Goal: Contribute content: Add original content to the website for others to see

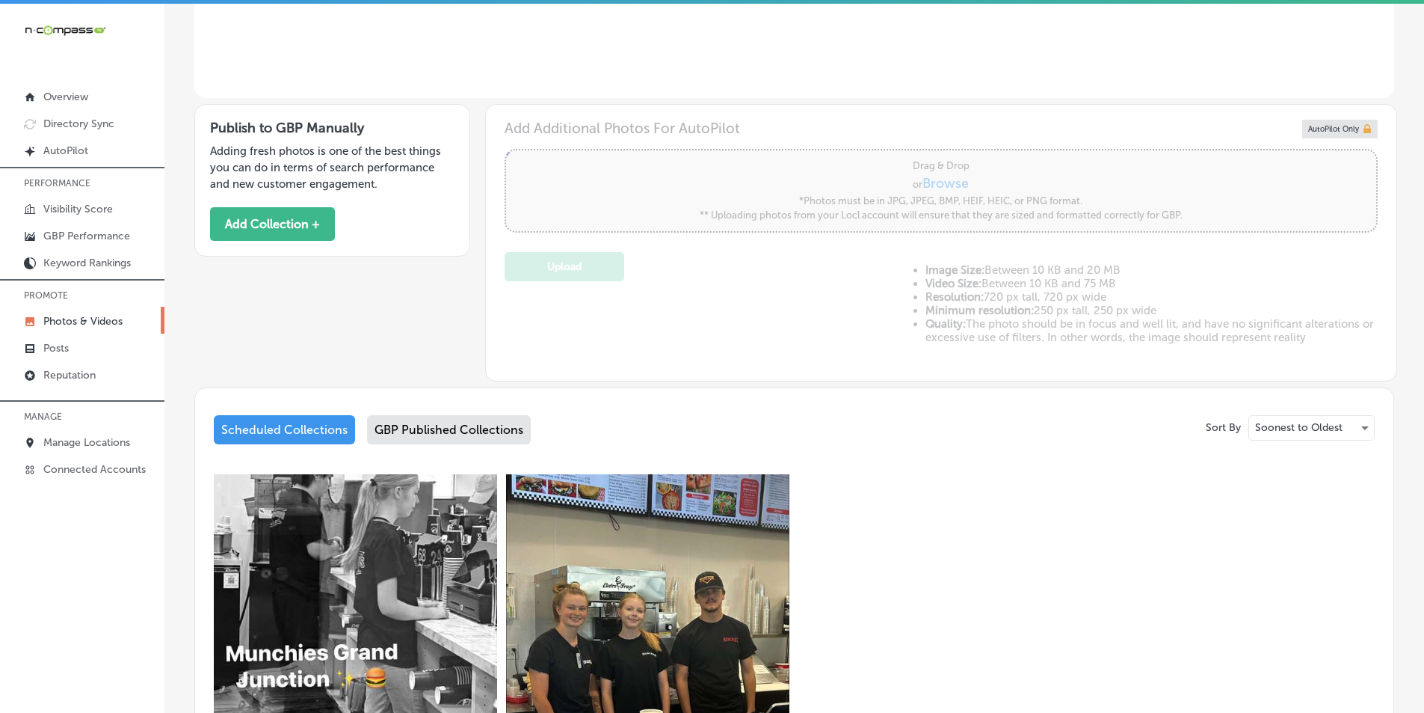
scroll to position [369, 0]
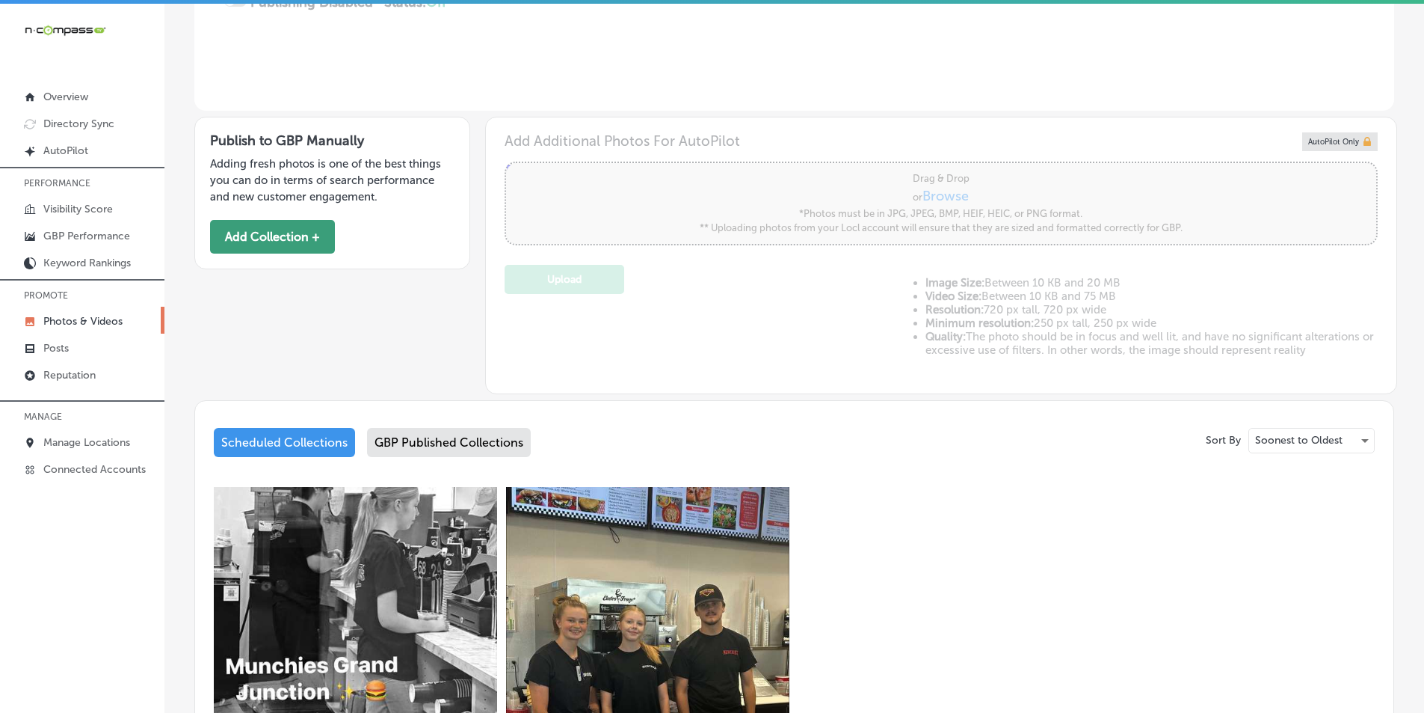
click at [293, 231] on button "Add Collection +" at bounding box center [272, 237] width 125 height 34
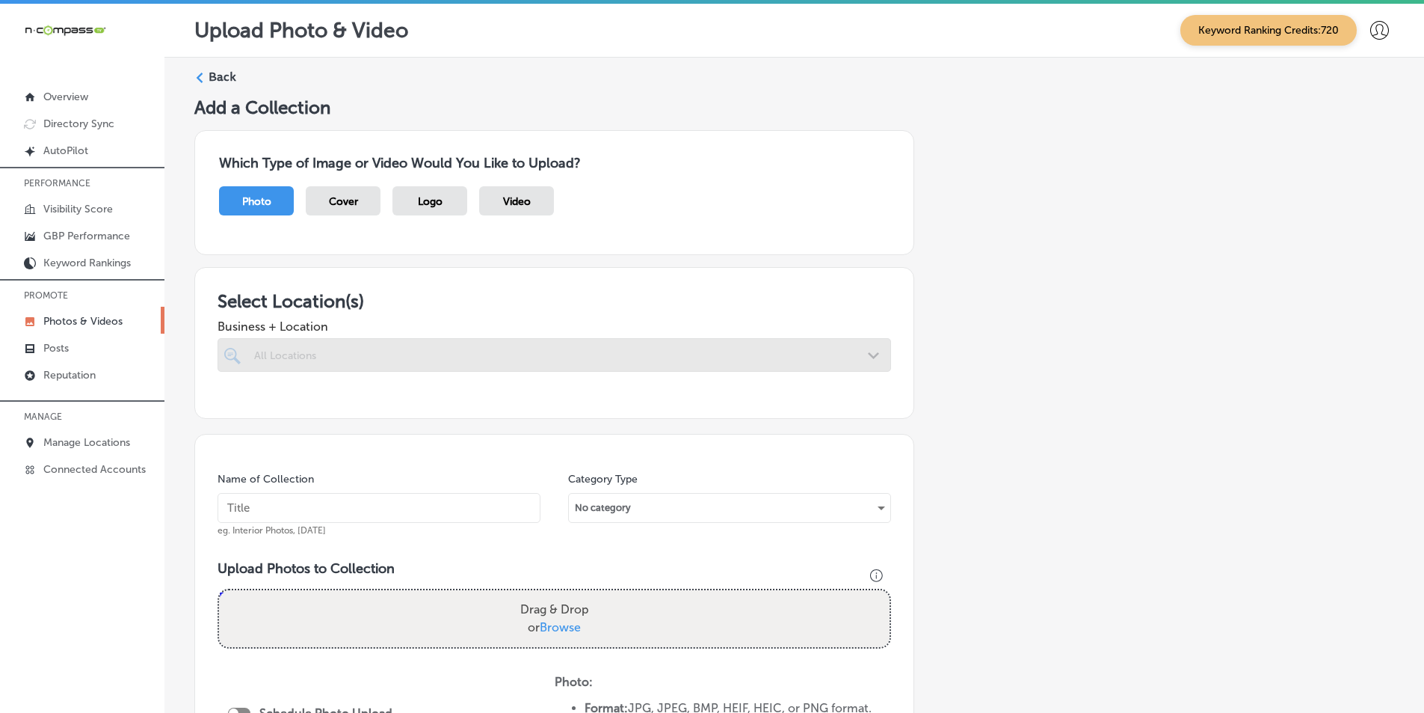
click at [400, 351] on div at bounding box center [555, 355] width 674 height 34
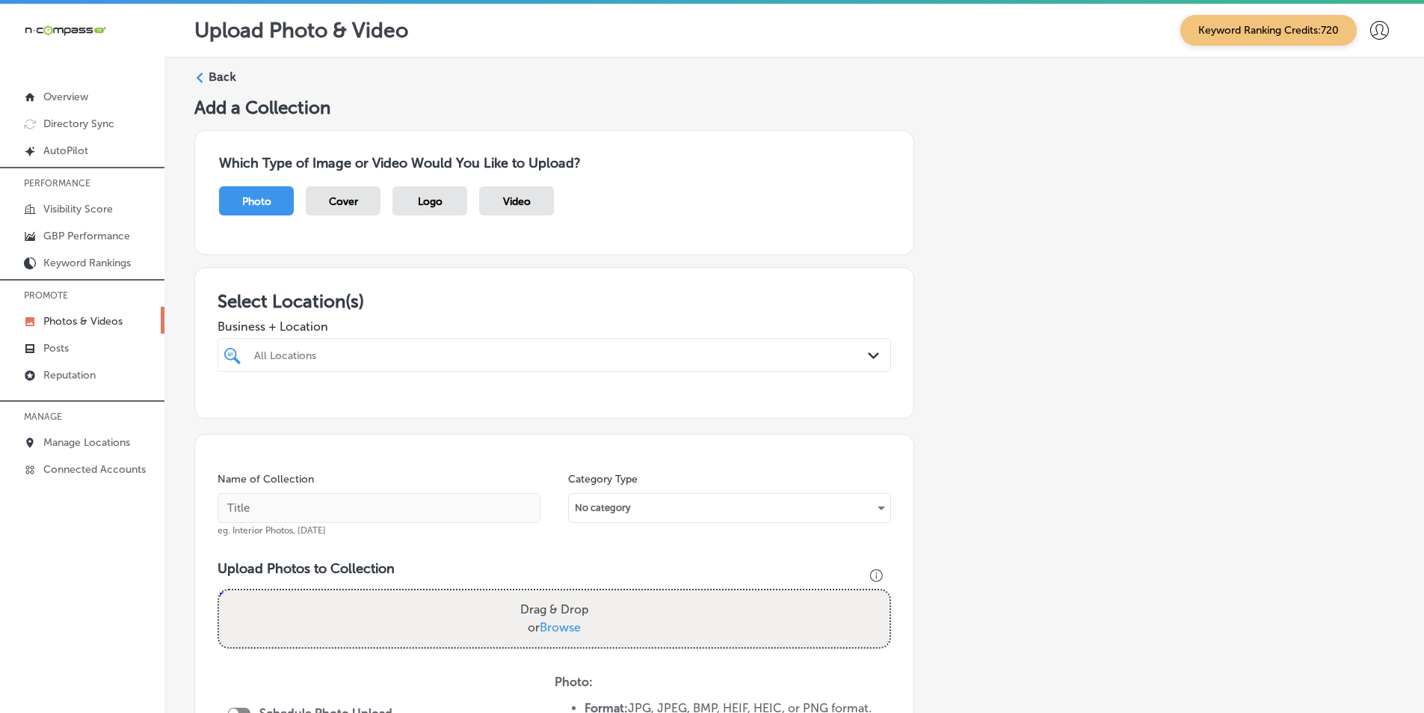
click at [382, 354] on div "All Locations" at bounding box center [561, 354] width 615 height 13
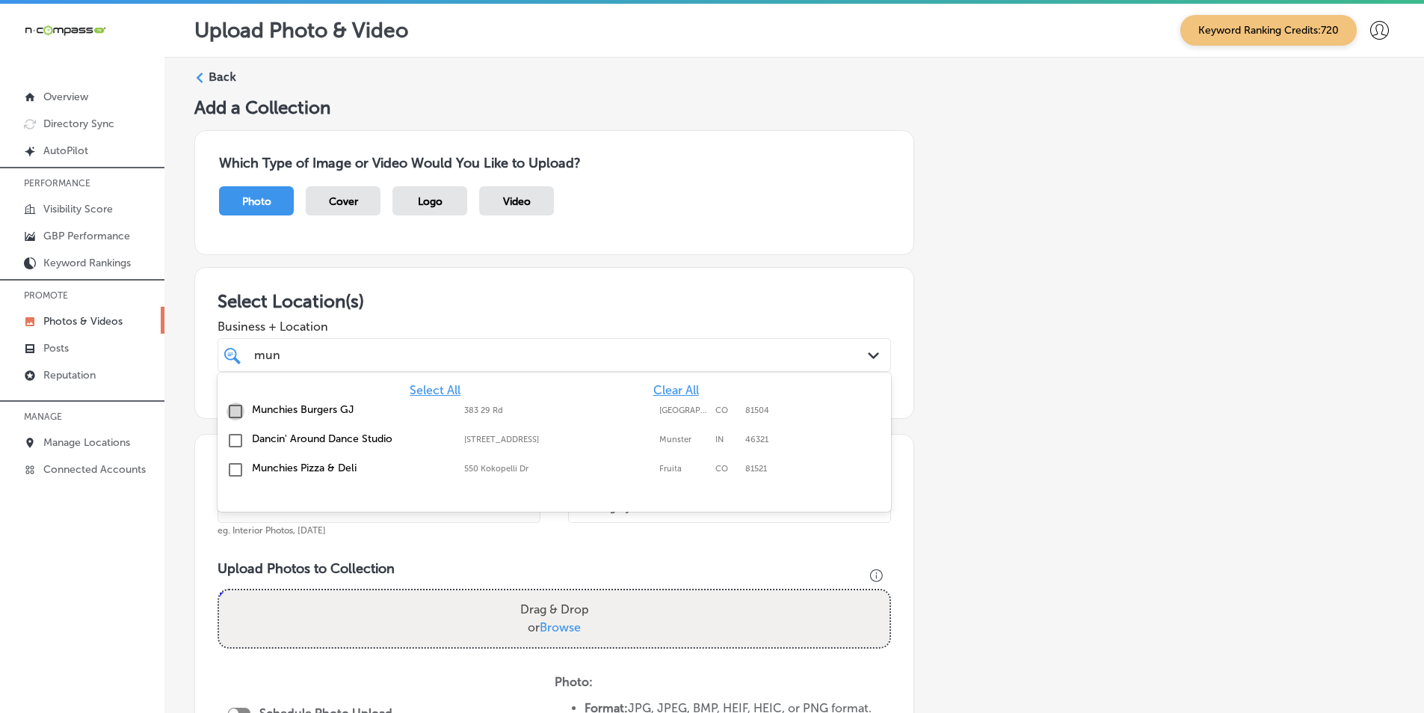
click at [234, 413] on input "checkbox" at bounding box center [236, 411] width 18 height 18
type input "mun"
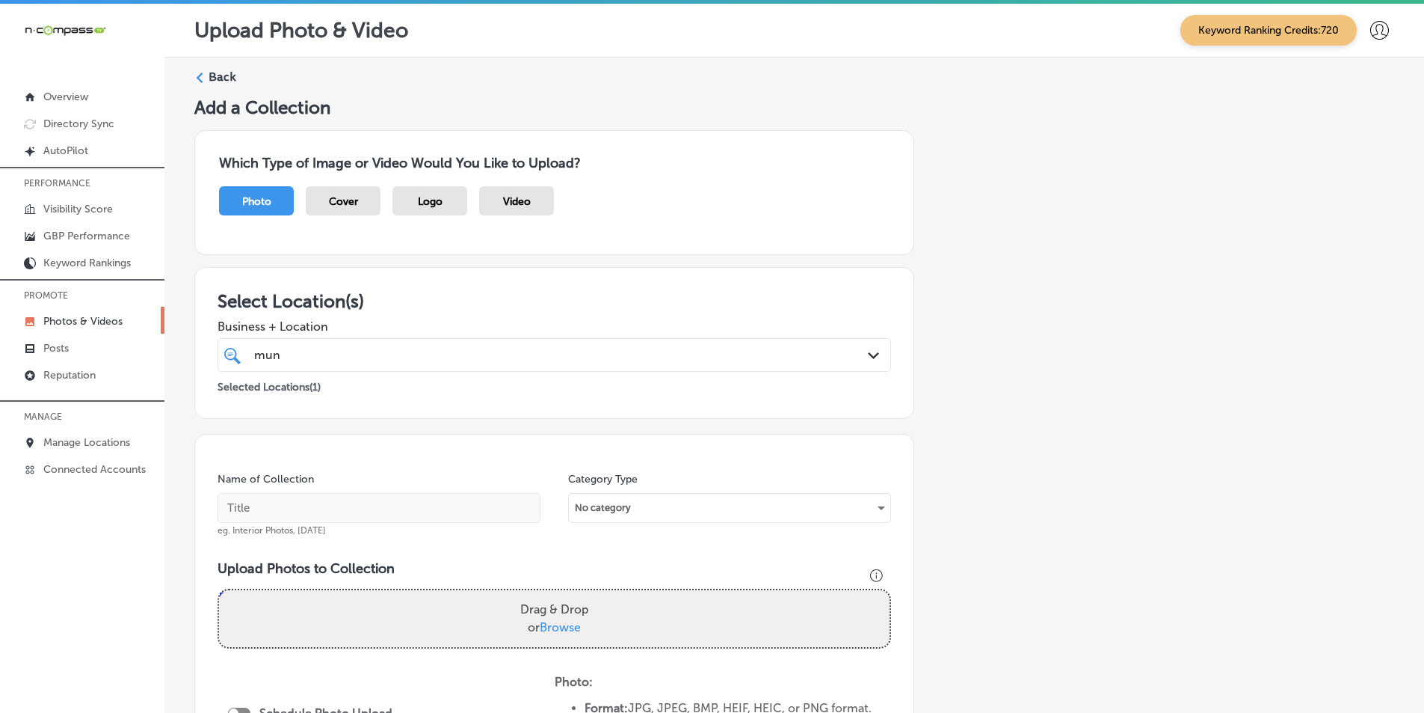
click at [953, 414] on div "Add a Collection Which Type of Image or Video Would You Like to Upload? Photo C…" at bounding box center [794, 540] width 1200 height 888
click at [431, 508] on input "text" at bounding box center [379, 508] width 323 height 30
paste input "fast food near me"
type input "fast food near me"
click at [346, 607] on div "Drag & Drop or Browse" at bounding box center [554, 618] width 671 height 57
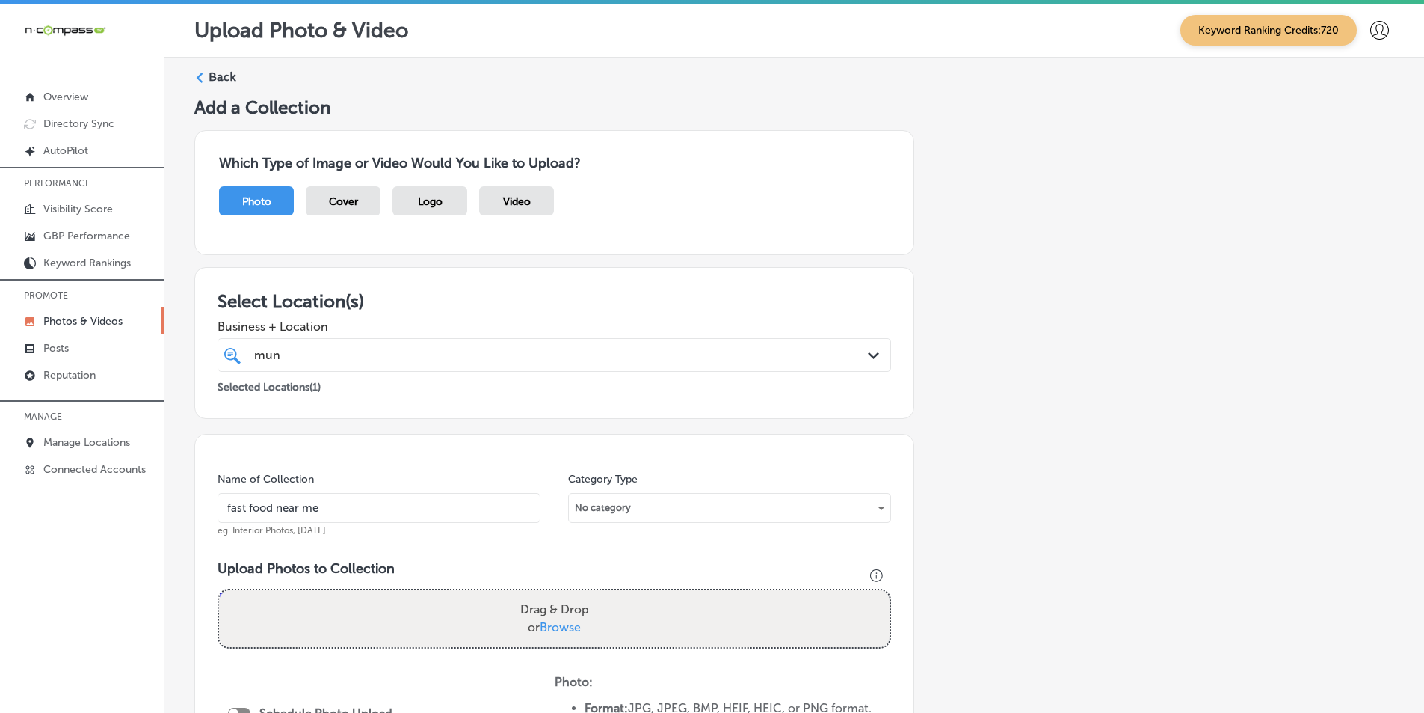
click at [219, 590] on input "Drag & Drop or Browse" at bounding box center [554, 592] width 671 height 4
type input "C:\fakepath\529334888_122118609302931125_7706247107486419710_n.jpg"
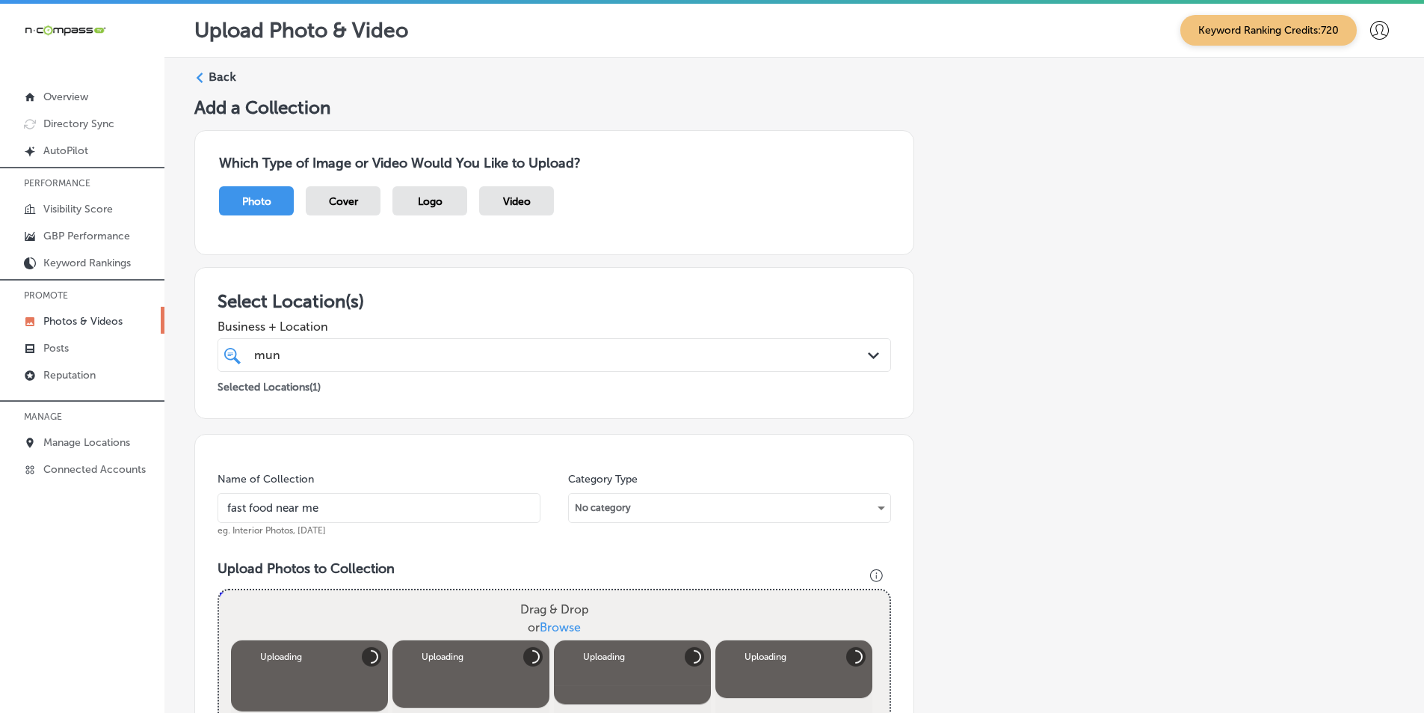
click at [351, 601] on div "Drag & Drop or Browse" at bounding box center [554, 618] width 671 height 57
click at [219, 590] on input "Drag & Drop or Browse" at bounding box center [554, 592] width 671 height 4
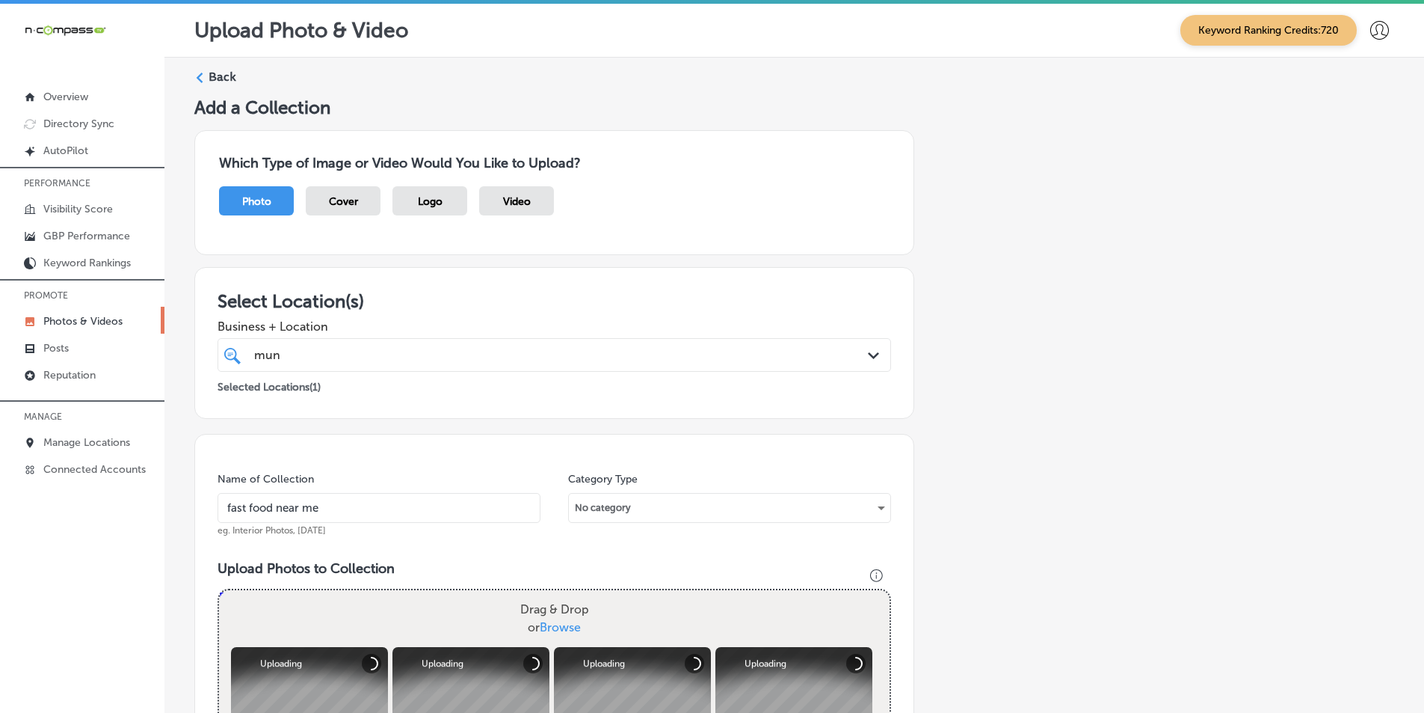
type input "C:\fakepath\532135113_122119981292931125_9020543329902657437_n.jpg"
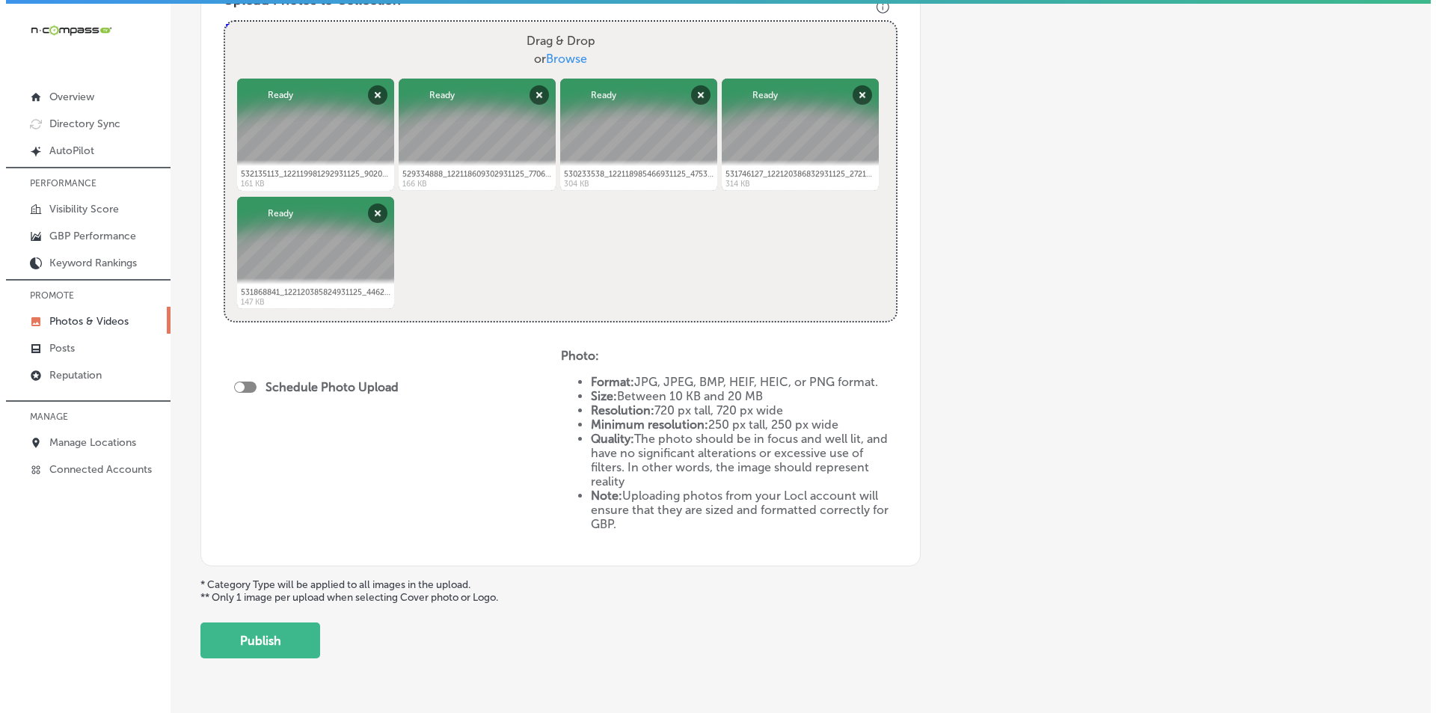
scroll to position [598, 0]
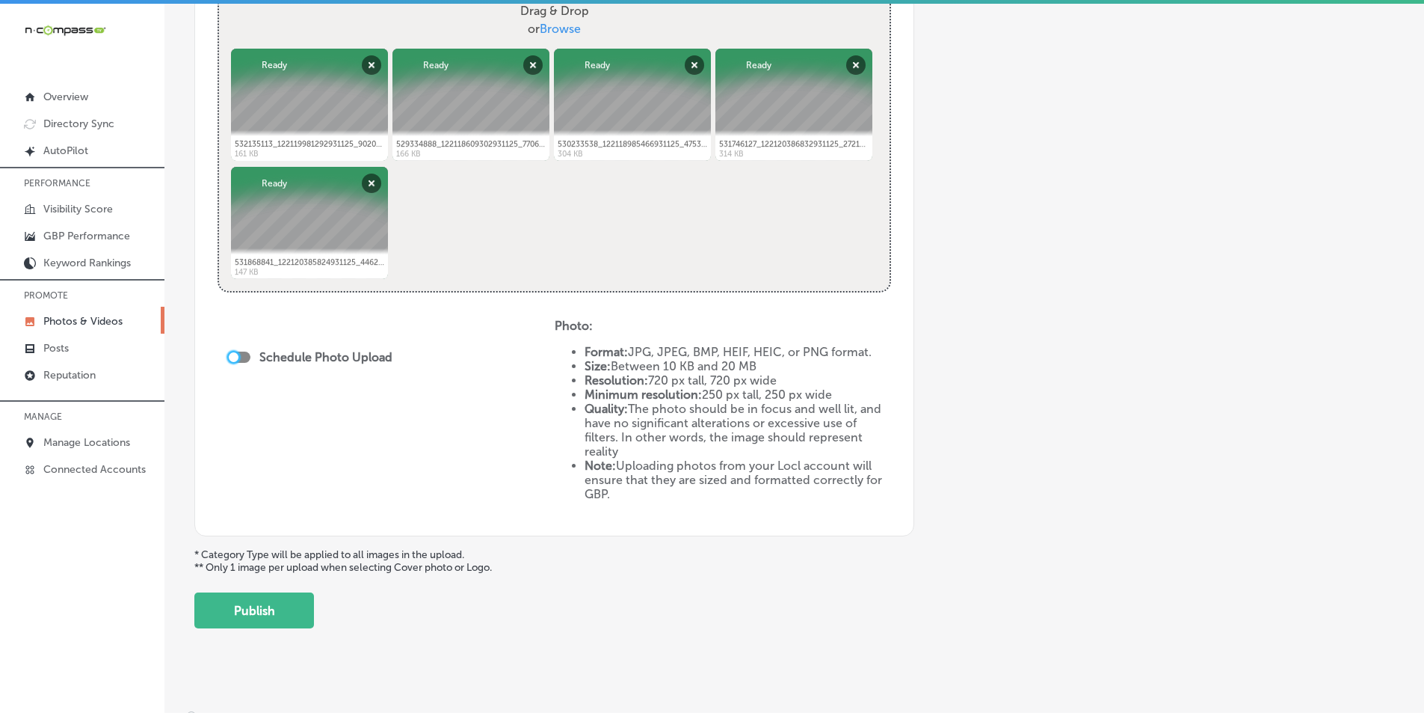
click at [236, 354] on div at bounding box center [234, 357] width 10 height 10
checkbox input "true"
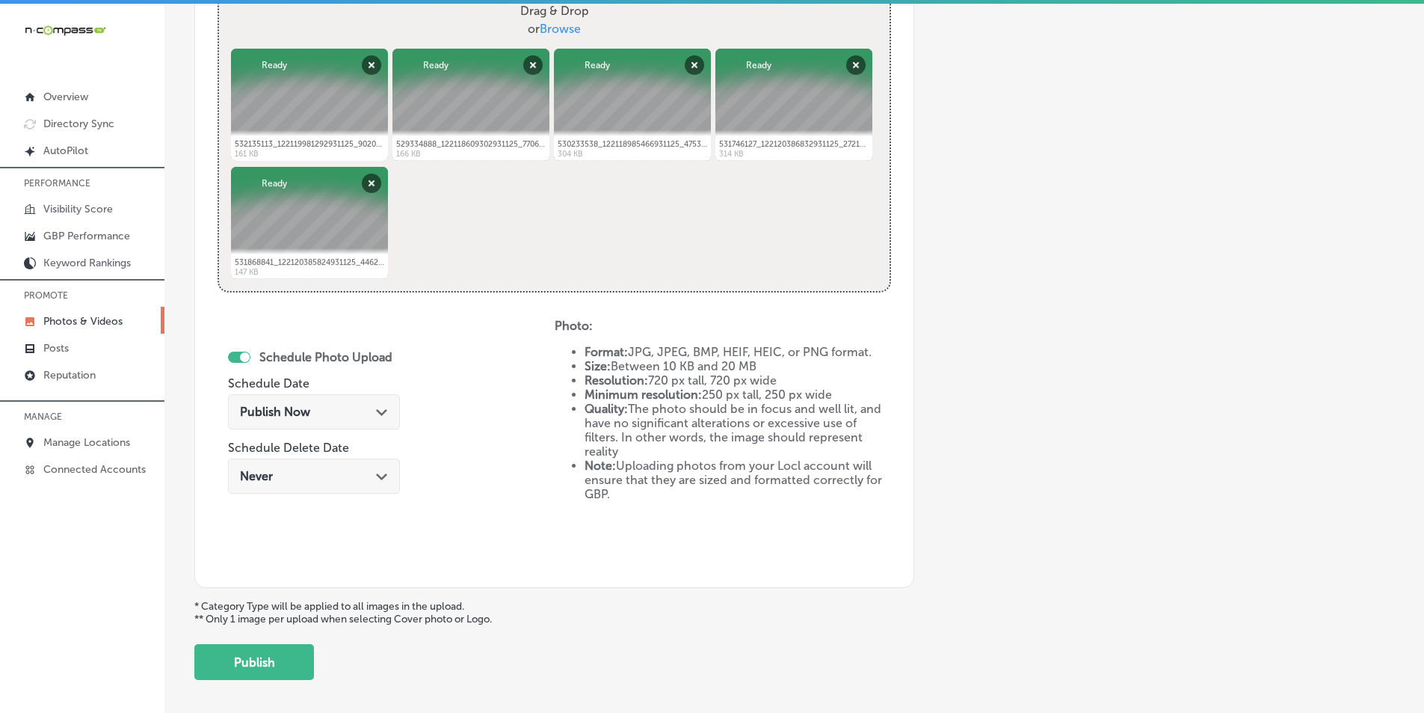
click at [316, 407] on div "Publish Now Path Created with Sketch." at bounding box center [314, 412] width 148 height 14
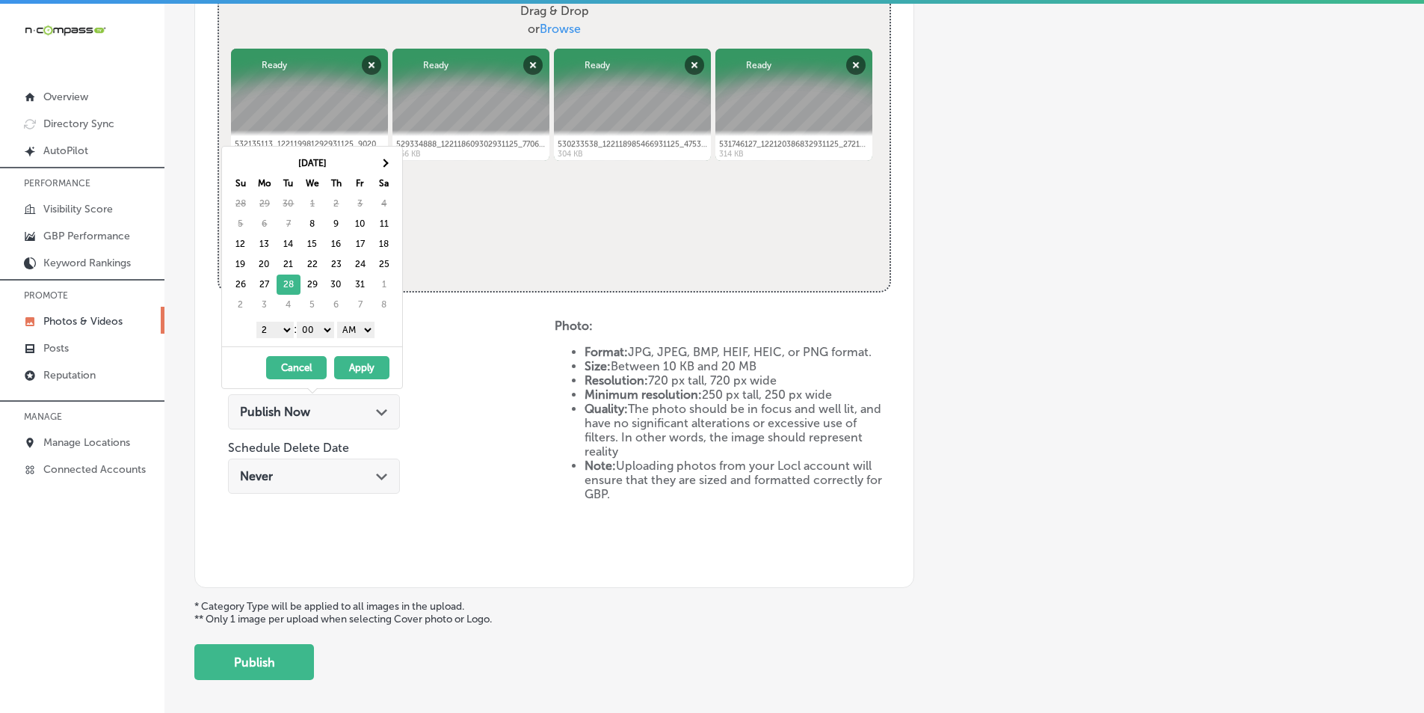
click at [285, 328] on select "1 2 3 4 5 6 7 8 9 10 11 12" at bounding box center [274, 330] width 37 height 16
click at [355, 364] on button "Apply" at bounding box center [361, 367] width 55 height 23
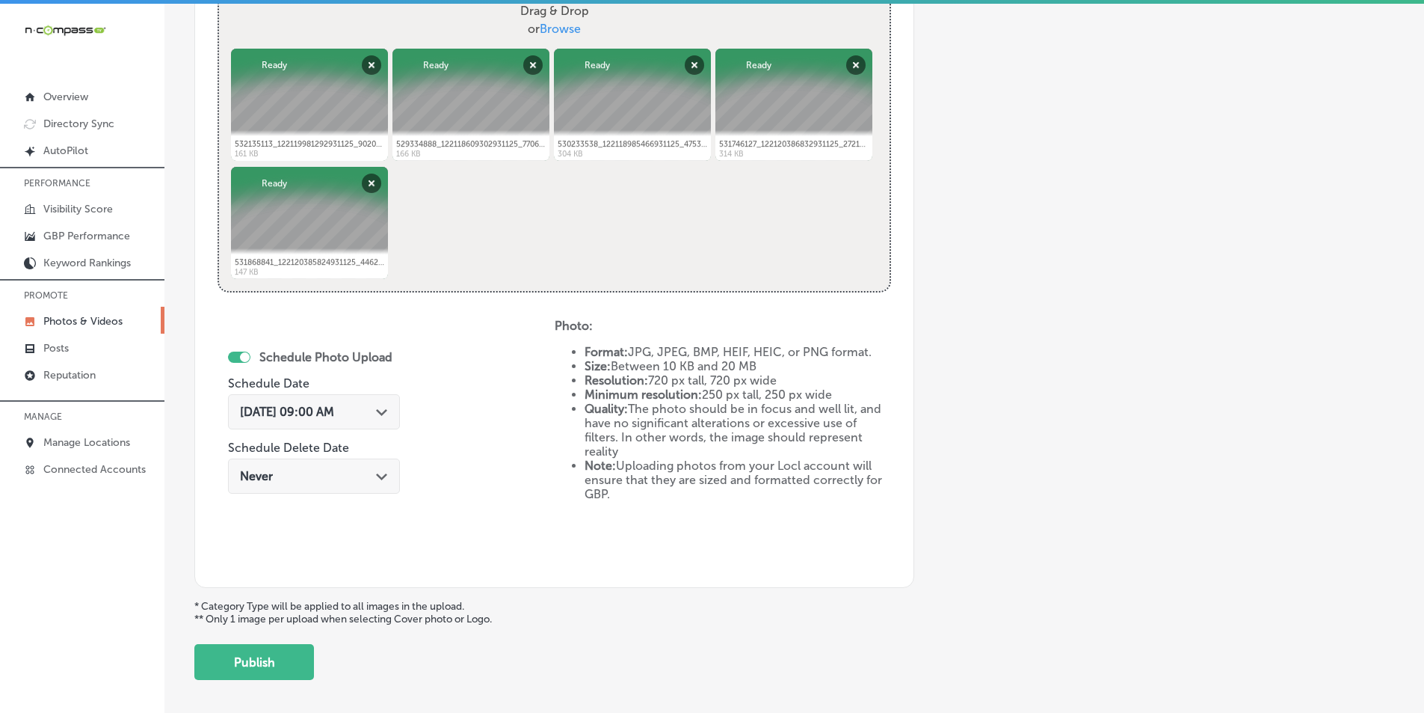
click at [253, 656] on button "Publish" at bounding box center [254, 662] width 120 height 36
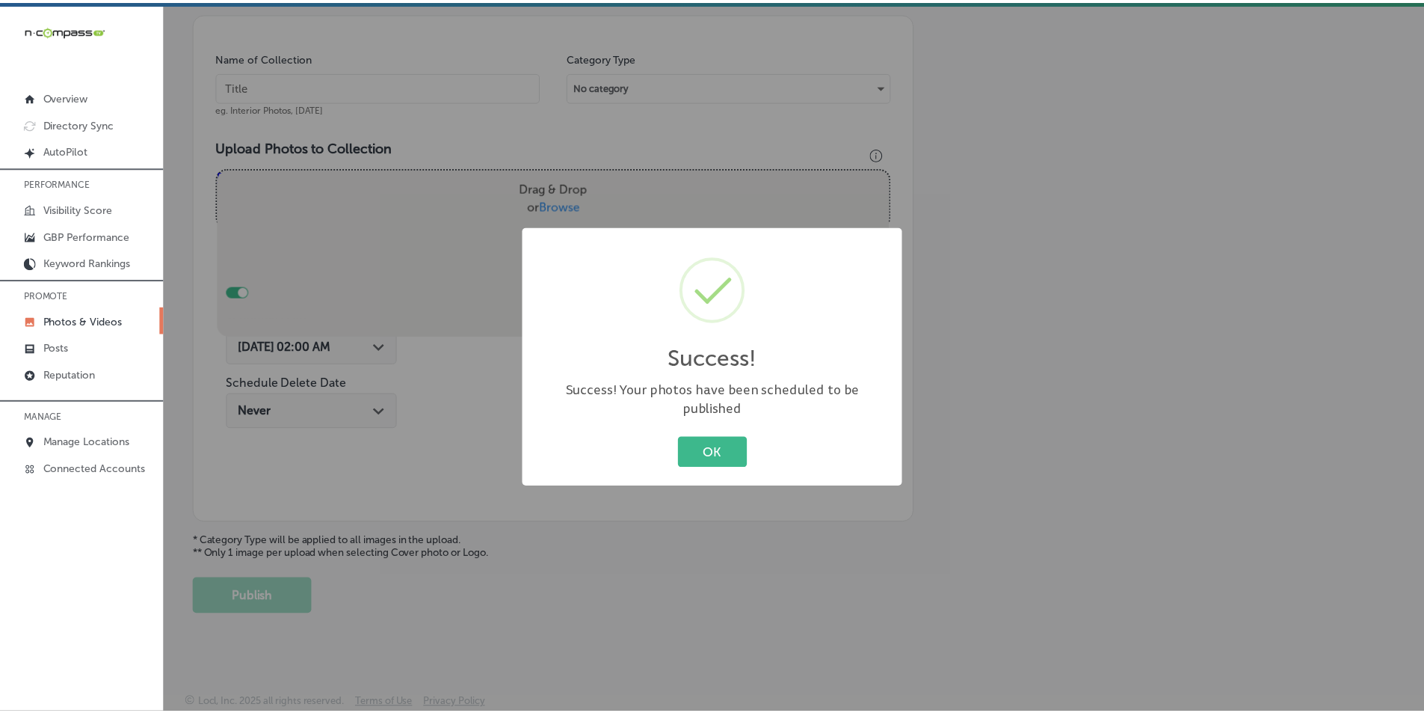
scroll to position [421, 0]
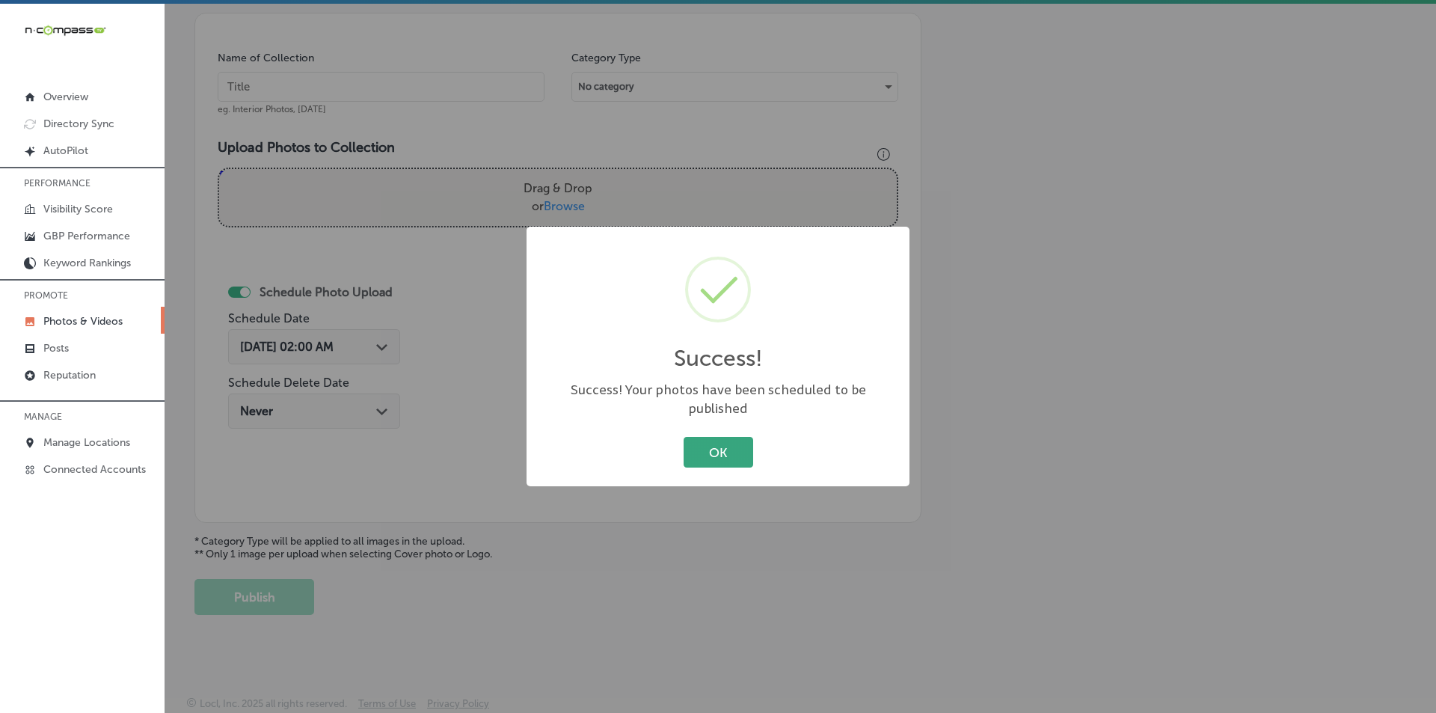
click at [705, 437] on button "OK" at bounding box center [718, 452] width 70 height 31
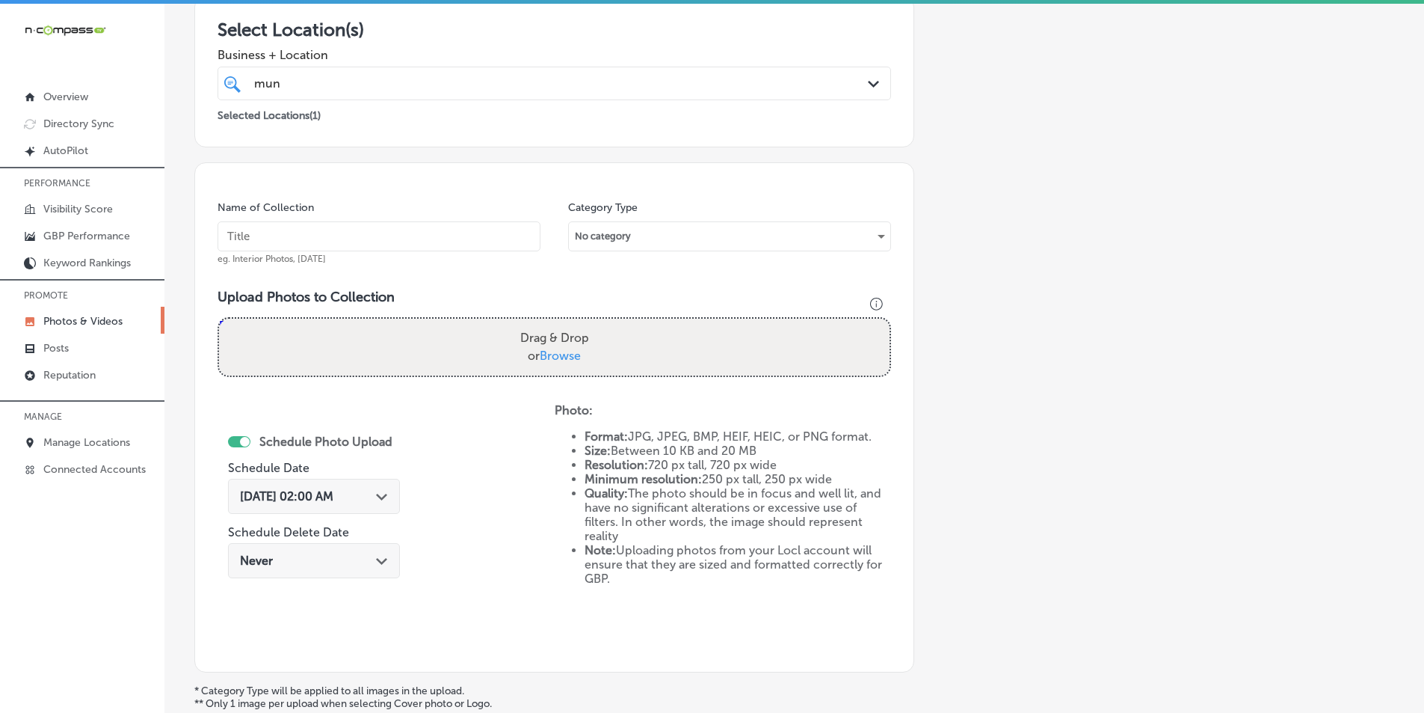
scroll to position [197, 0]
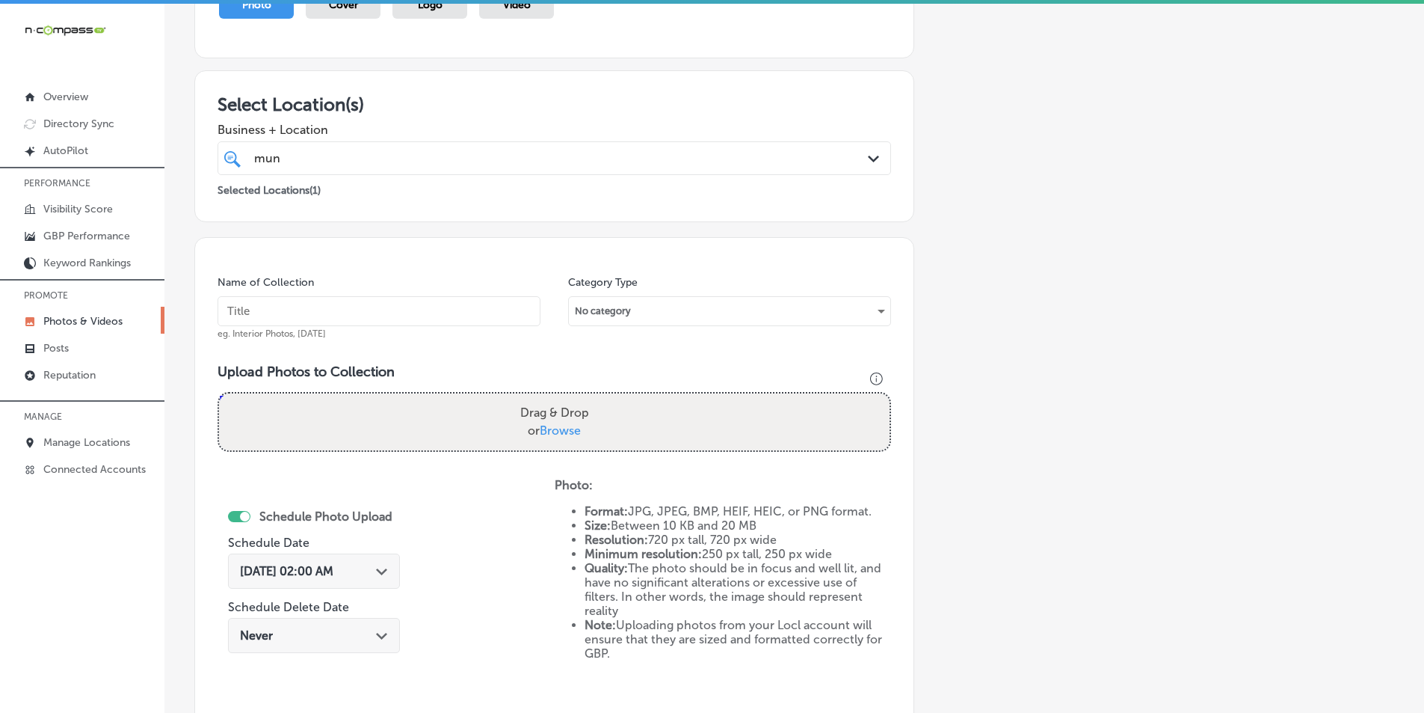
click at [253, 307] on input "text" at bounding box center [379, 311] width 323 height 30
paste input "munchies burgers gj, [GEOGRAPHIC_DATA], [GEOGRAPHIC_DATA],"
type input "munchies burgers gj, [GEOGRAPHIC_DATA], [GEOGRAPHIC_DATA],"
click at [295, 408] on div "Drag & Drop or Browse" at bounding box center [554, 421] width 671 height 57
click at [219, 393] on input "Drag & Drop or Browse" at bounding box center [554, 395] width 671 height 4
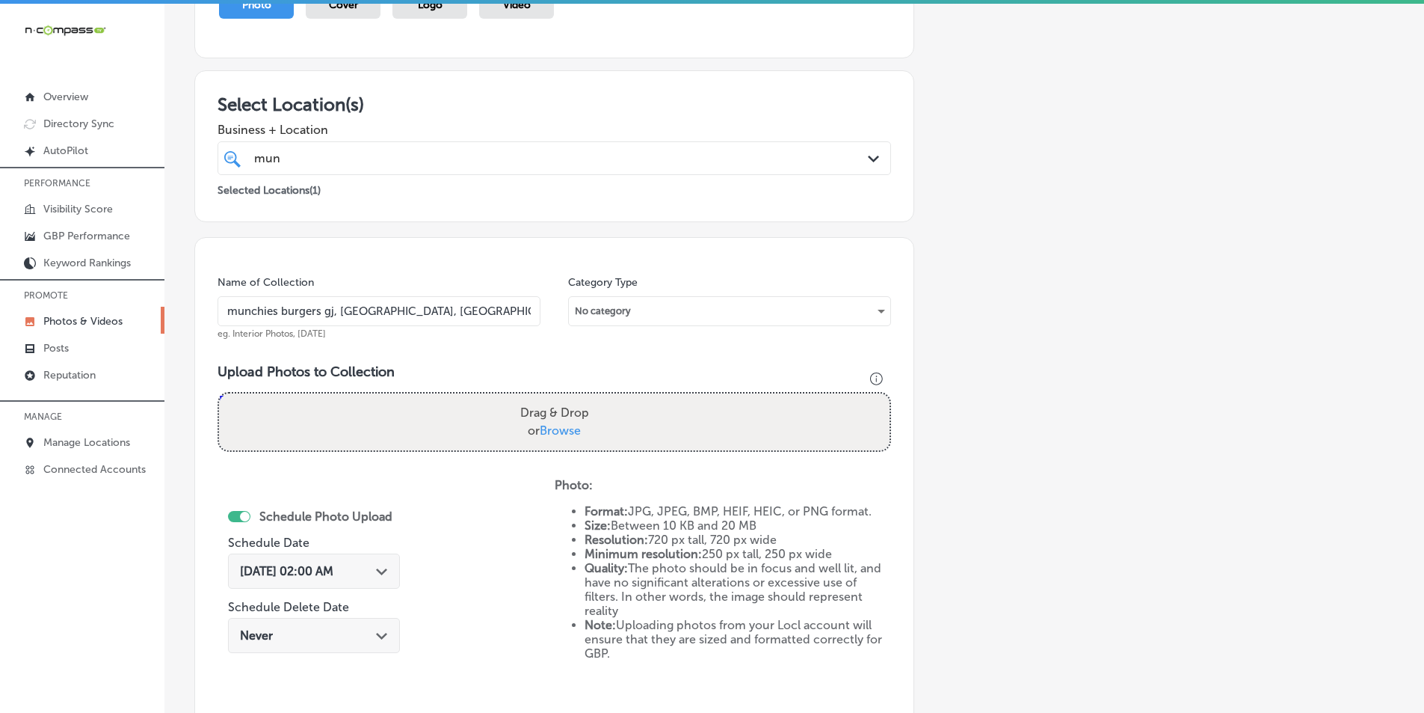
type input "C:\fakepath\532264757_122120563514931125_549437879090737981_n.jpg"
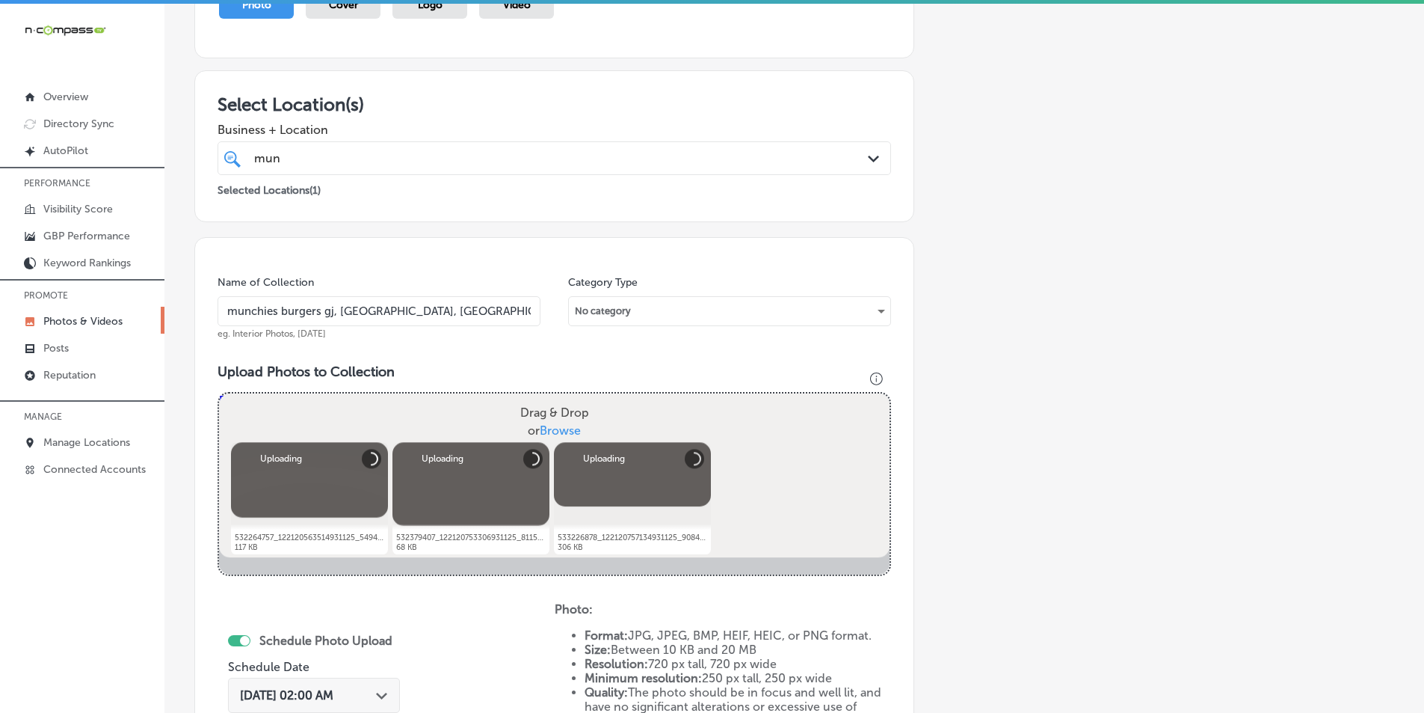
click at [353, 405] on div "Drag & Drop or Browse" at bounding box center [554, 421] width 671 height 57
click at [219, 393] on input "Drag & Drop or Browse" at bounding box center [554, 395] width 671 height 4
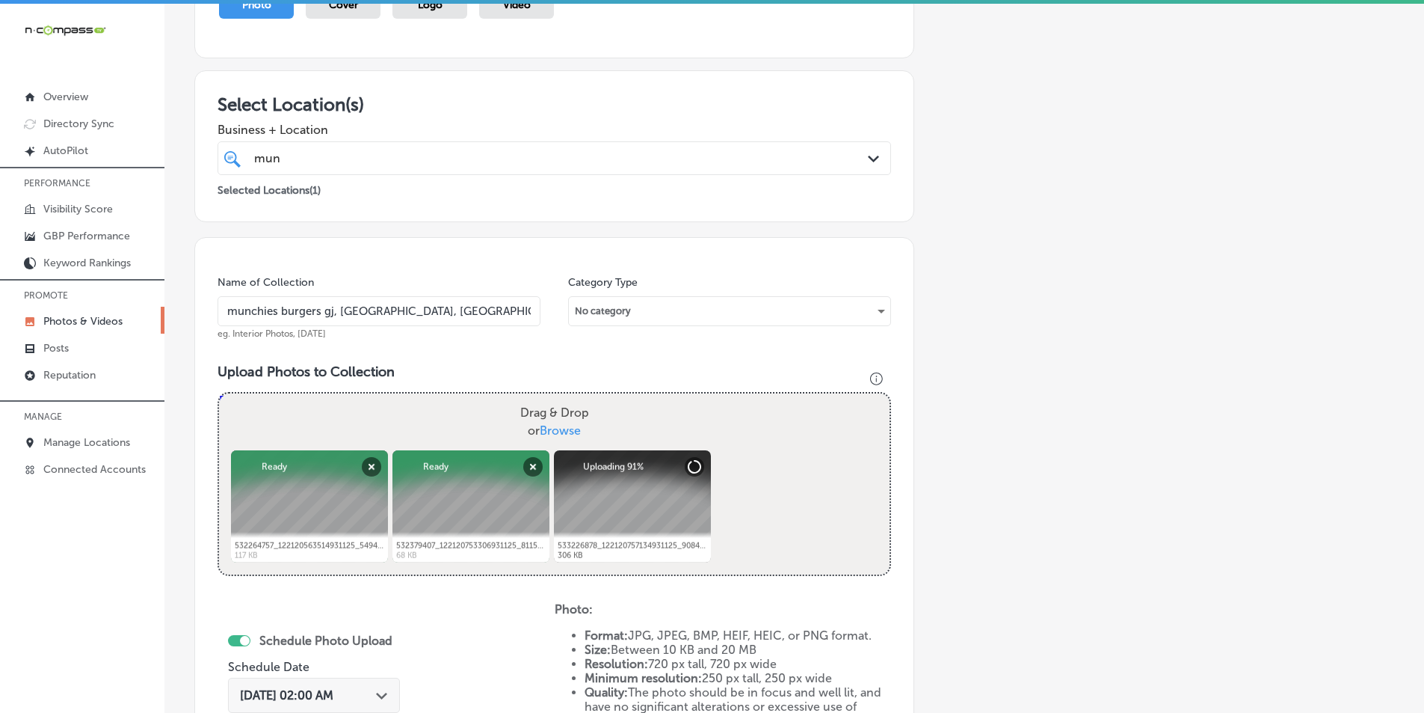
type input "C:\fakepath\533284528_122120755298931125_7377070495178094527_n.jpg"
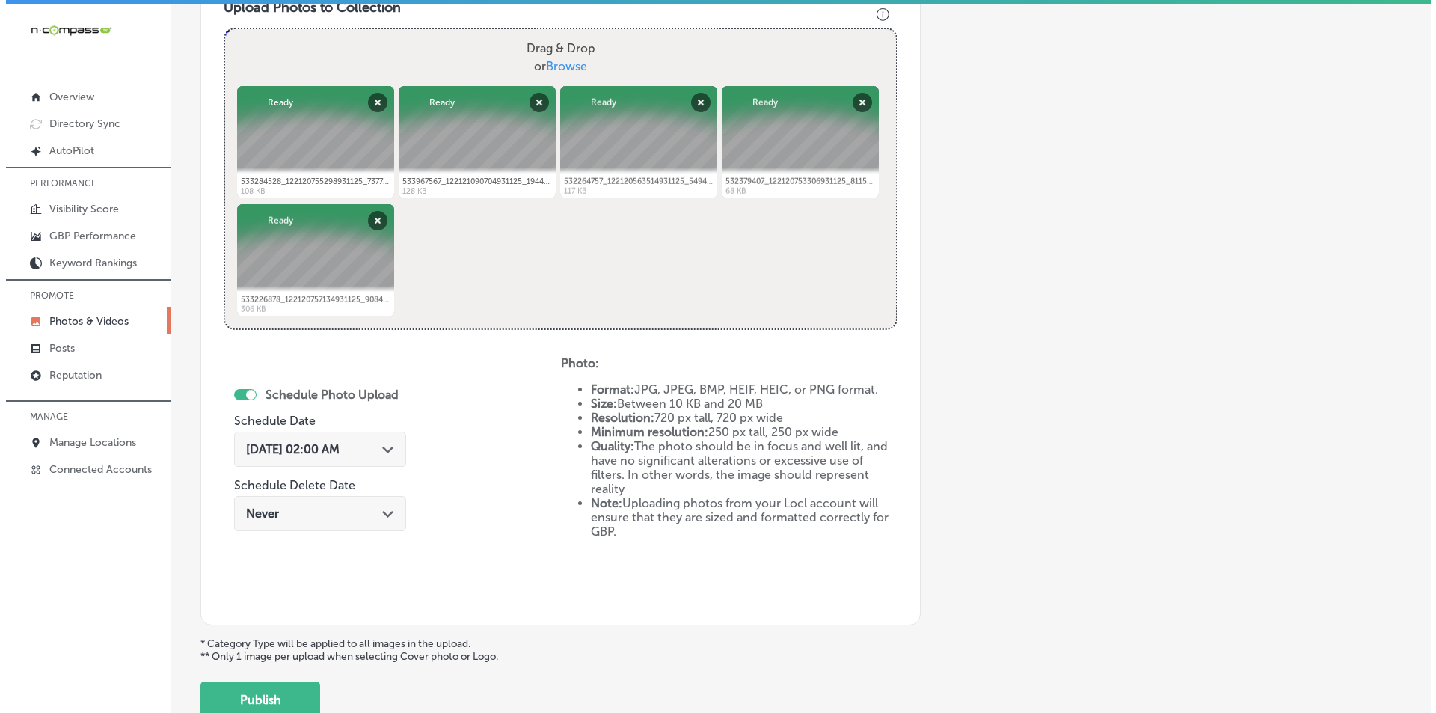
scroll to position [571, 0]
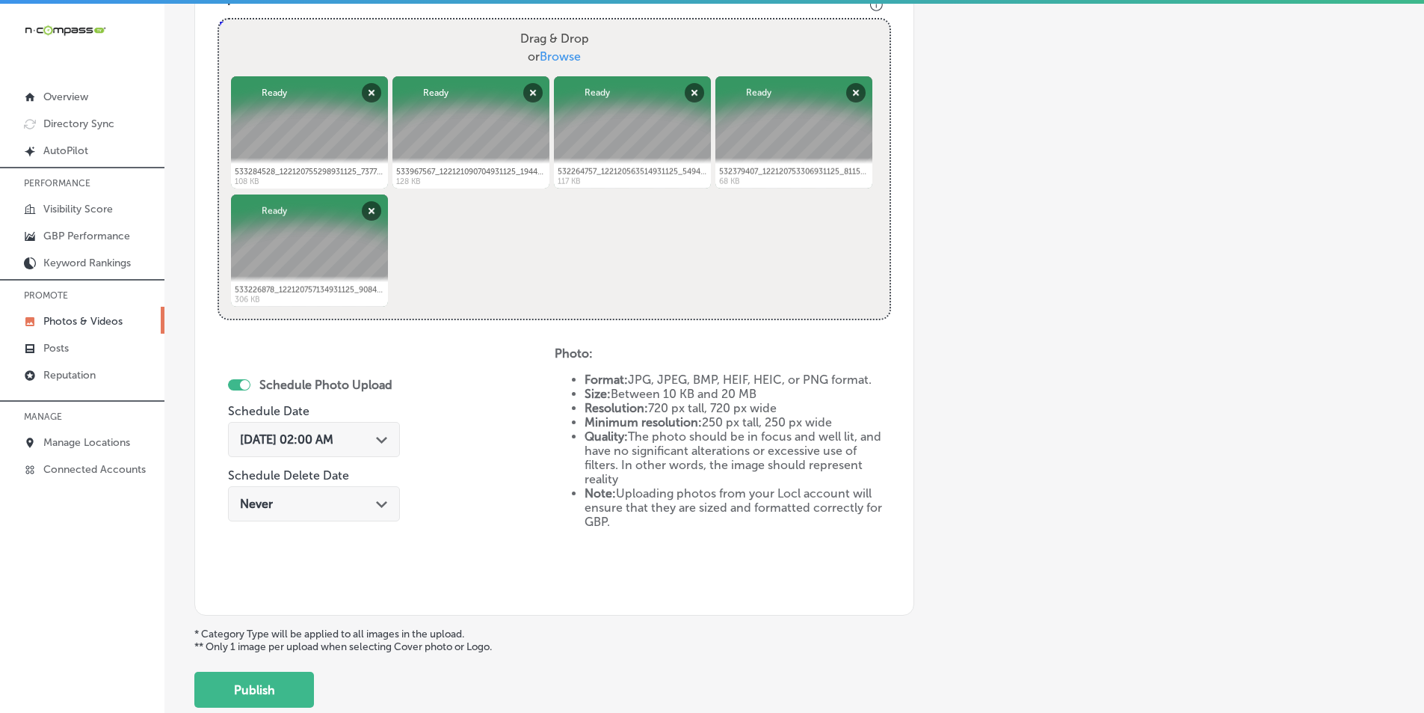
click at [385, 439] on polygon at bounding box center [381, 440] width 11 height 7
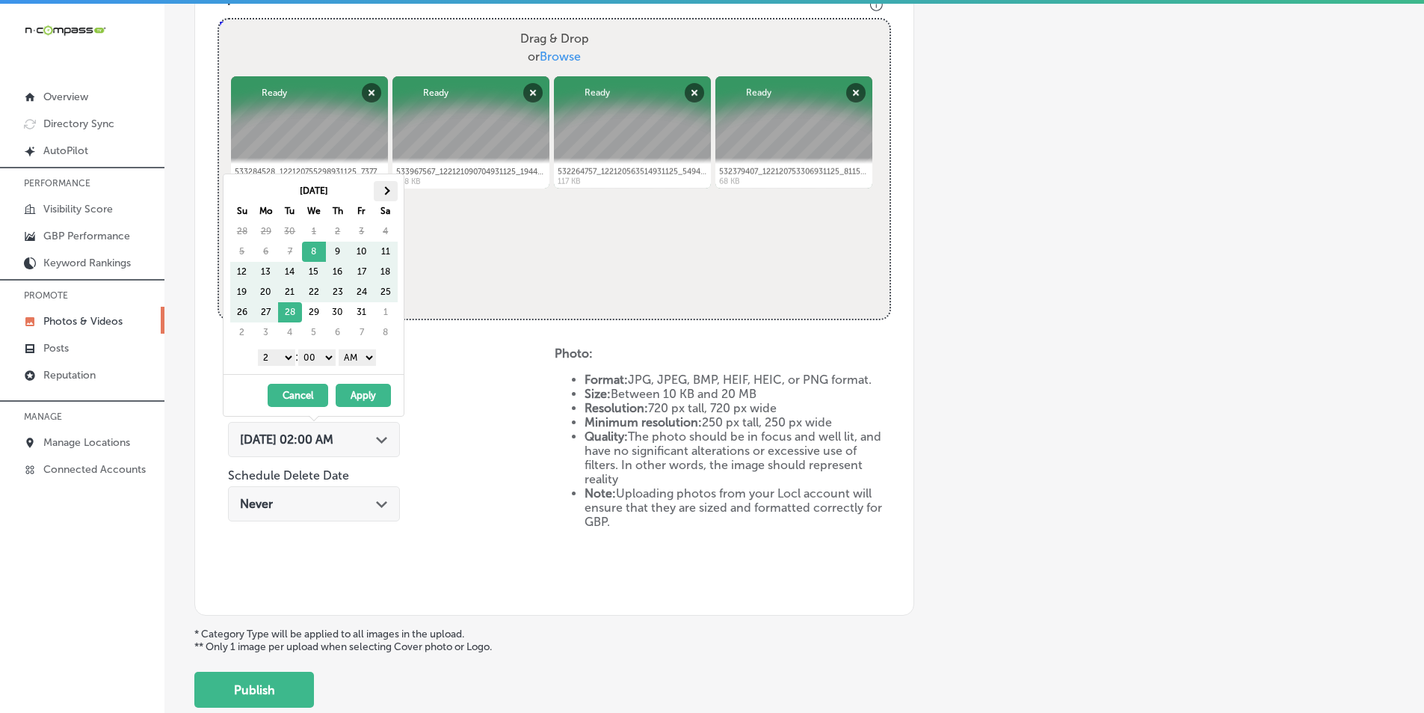
click at [386, 185] on th at bounding box center [386, 191] width 24 height 20
click at [284, 358] on select "1 2 3 4 5 6 7 8 9 10 11 12" at bounding box center [276, 357] width 37 height 16
click at [368, 392] on button "Apply" at bounding box center [363, 395] width 55 height 23
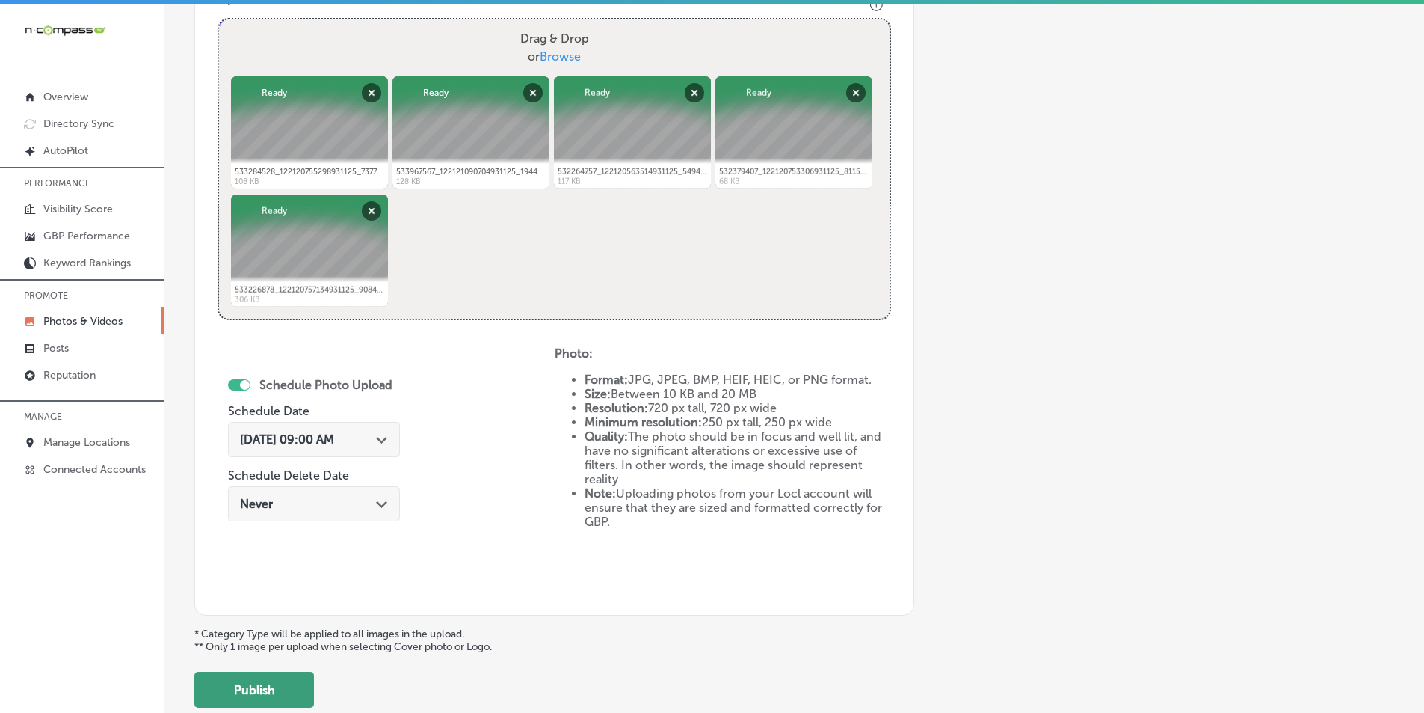
click at [254, 683] on button "Publish" at bounding box center [254, 689] width 120 height 36
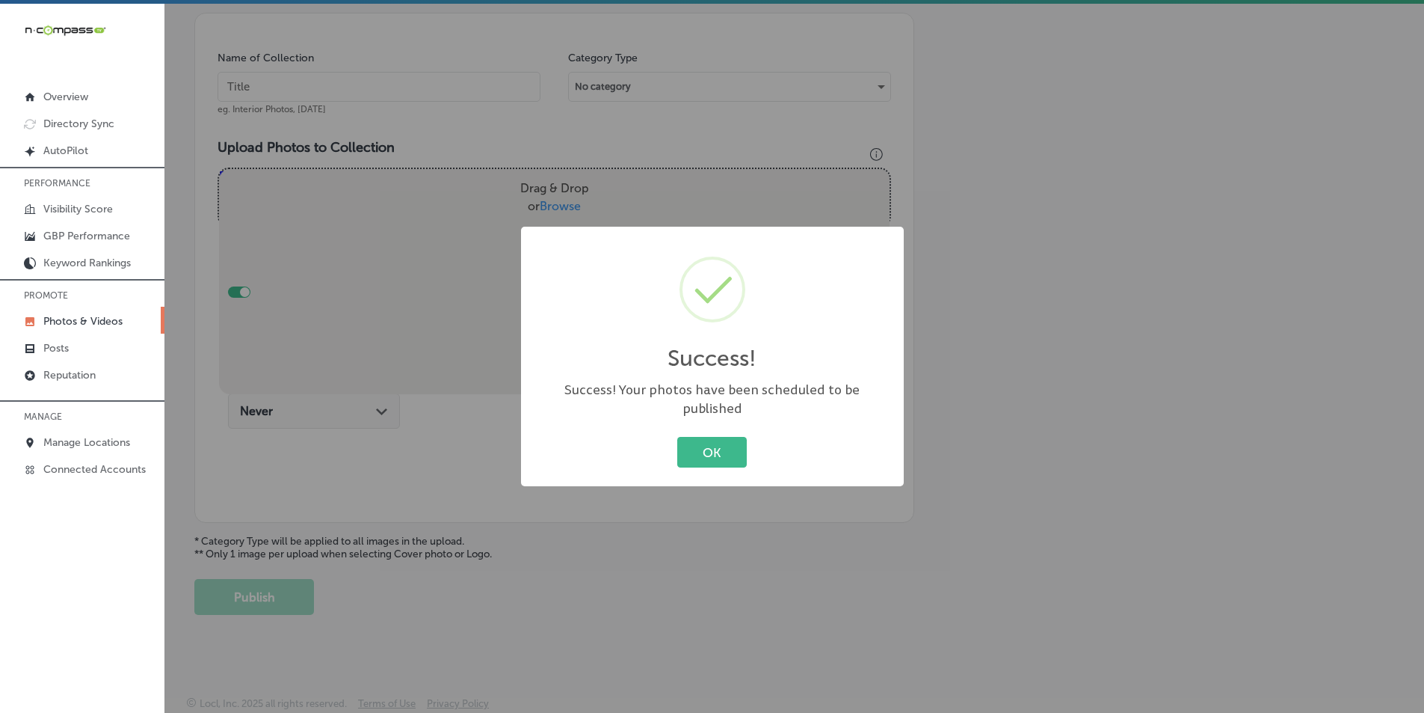
scroll to position [421, 0]
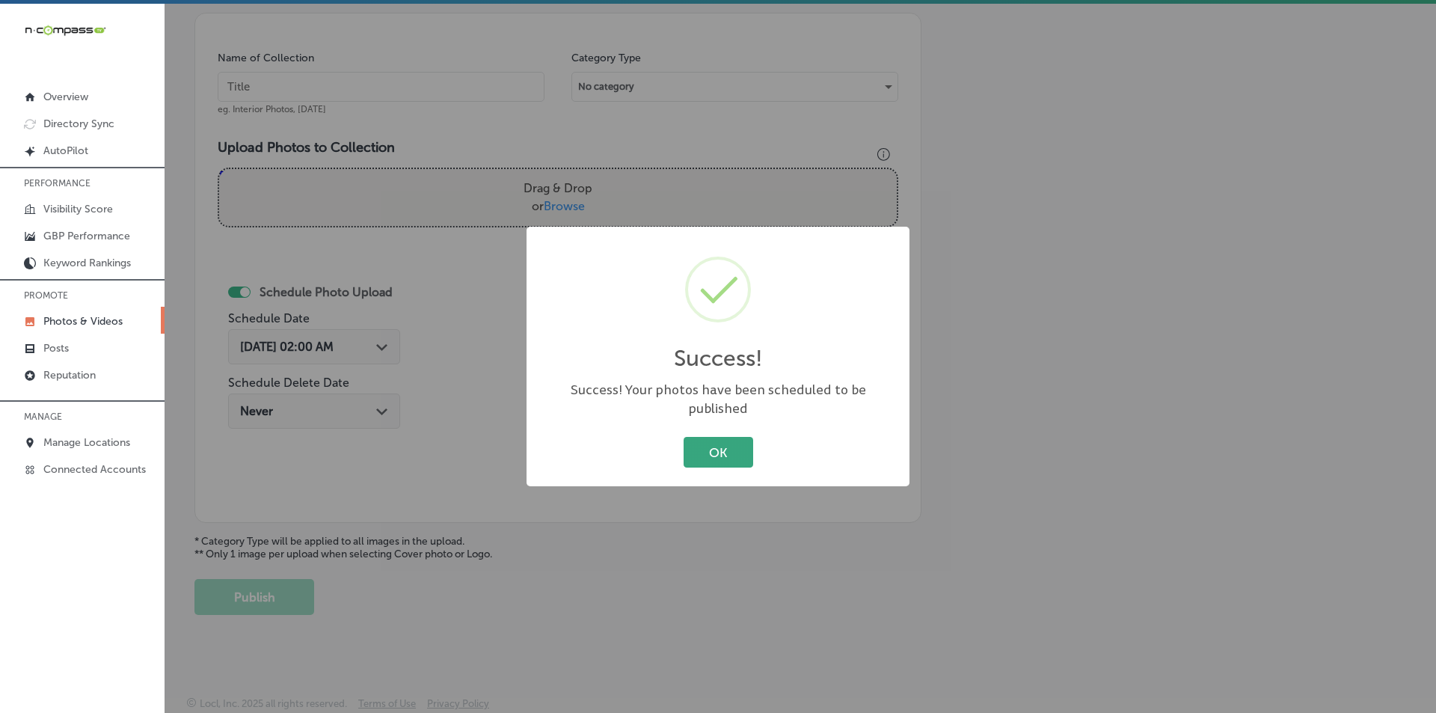
click at [719, 449] on button "OK" at bounding box center [718, 452] width 70 height 31
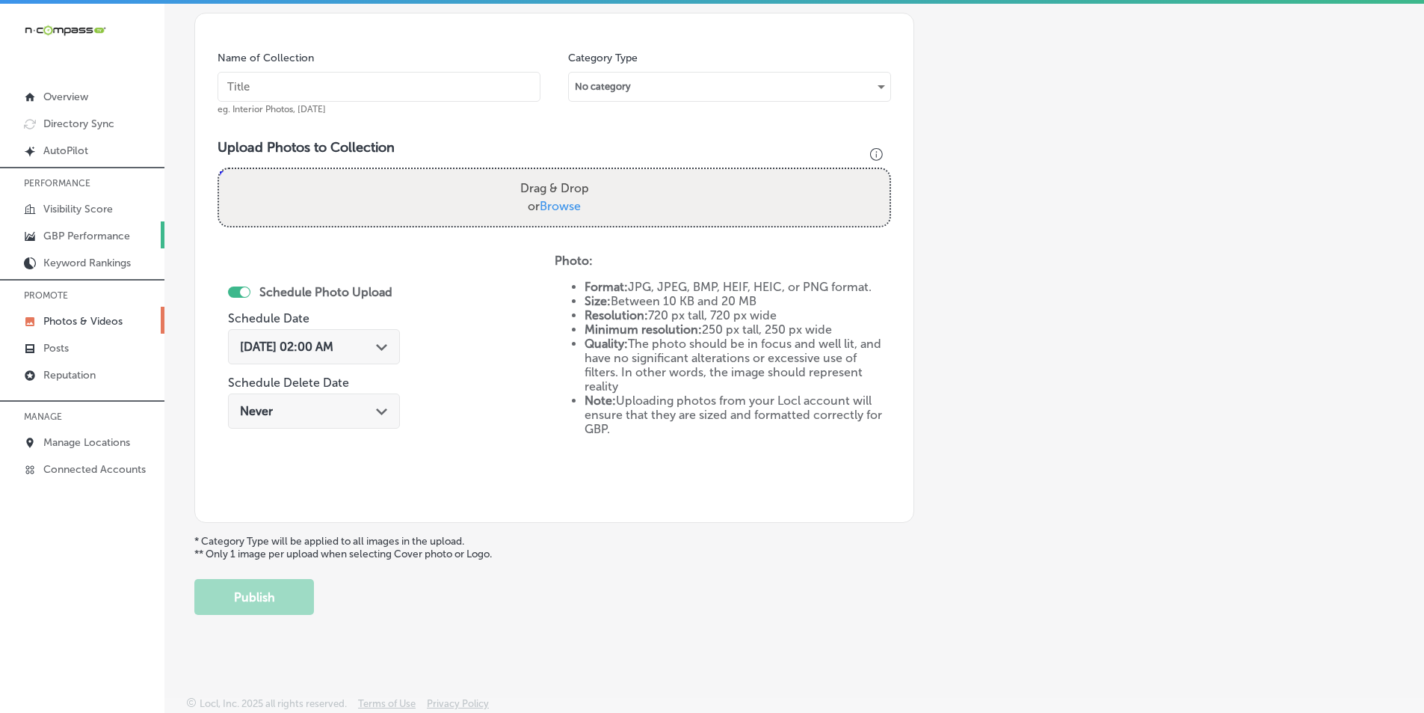
click at [61, 242] on p "GBP Performance" at bounding box center [86, 236] width 87 height 13
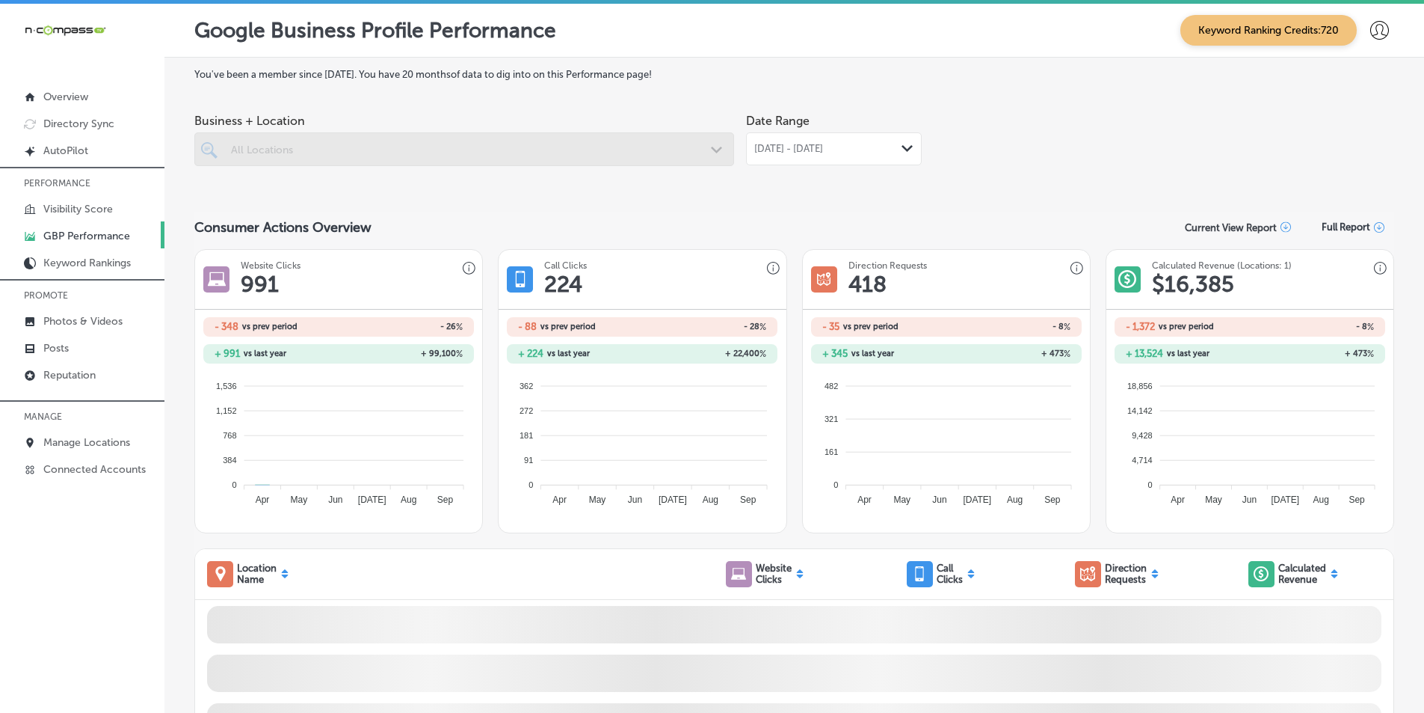
click at [296, 147] on div at bounding box center [464, 149] width 540 height 34
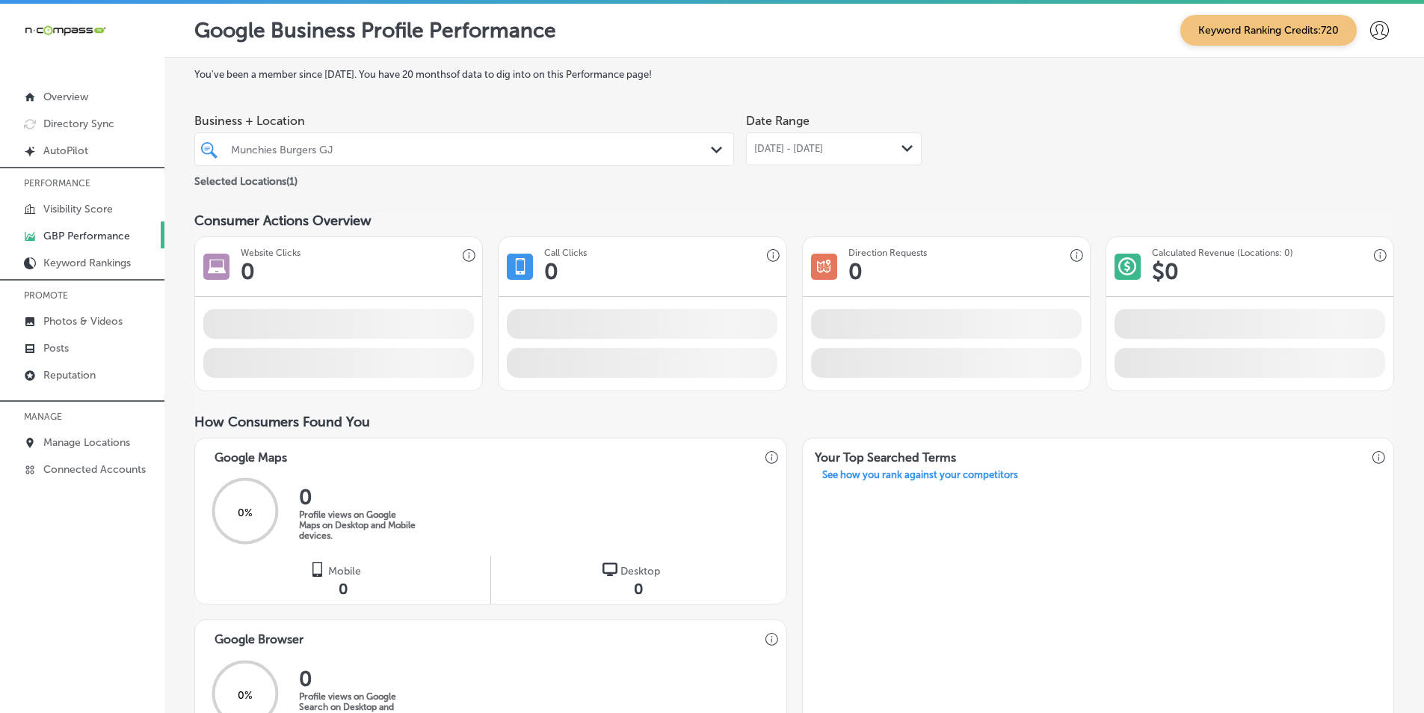
click at [363, 152] on div "Munchies Burgers GJ" at bounding box center [472, 149] width 482 height 13
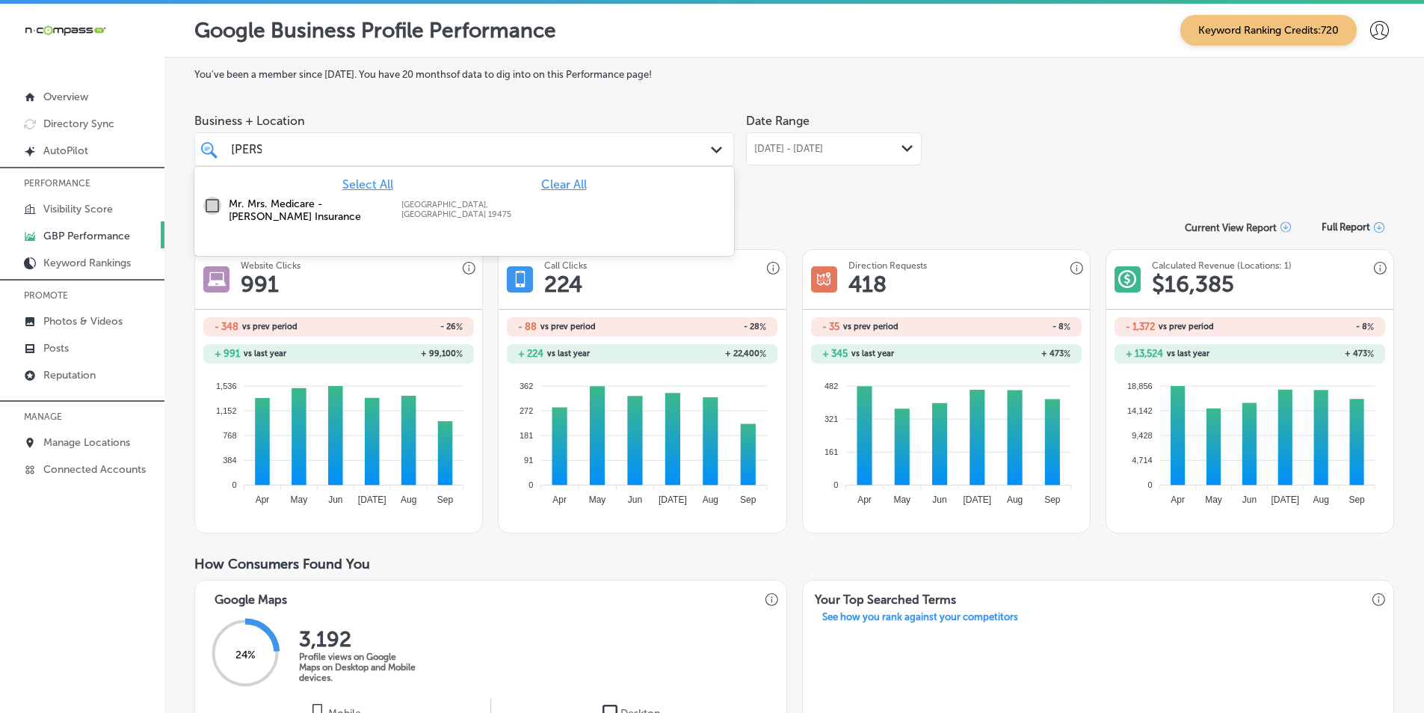
click at [209, 204] on input "checkbox" at bounding box center [212, 206] width 18 height 18
type input "[PERSON_NAME]"
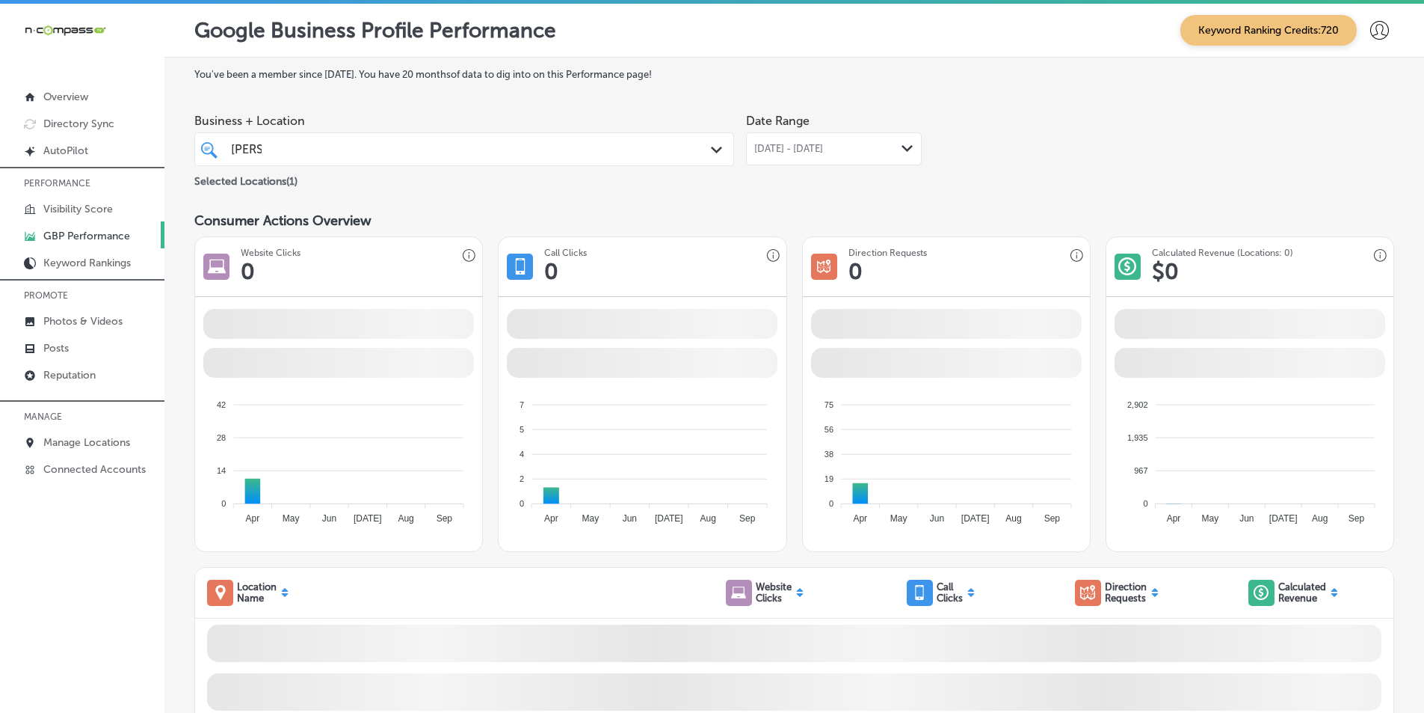
click at [902, 147] on icon "Path Created with Sketch." at bounding box center [907, 148] width 11 height 7
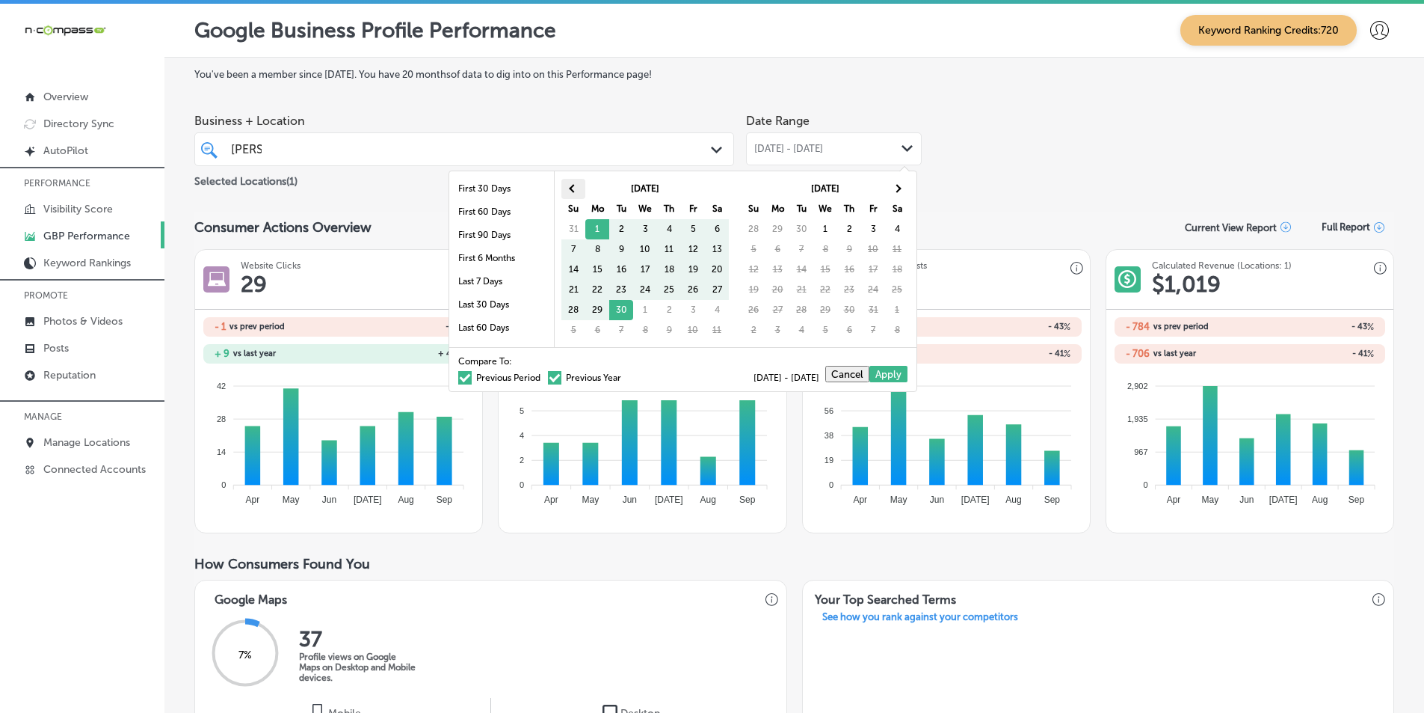
click at [574, 185] on span at bounding box center [573, 188] width 8 height 8
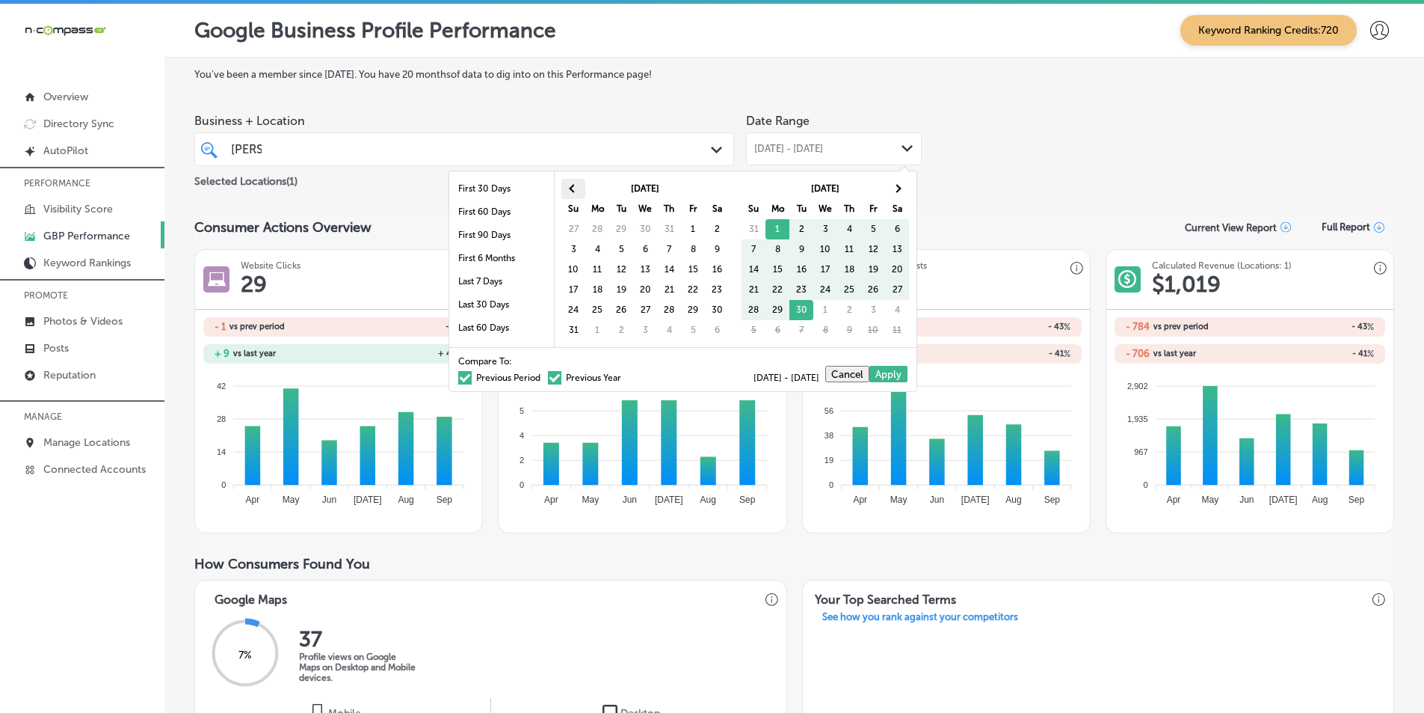
click at [574, 185] on span at bounding box center [573, 188] width 8 height 8
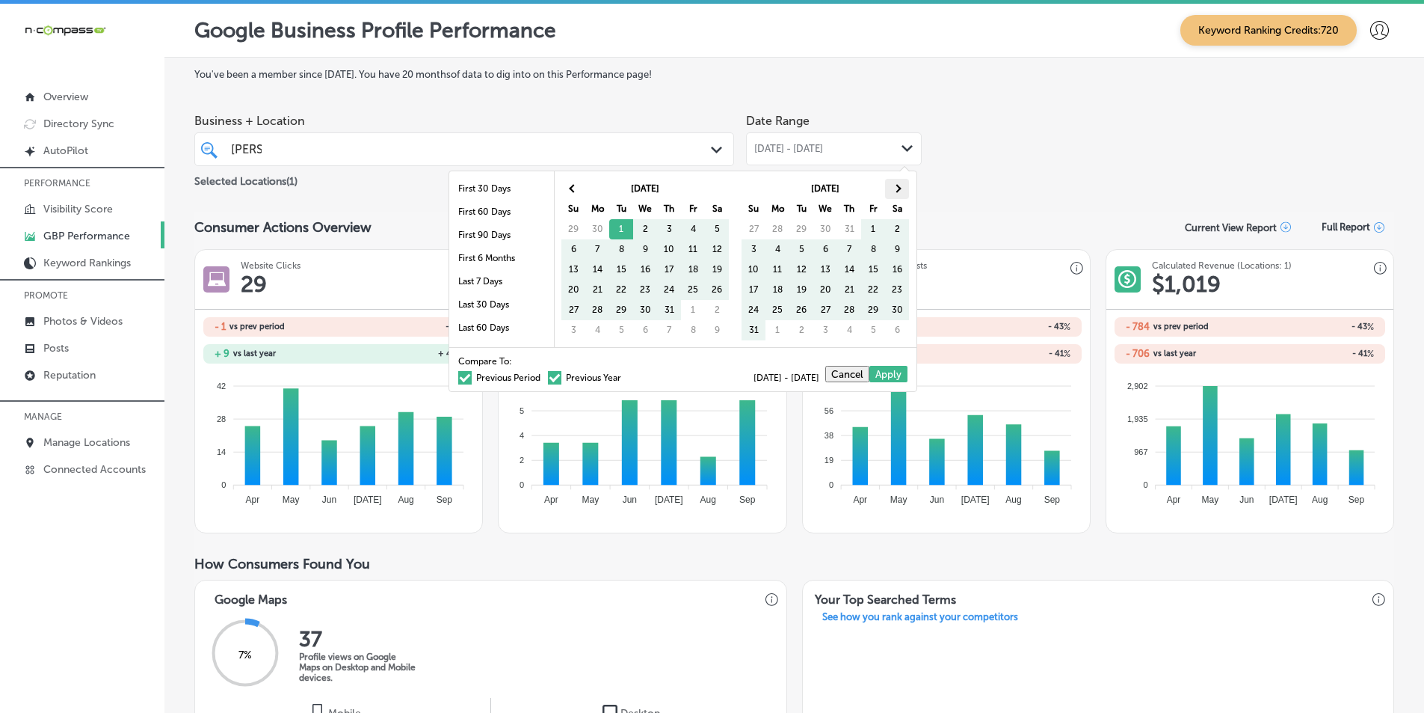
click at [900, 188] on span at bounding box center [897, 188] width 8 height 8
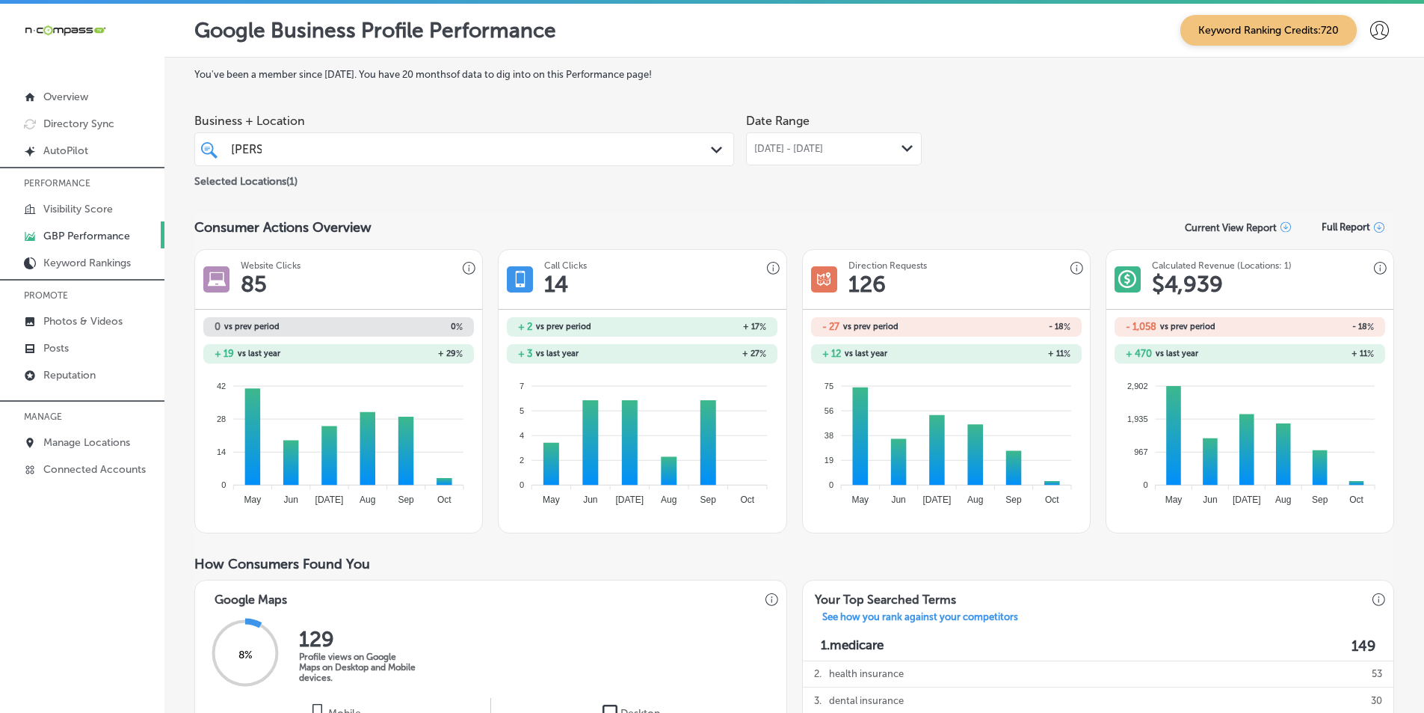
click at [890, 153] on div "[DATE] - [DATE] Path Created with Sketch." at bounding box center [833, 149] width 159 height 12
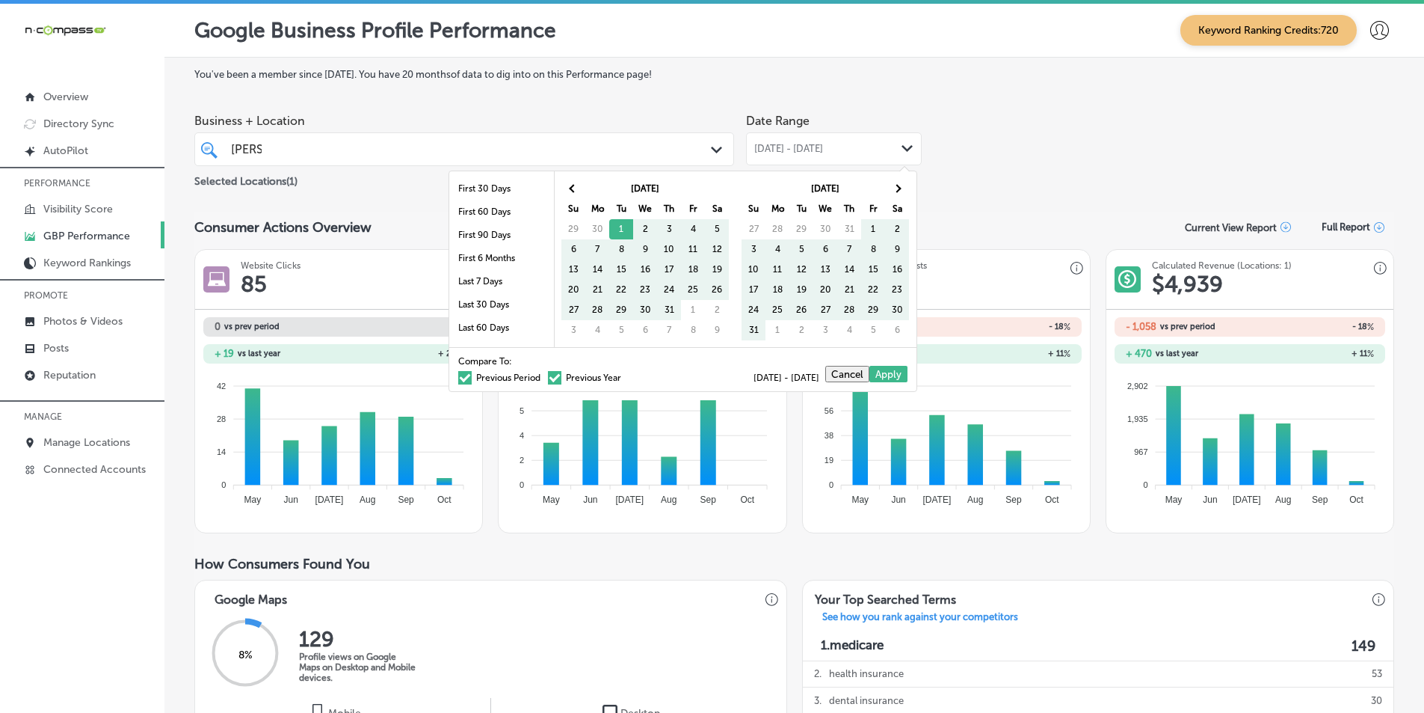
click at [846, 372] on button "Cancel" at bounding box center [848, 374] width 44 height 16
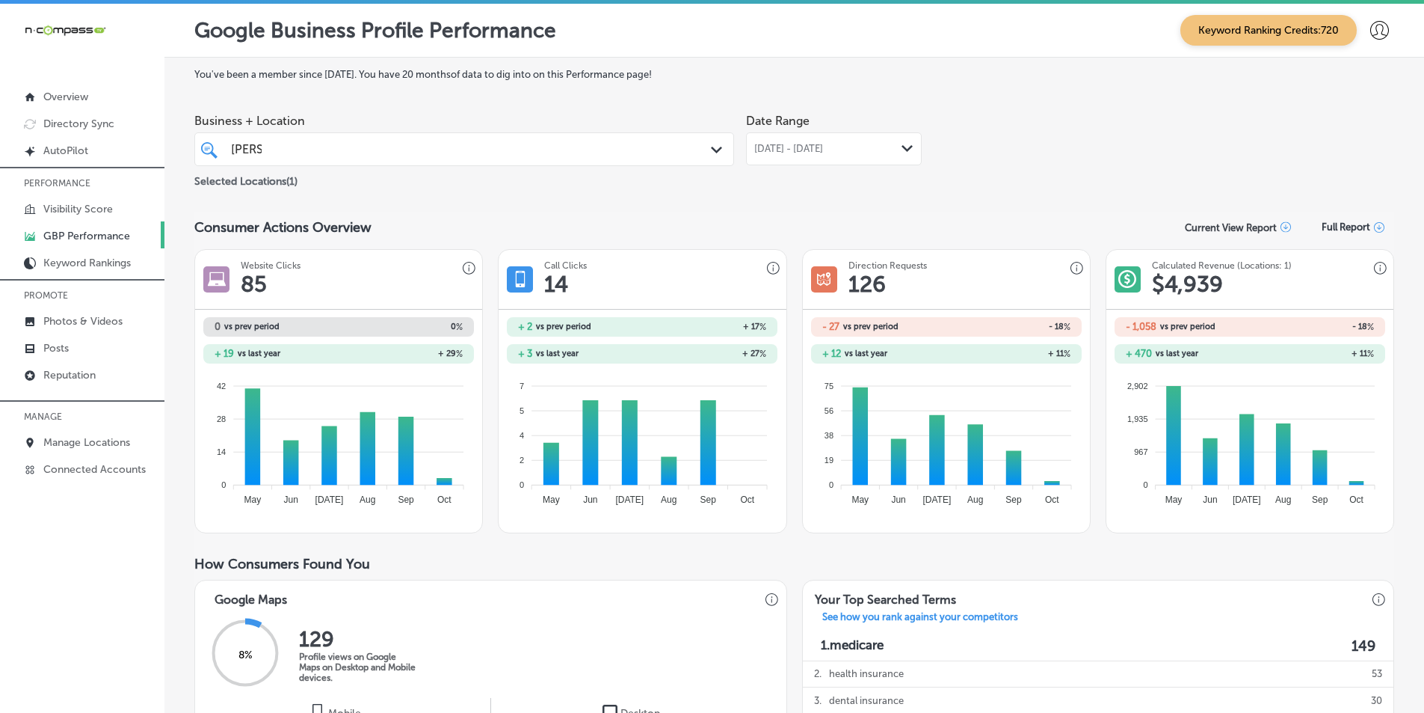
click at [902, 151] on icon "Path Created with Sketch." at bounding box center [907, 148] width 11 height 7
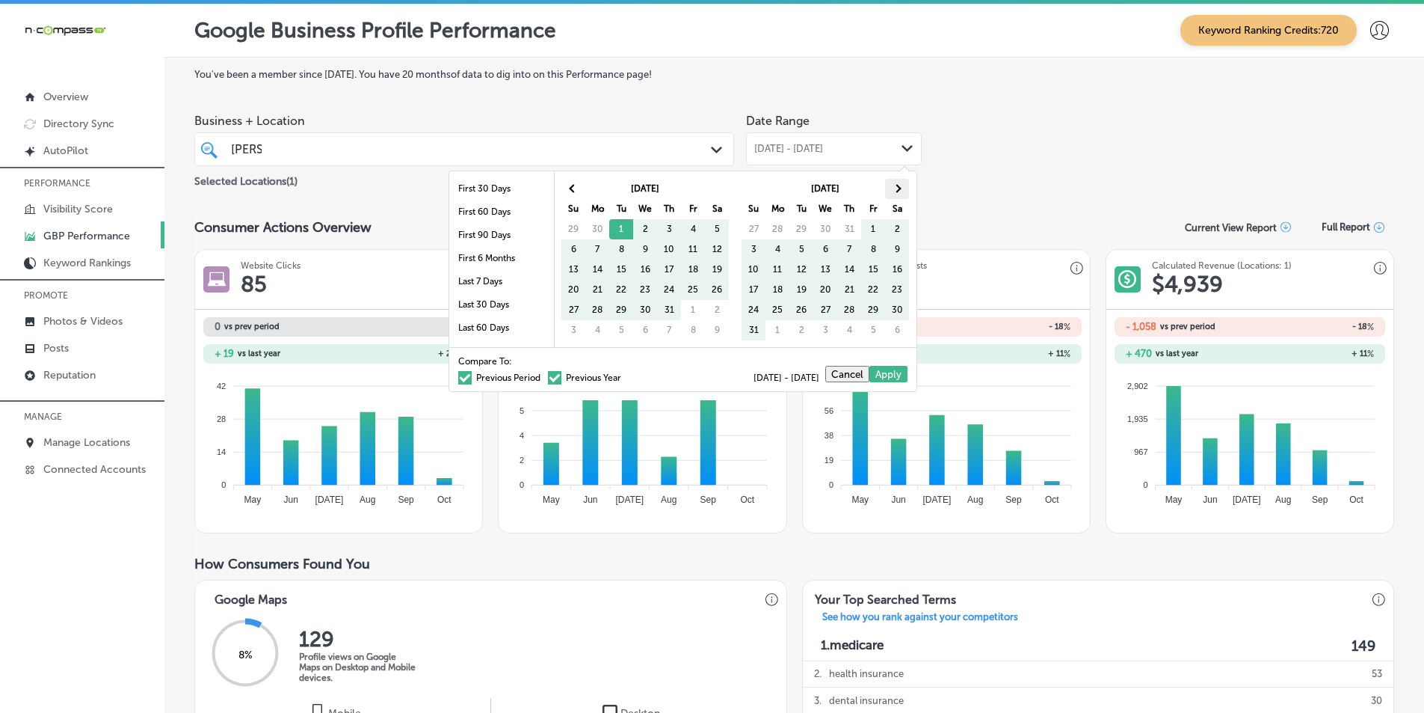
click at [894, 189] on span at bounding box center [897, 188] width 8 height 8
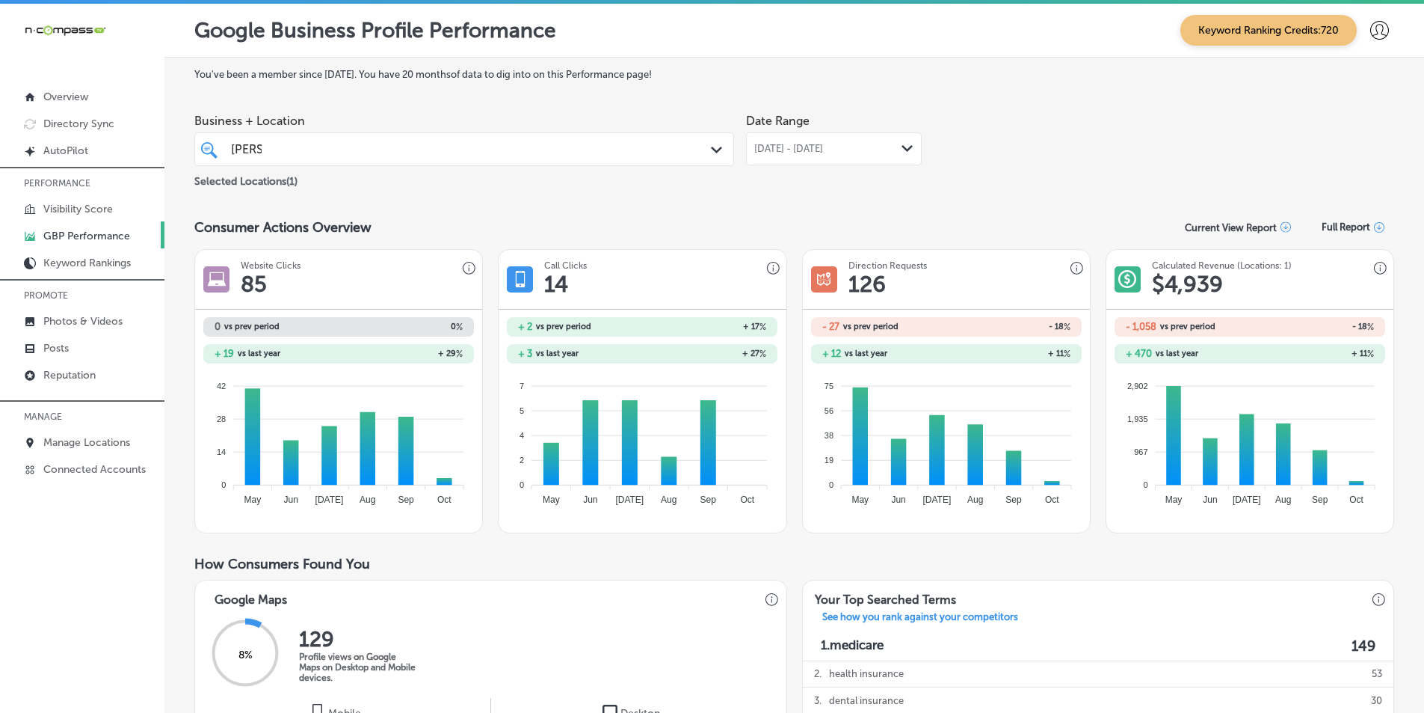
click at [902, 144] on div "Path Created with Sketch." at bounding box center [908, 149] width 12 height 12
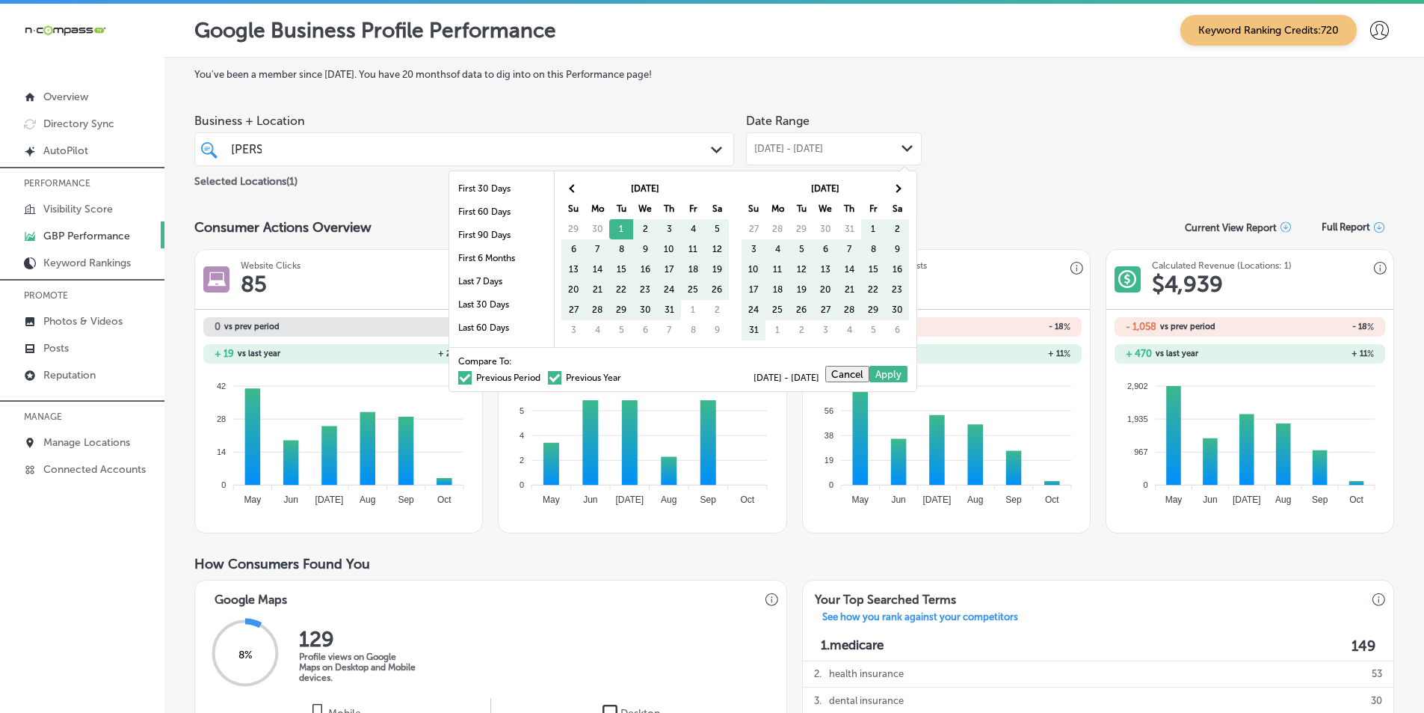
click at [603, 184] on th "[DATE]" at bounding box center [646, 189] width 120 height 20
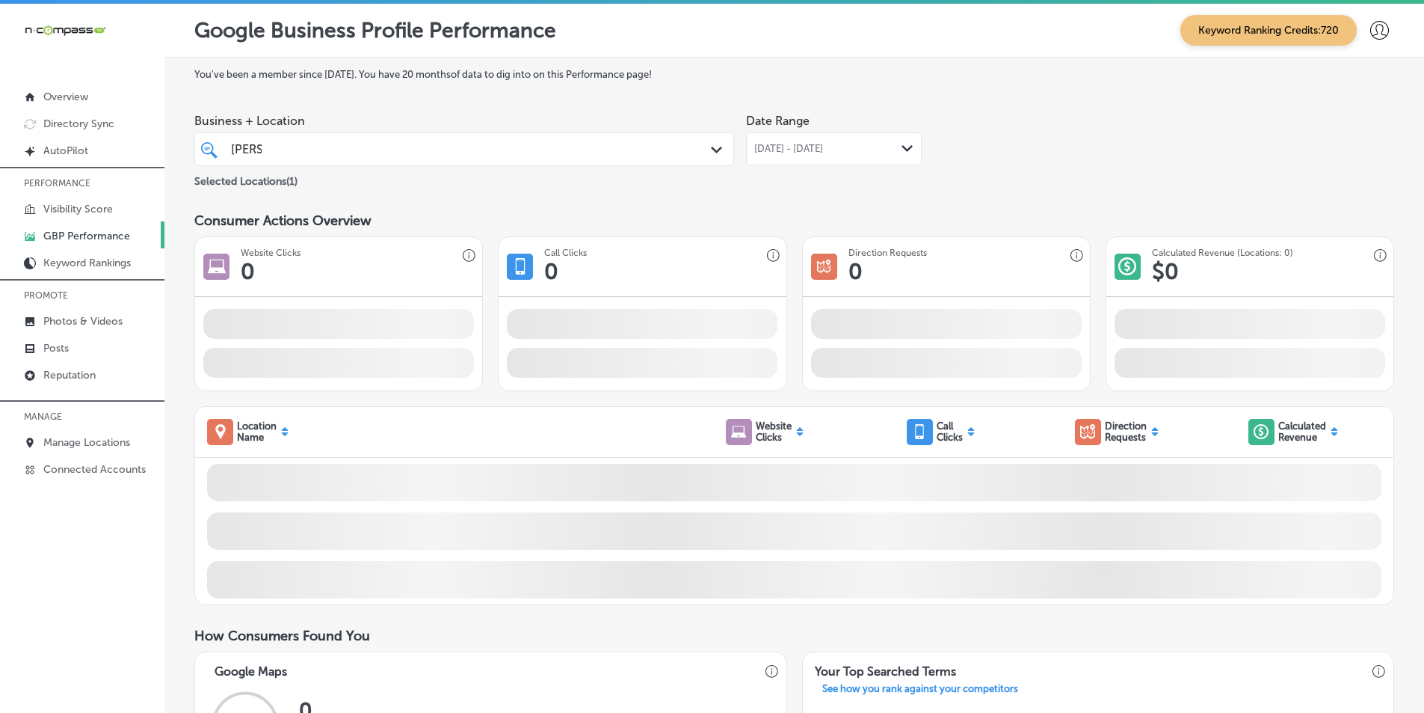
drag, startPoint x: 620, startPoint y: 227, endPoint x: 660, endPoint y: 235, distance: 41.2
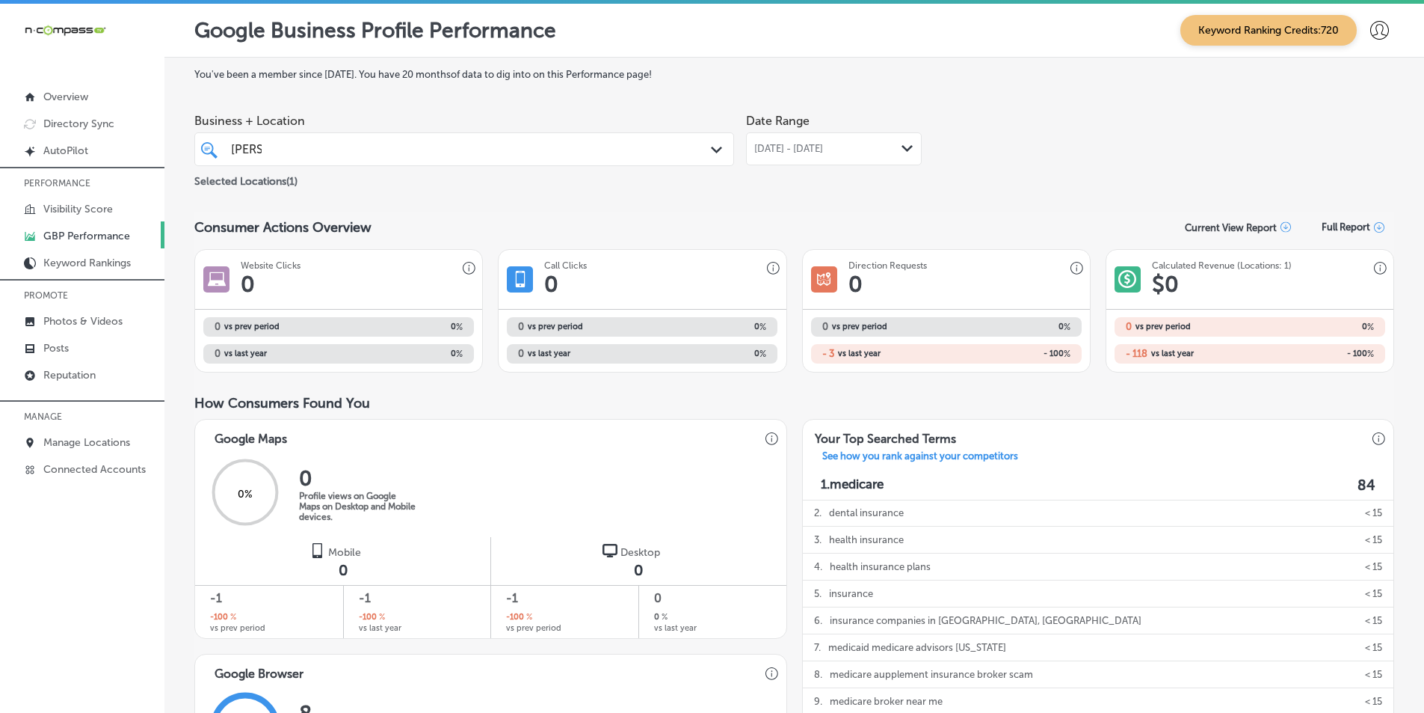
click at [902, 148] on icon "Path Created with Sketch." at bounding box center [907, 148] width 11 height 7
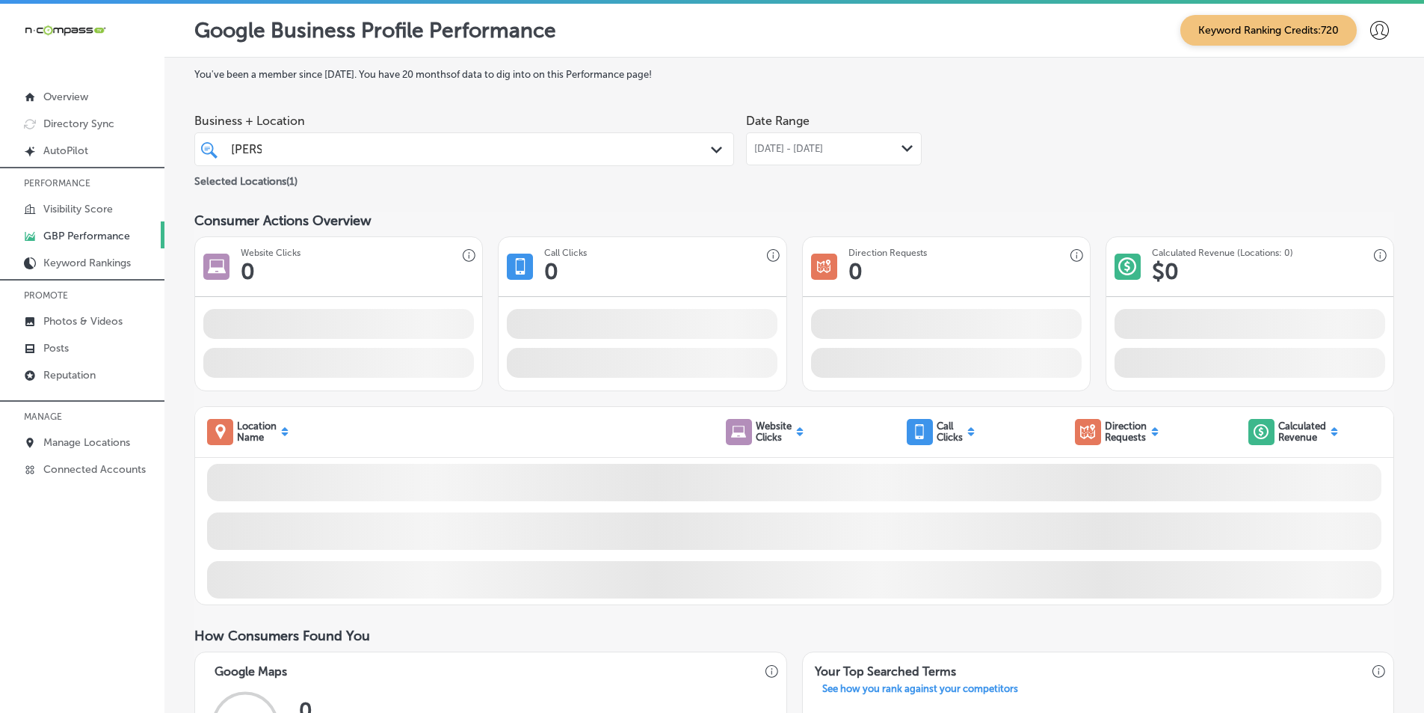
drag, startPoint x: 638, startPoint y: 231, endPoint x: 683, endPoint y: 238, distance: 45.4
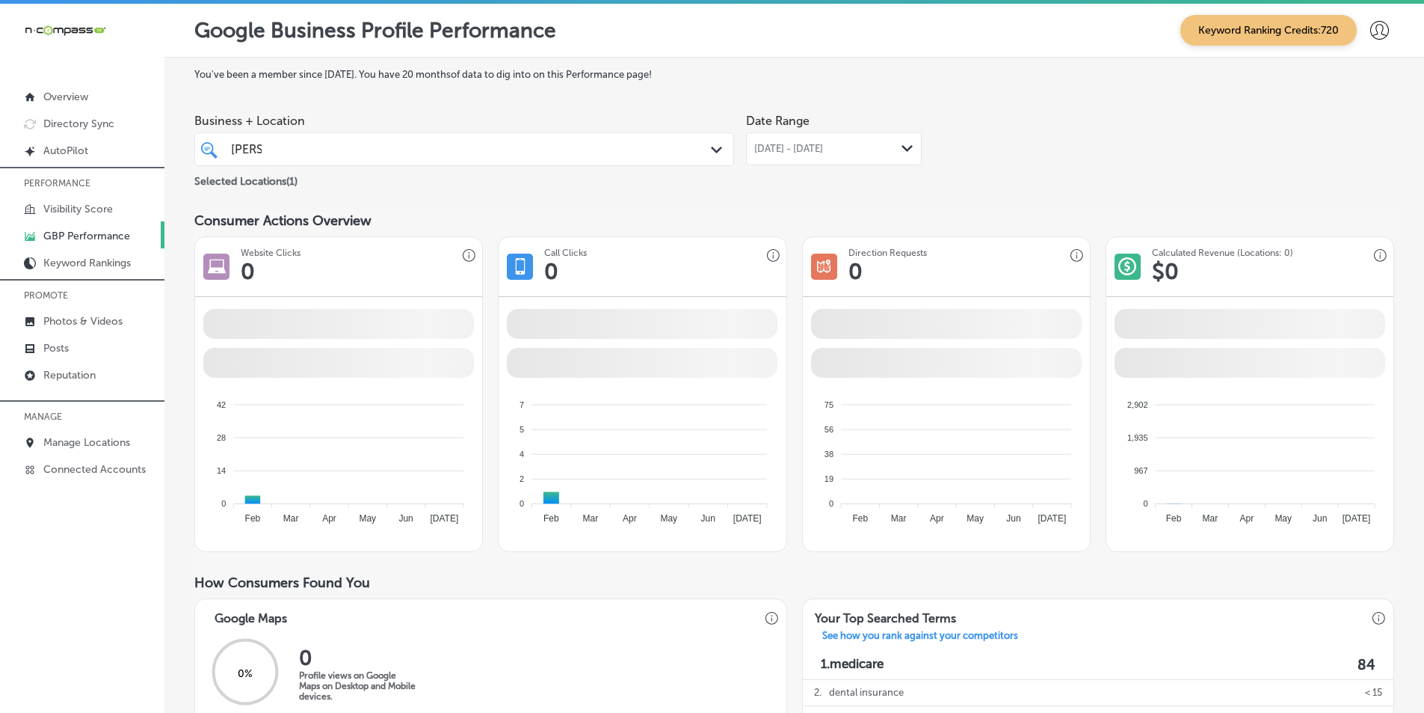
click at [902, 149] on icon "Path Created with Sketch." at bounding box center [907, 148] width 11 height 7
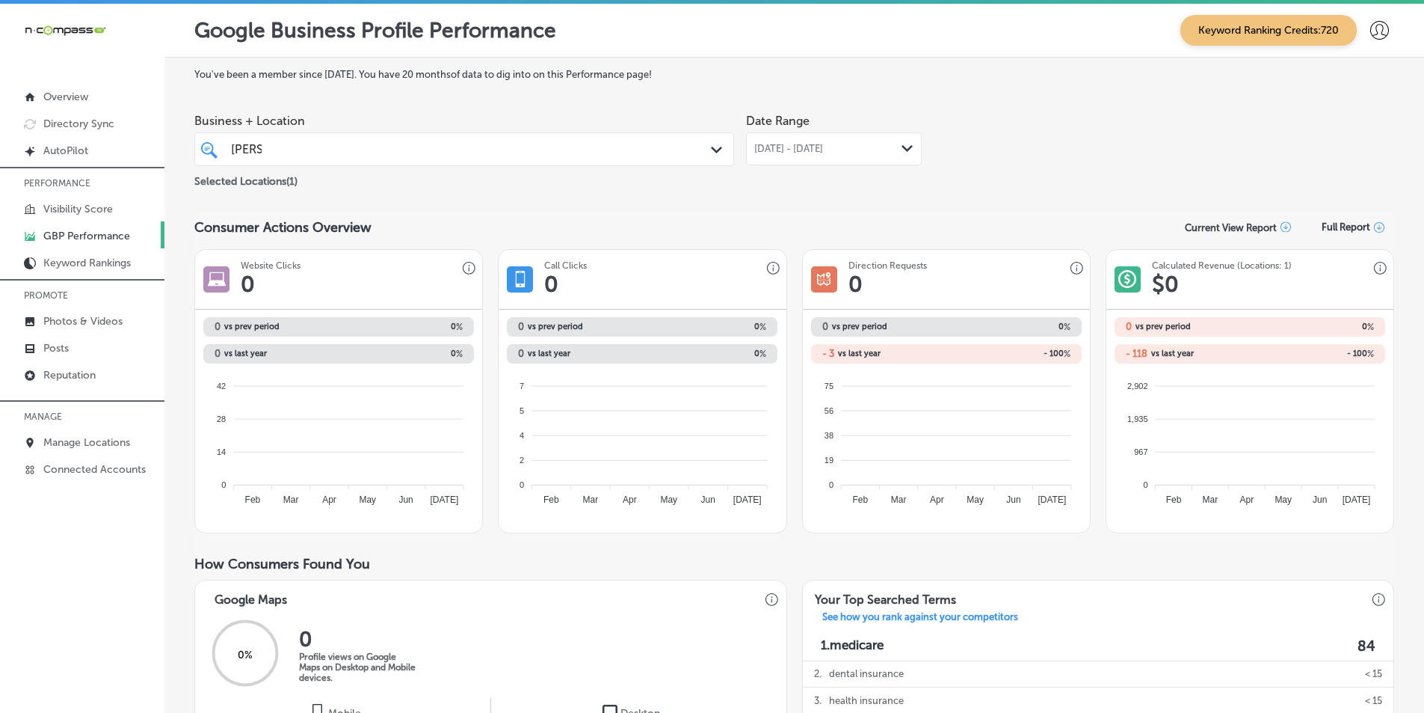
click at [896, 150] on div "[DATE] - [DATE] Path Created with Sketch." at bounding box center [833, 149] width 159 height 12
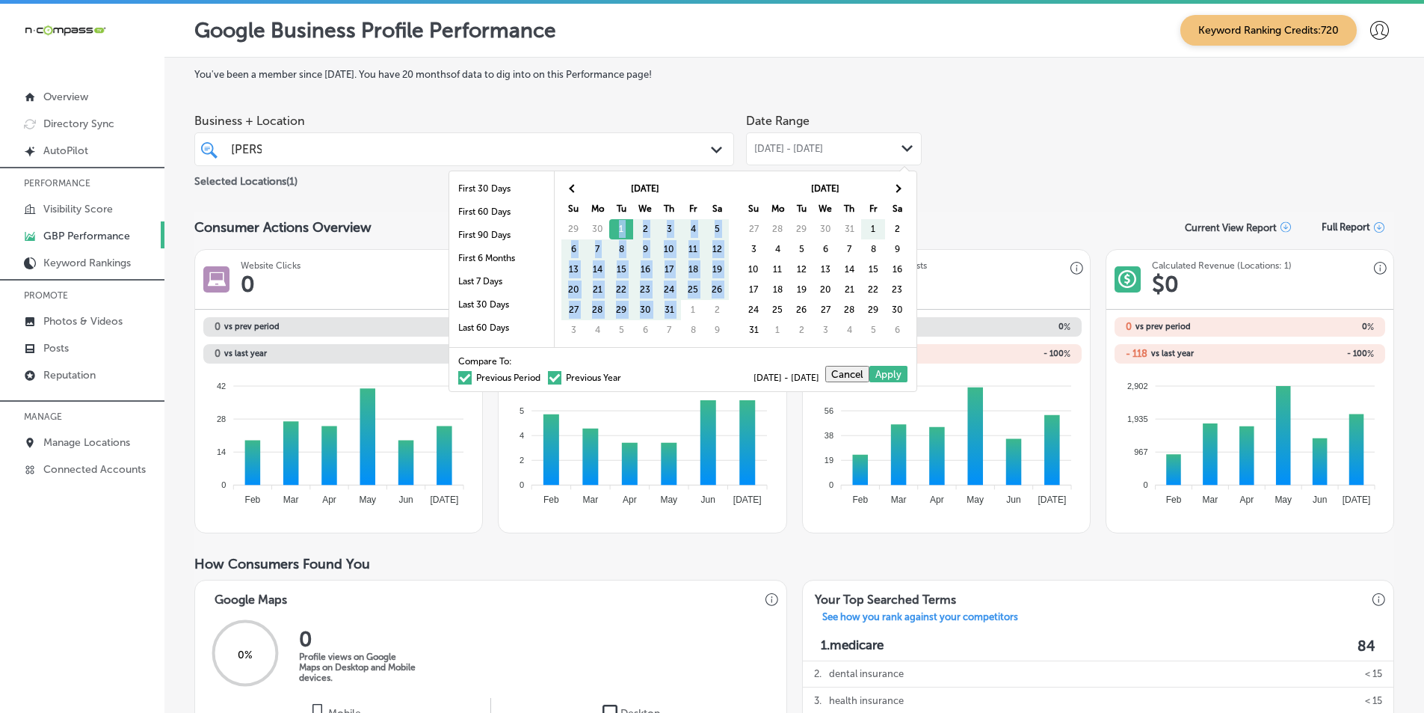
drag, startPoint x: 619, startPoint y: 227, endPoint x: 681, endPoint y: 302, distance: 97.2
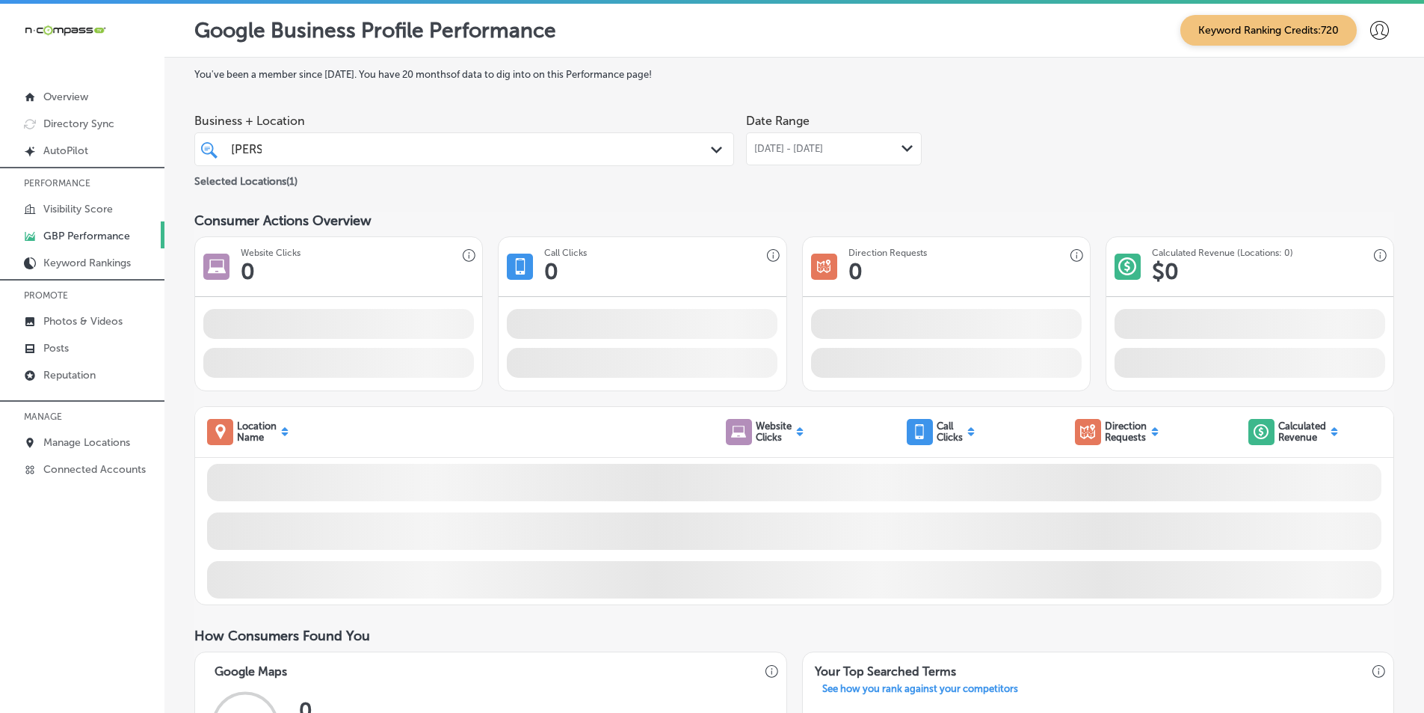
drag, startPoint x: 870, startPoint y: 228, endPoint x: 891, endPoint y: 242, distance: 25.9
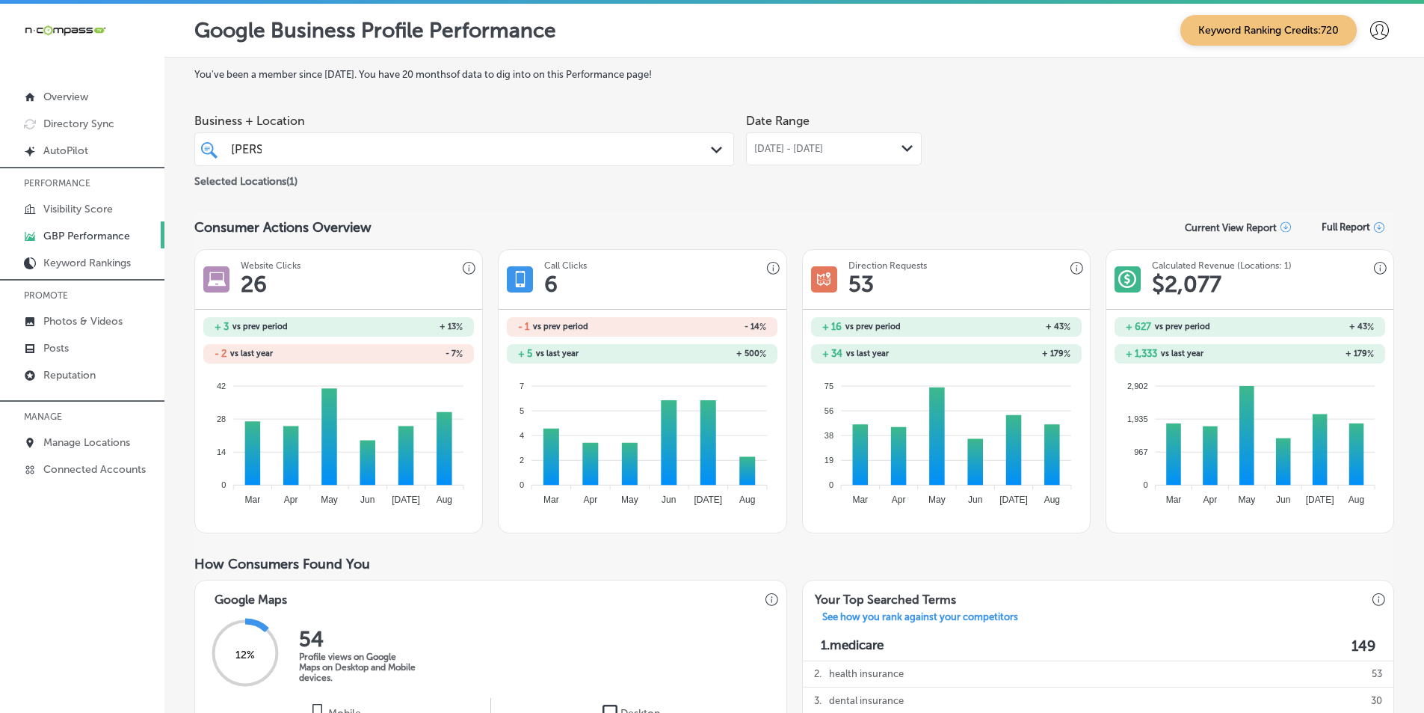
click at [902, 149] on icon "Path Created with Sketch." at bounding box center [907, 148] width 11 height 7
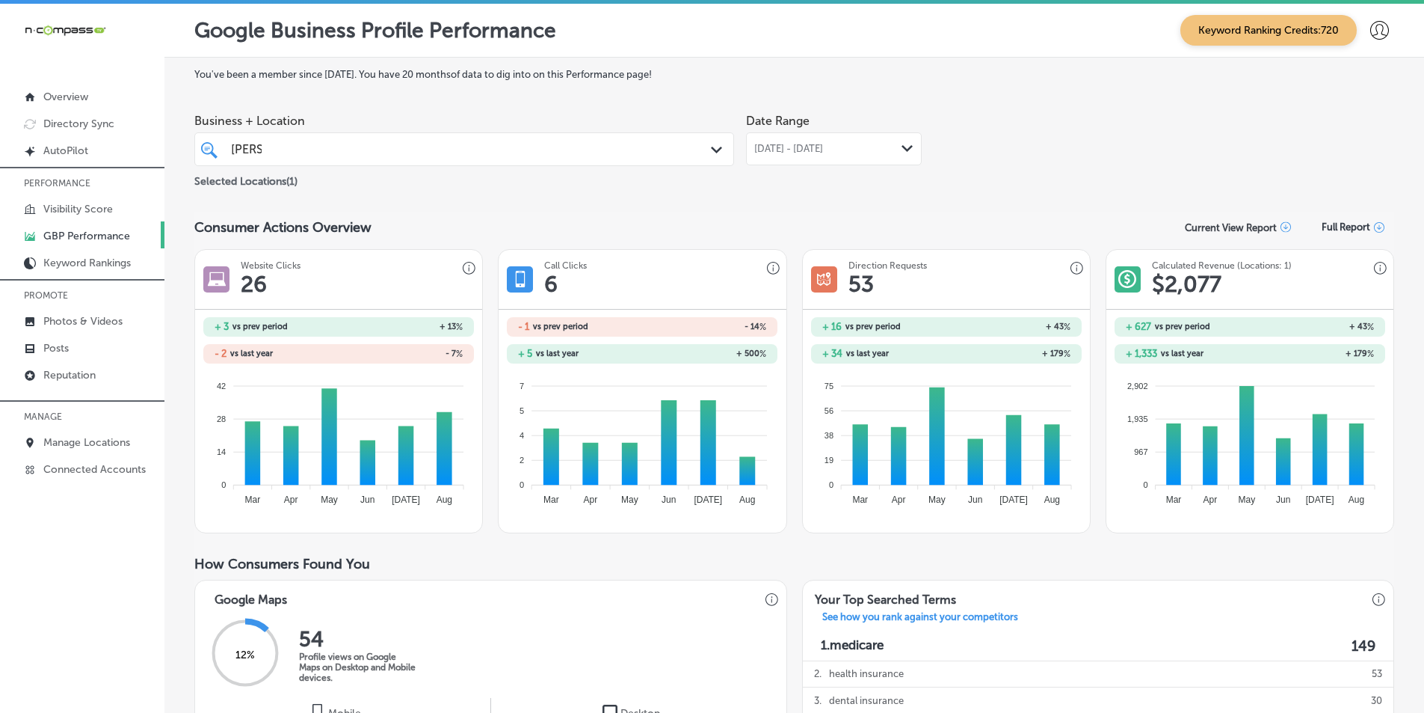
click at [905, 147] on polygon at bounding box center [907, 148] width 11 height 7
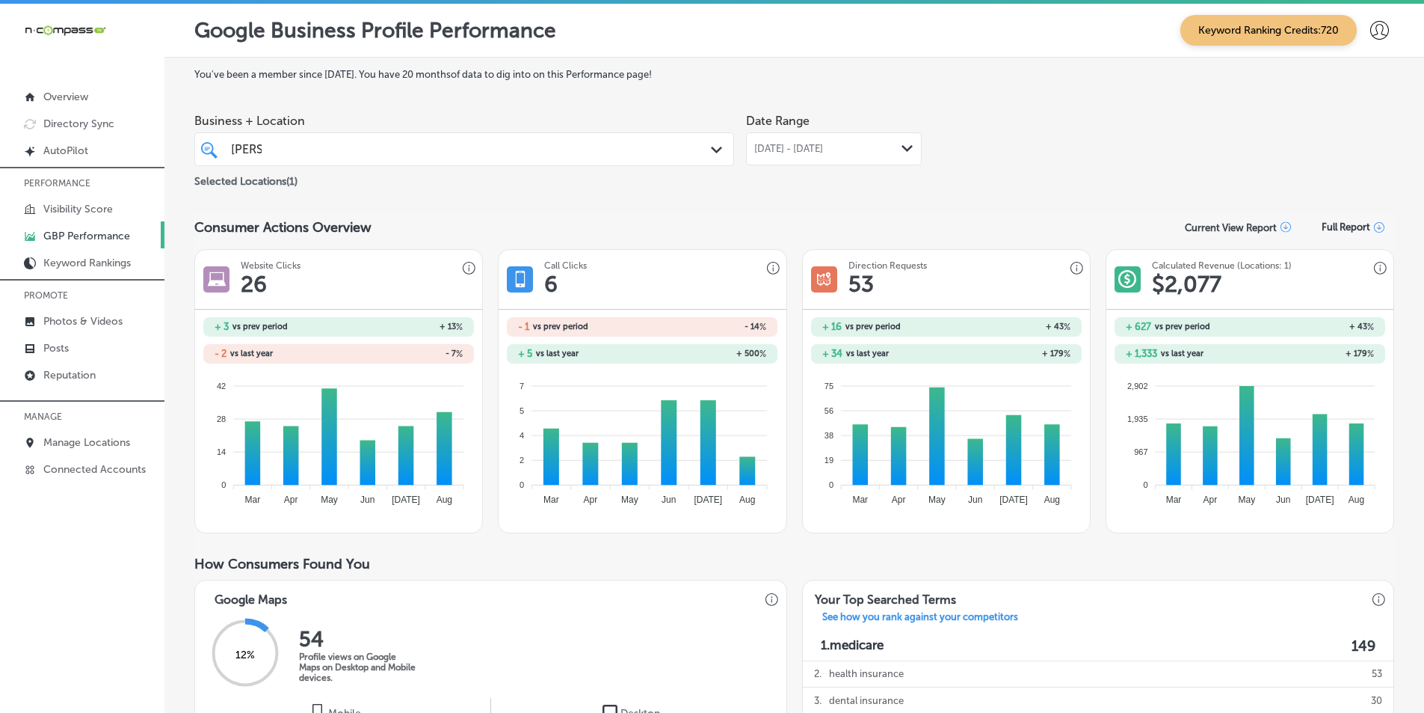
click at [902, 145] on icon "Path Created with Sketch." at bounding box center [907, 148] width 11 height 7
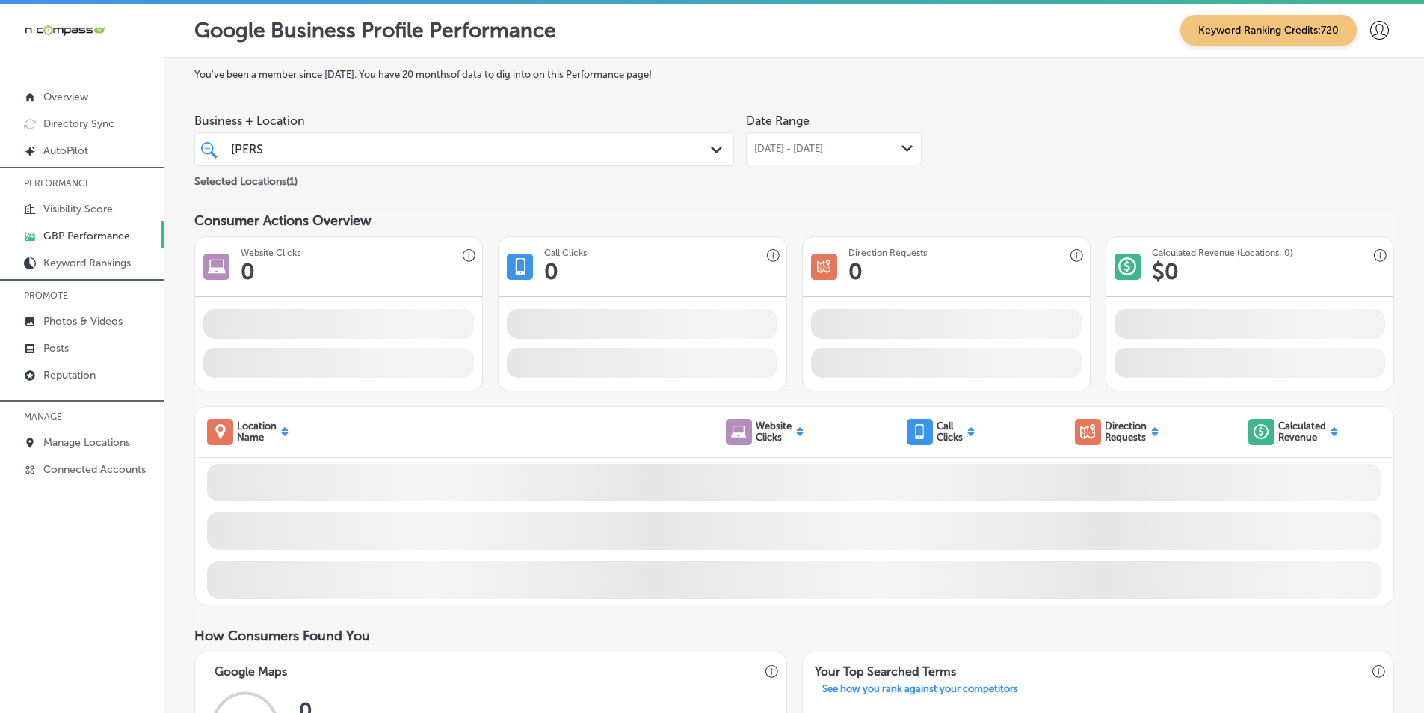
click at [895, 147] on div "[DATE] - [DATE] Path Created with Sketch." at bounding box center [833, 149] width 159 height 12
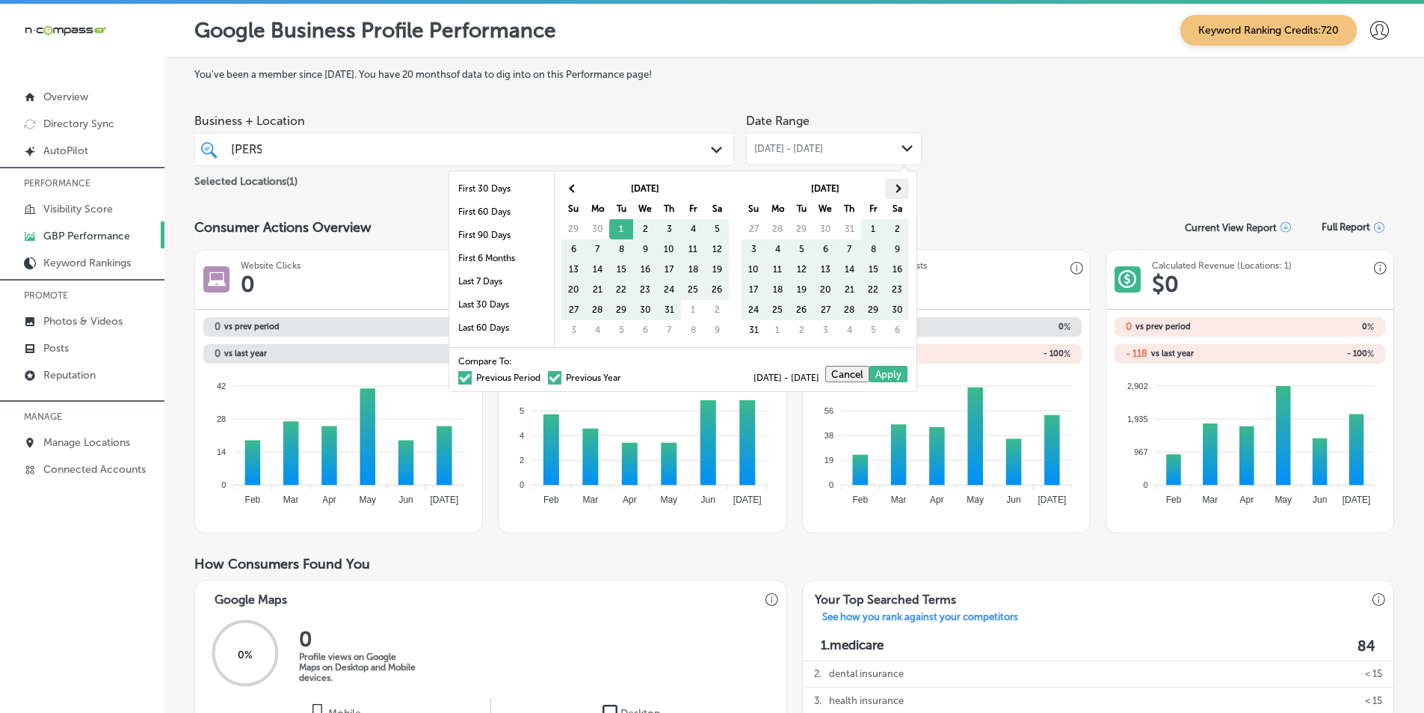
click at [892, 185] on th at bounding box center [897, 189] width 24 height 20
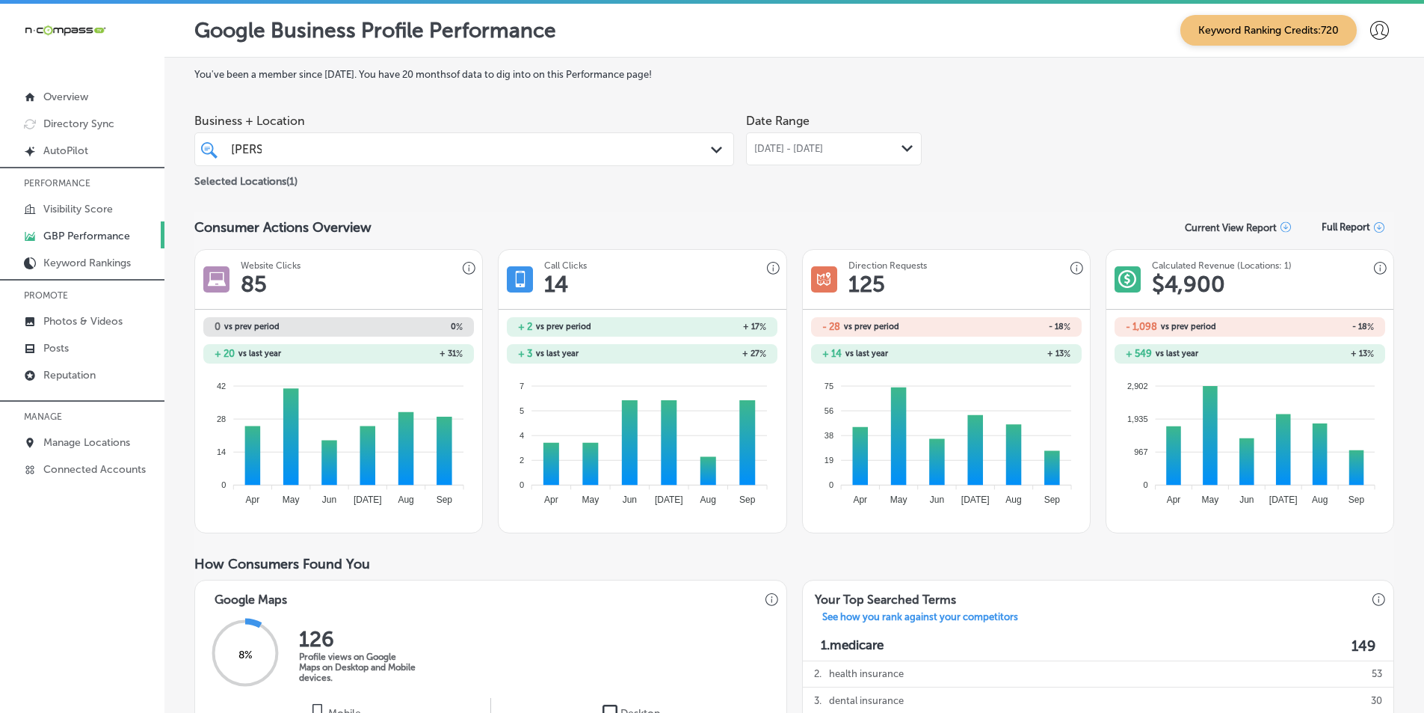
click at [903, 153] on div "Path Created with Sketch." at bounding box center [908, 149] width 12 height 12
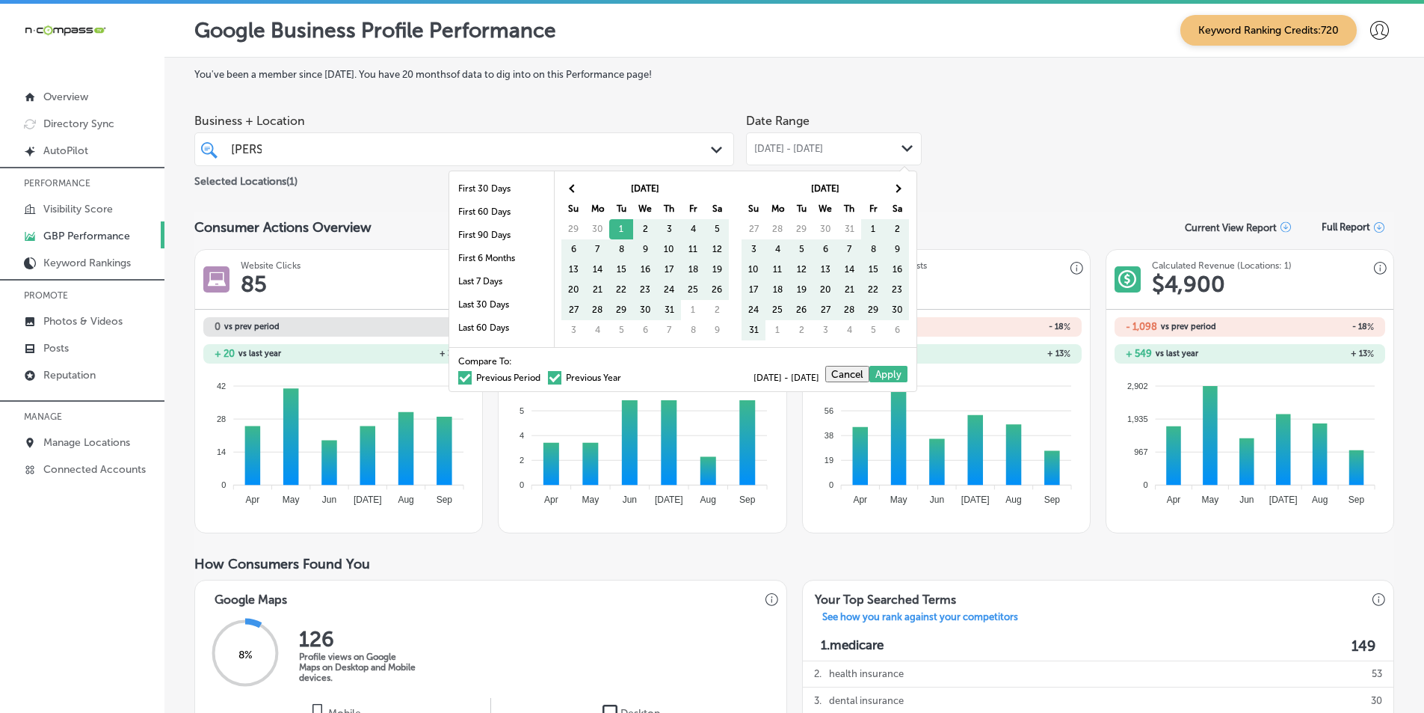
click at [458, 375] on span at bounding box center [464, 377] width 13 height 13
click at [544, 375] on input "Previous Period" at bounding box center [544, 375] width 0 height 0
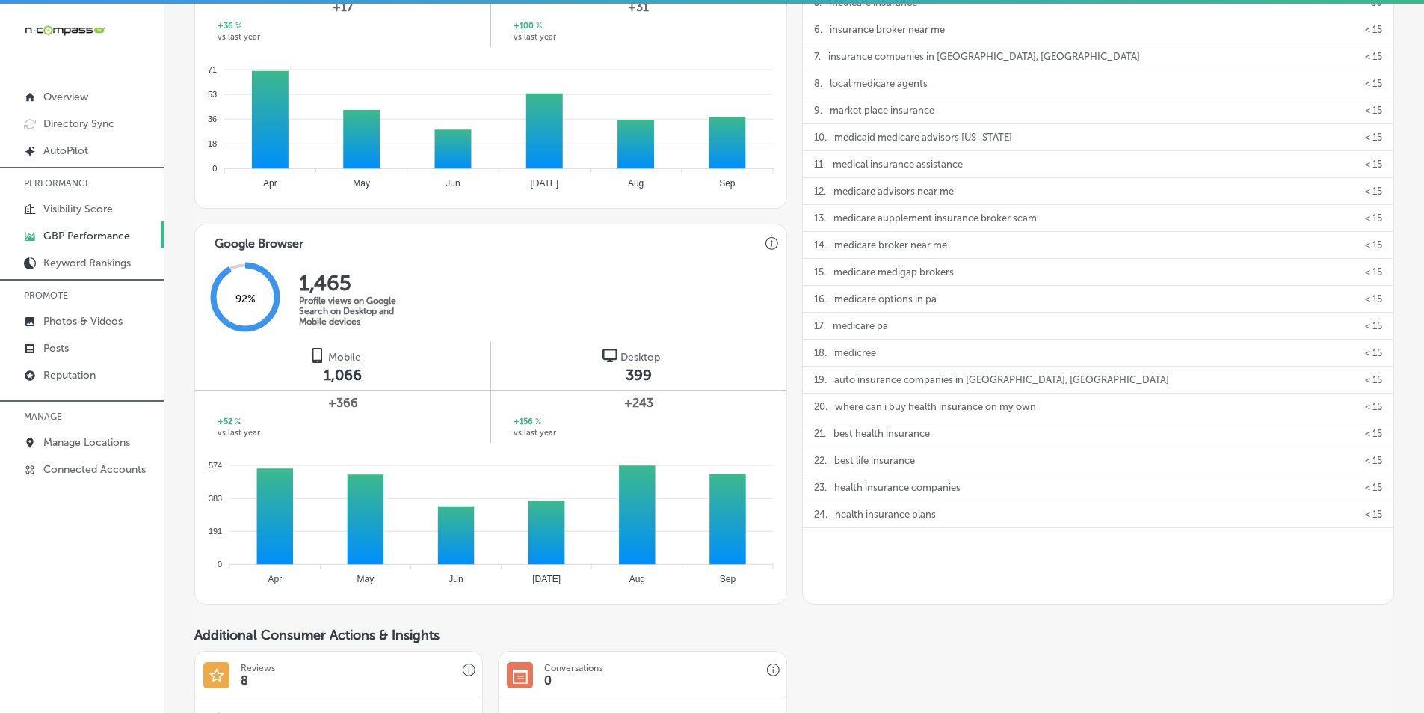
scroll to position [760, 0]
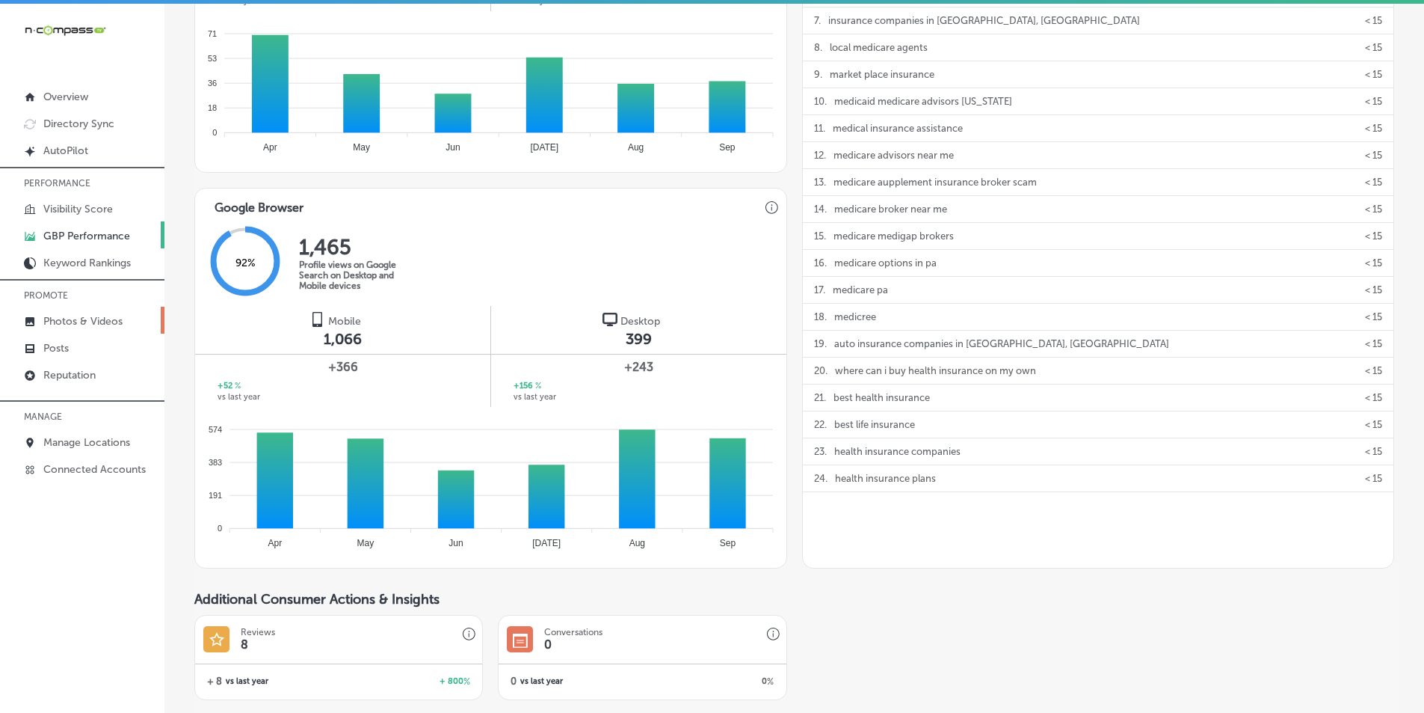
click at [55, 325] on p "Photos & Videos" at bounding box center [82, 321] width 79 height 13
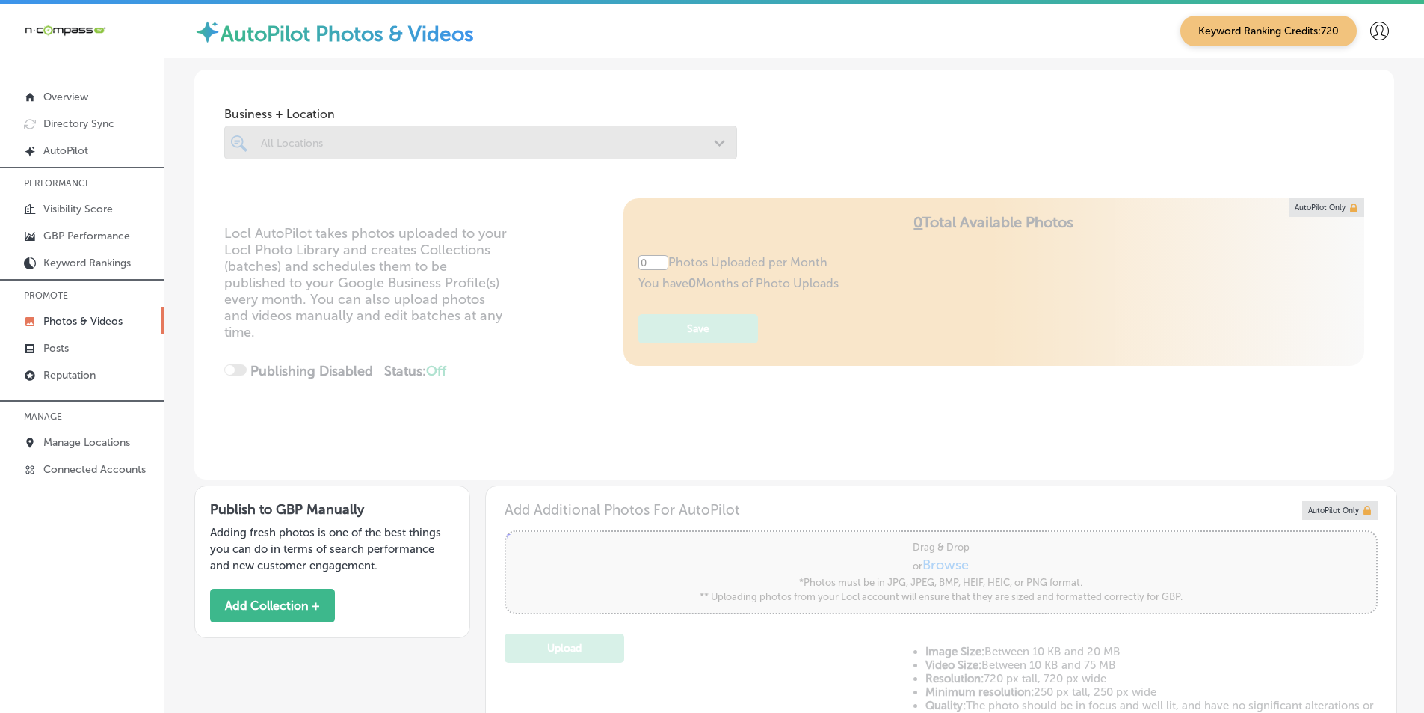
type input "5"
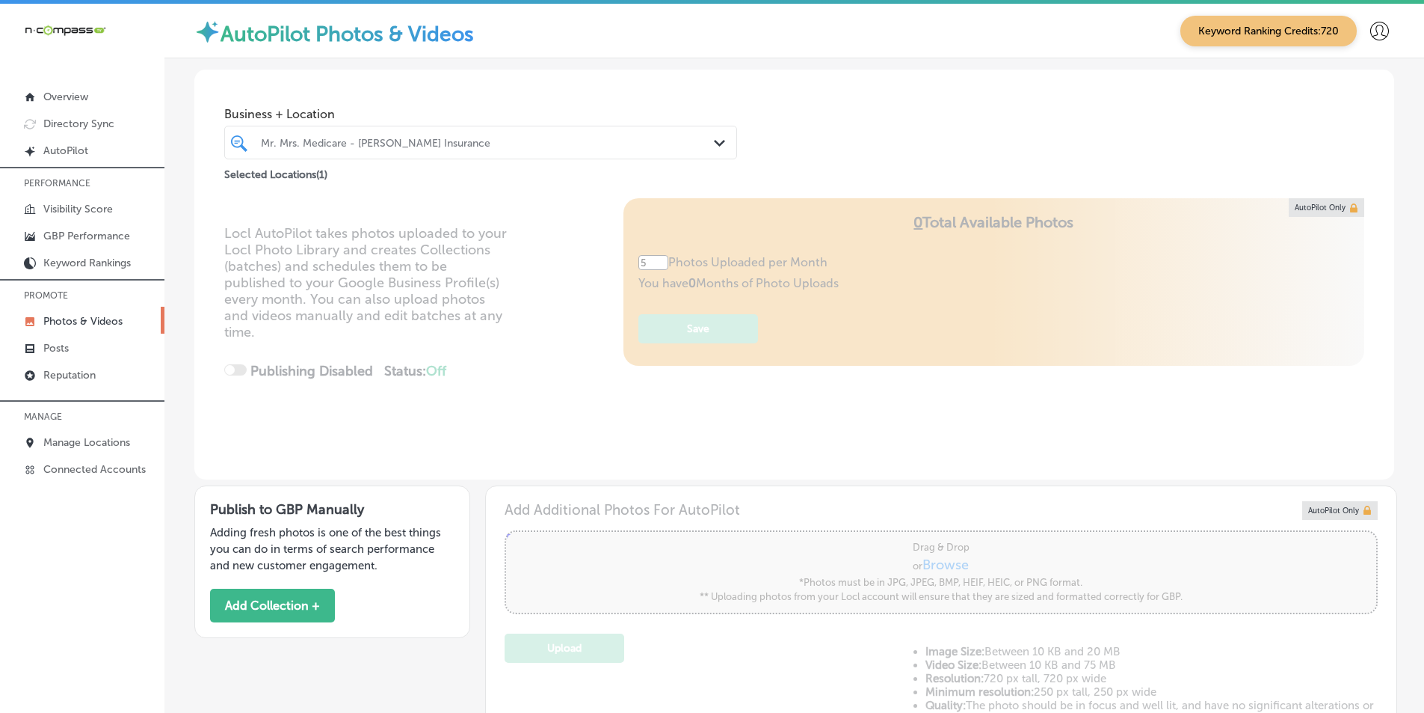
click at [75, 323] on p "Photos & Videos" at bounding box center [82, 321] width 79 height 13
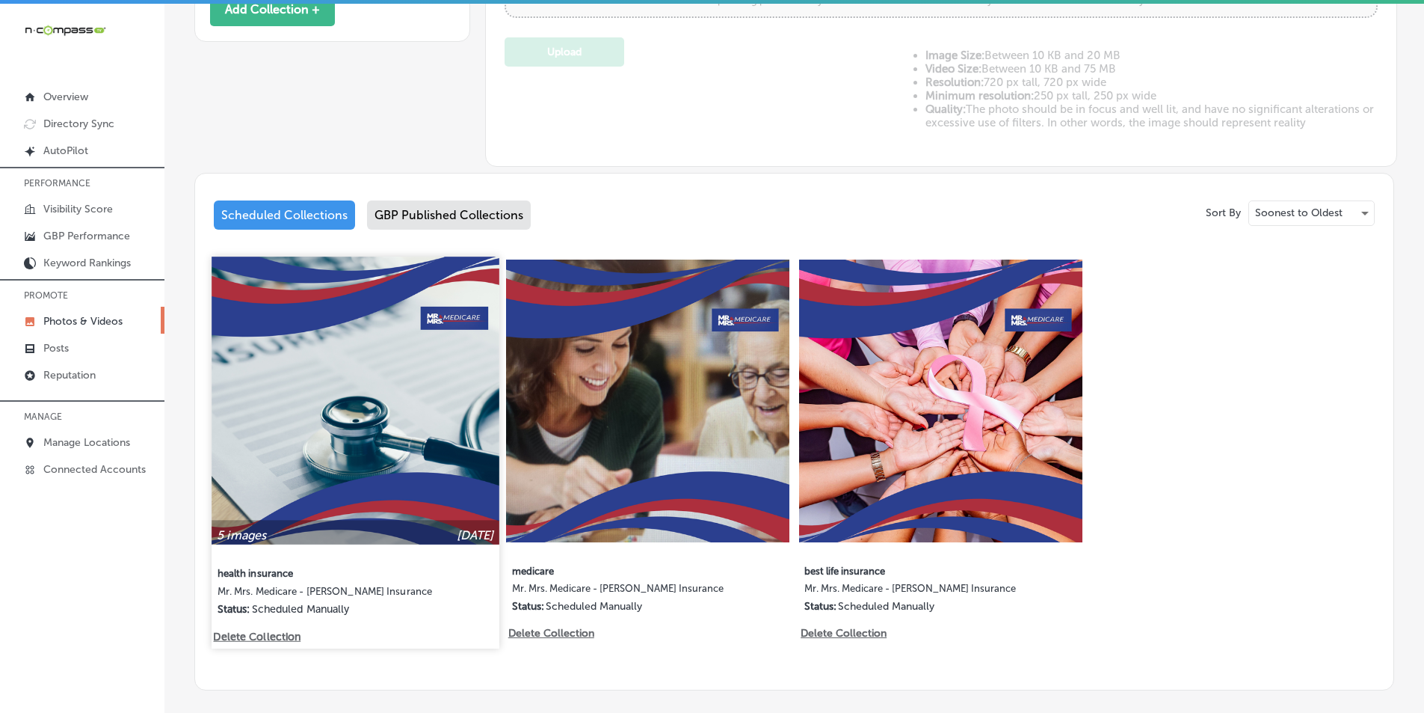
scroll to position [598, 0]
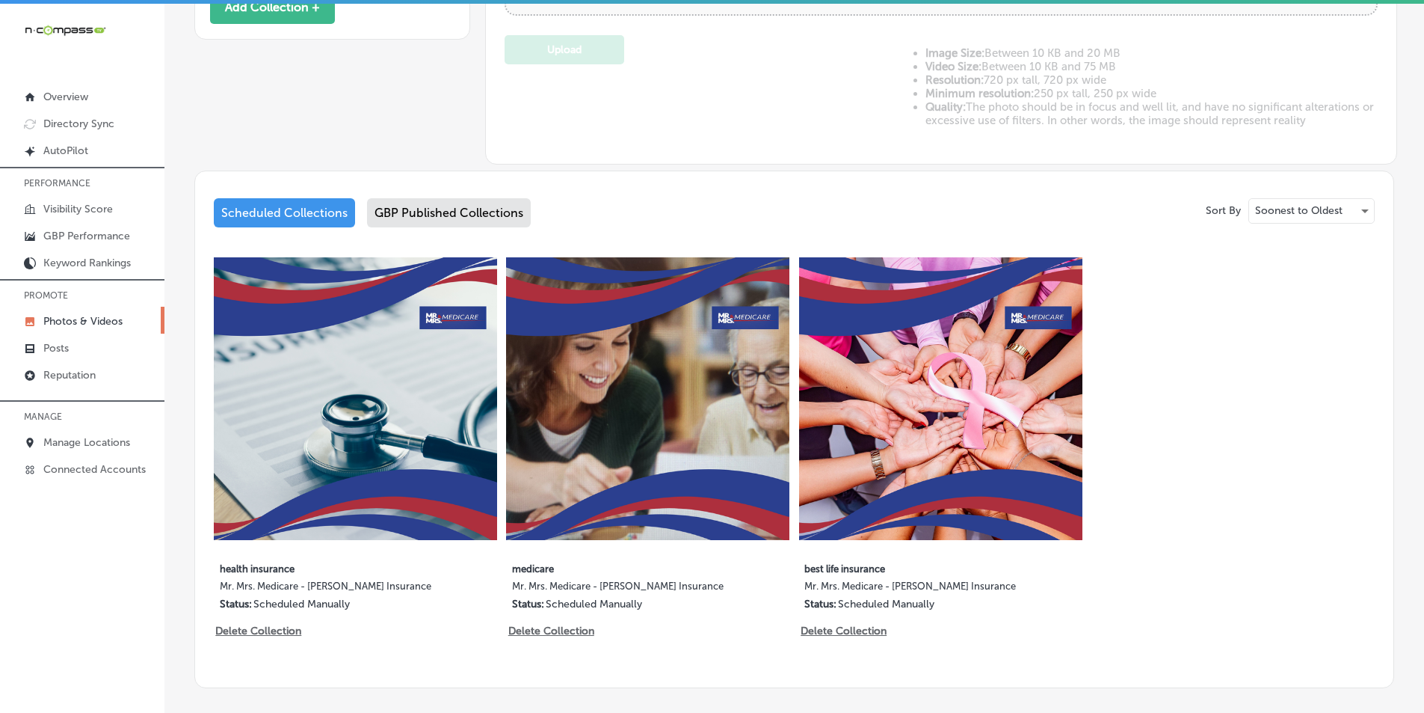
click at [479, 209] on div "GBP Published Collections" at bounding box center [449, 212] width 164 height 29
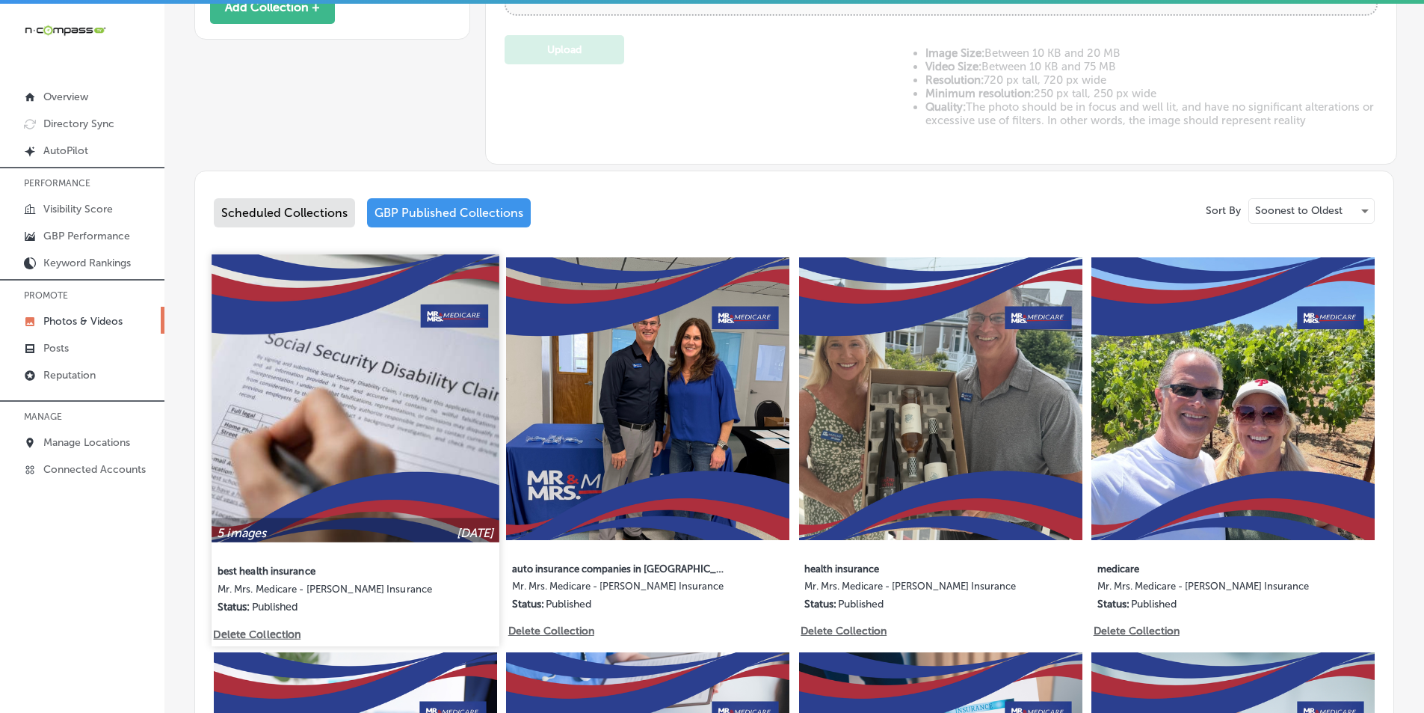
scroll to position [673, 0]
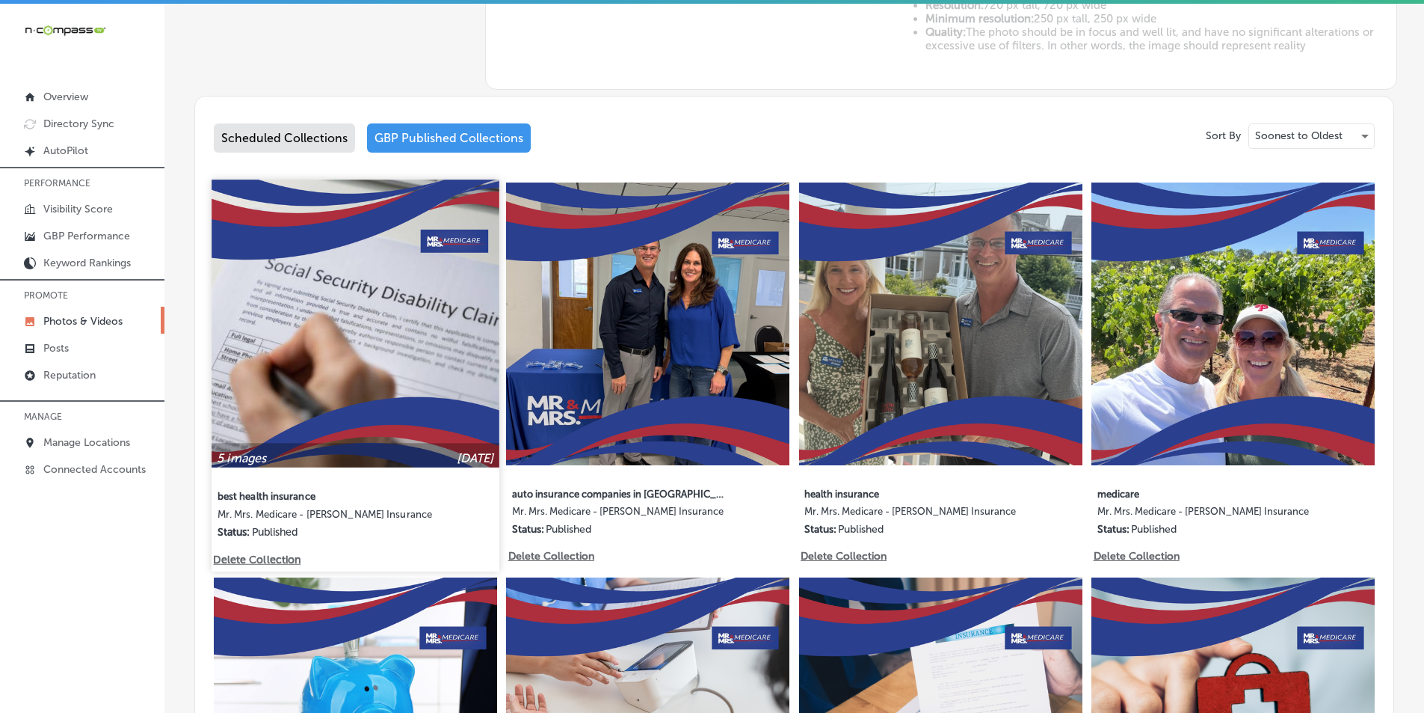
click at [360, 308] on img at bounding box center [355, 322] width 287 height 287
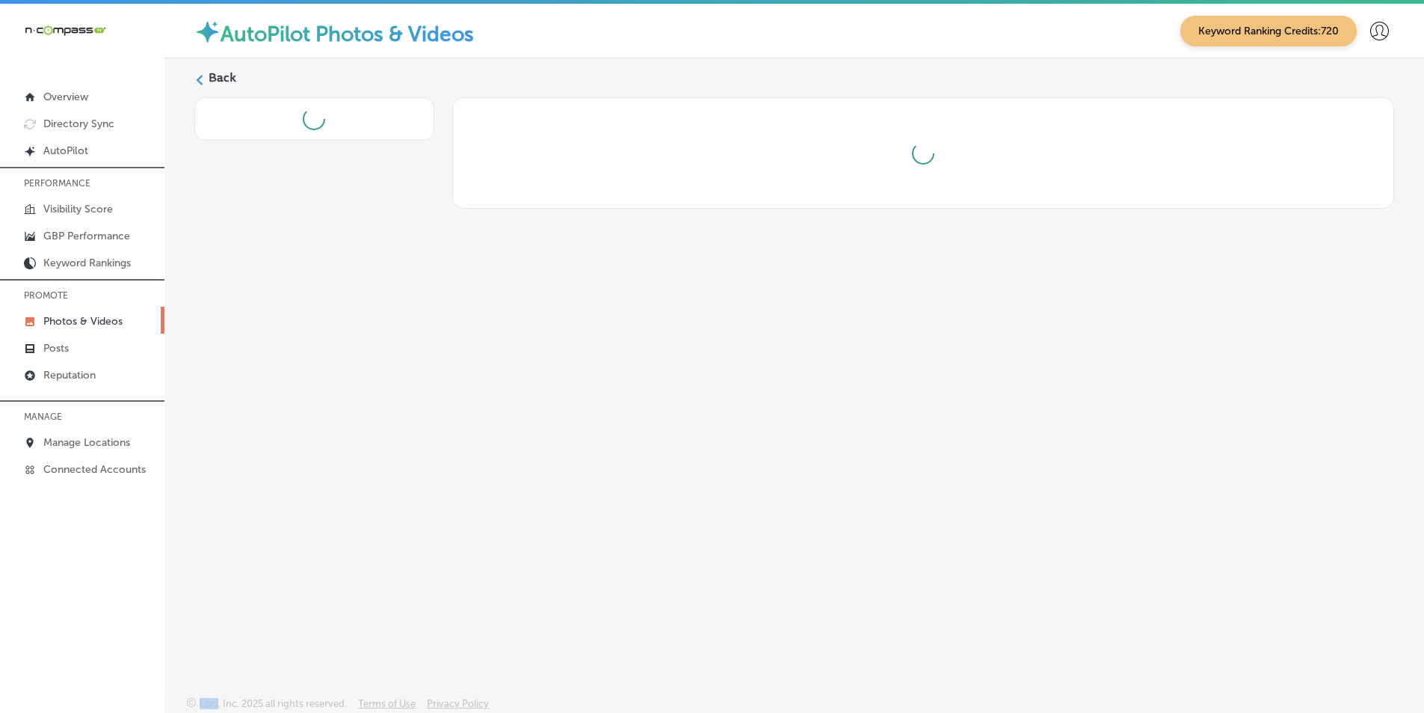
click at [360, 308] on div "Back" at bounding box center [795, 342] width 1260 height 568
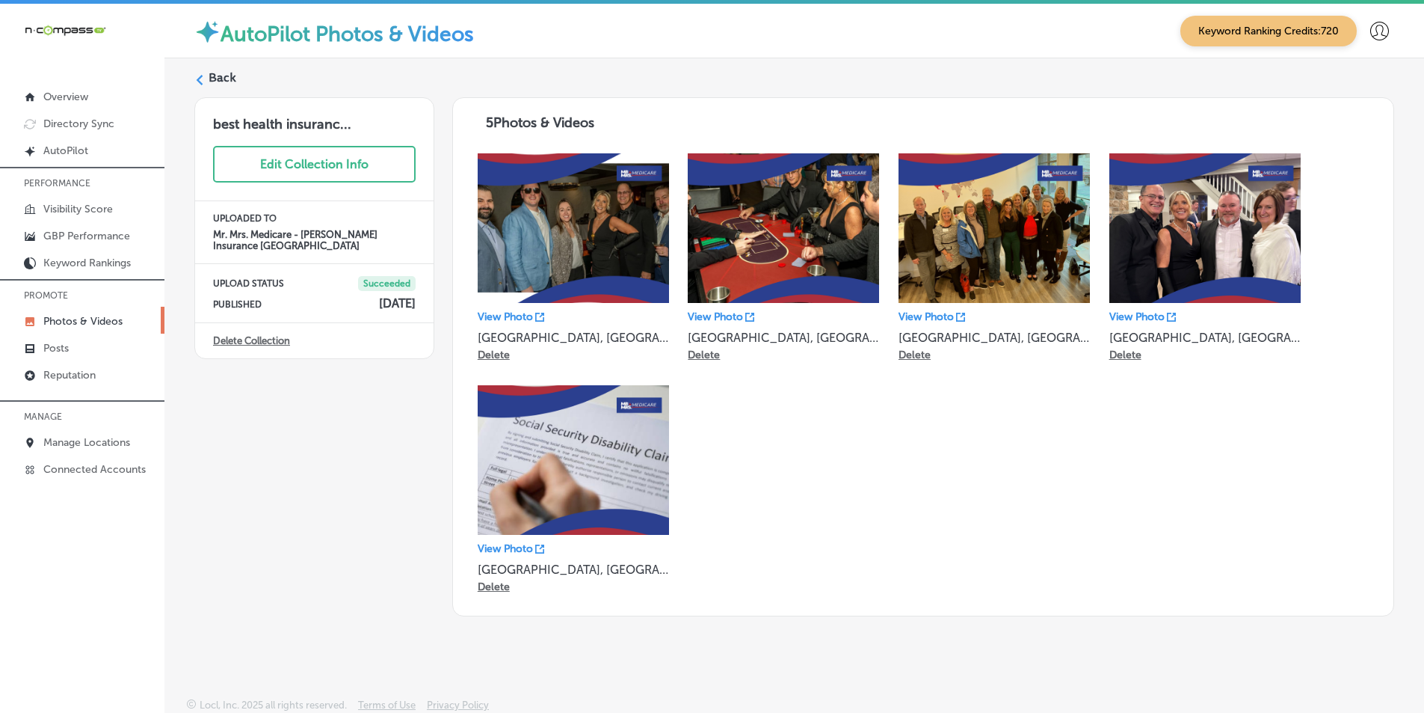
click at [198, 75] on icon at bounding box center [199, 80] width 10 height 10
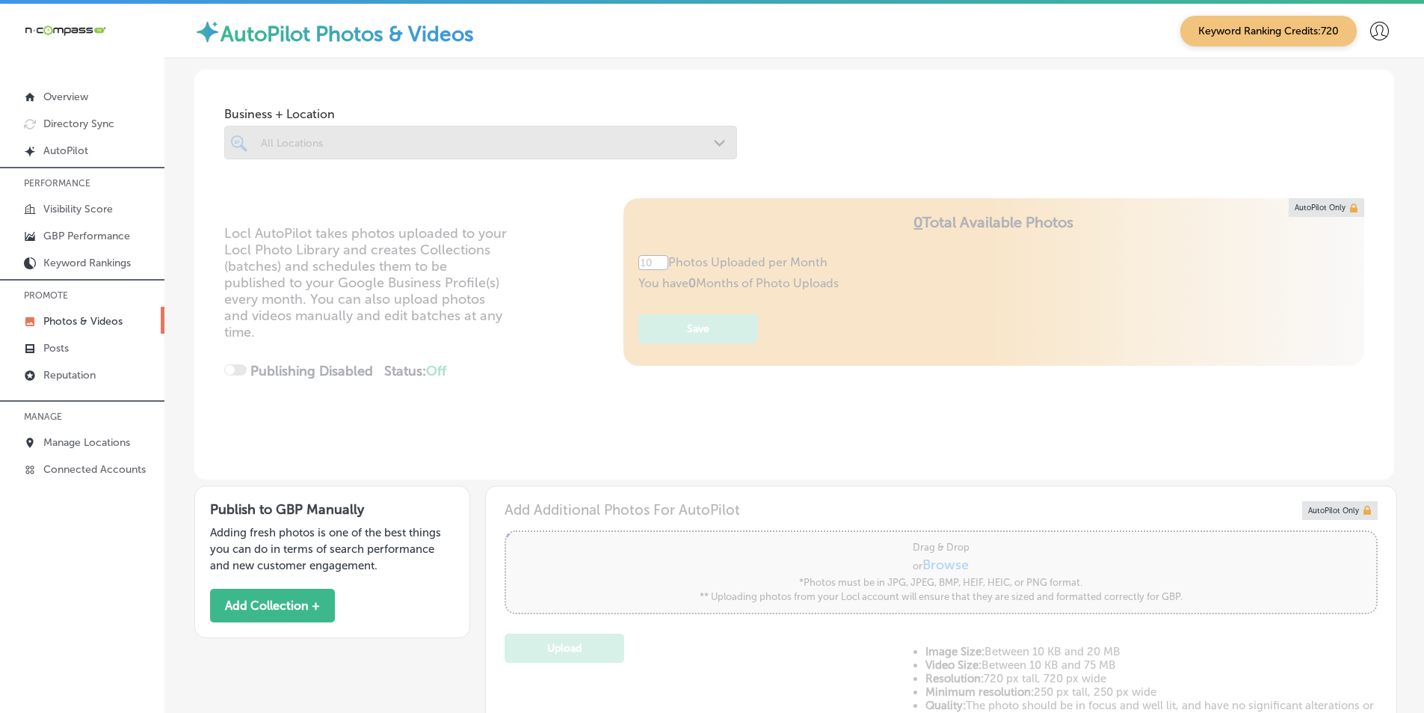
type input "5"
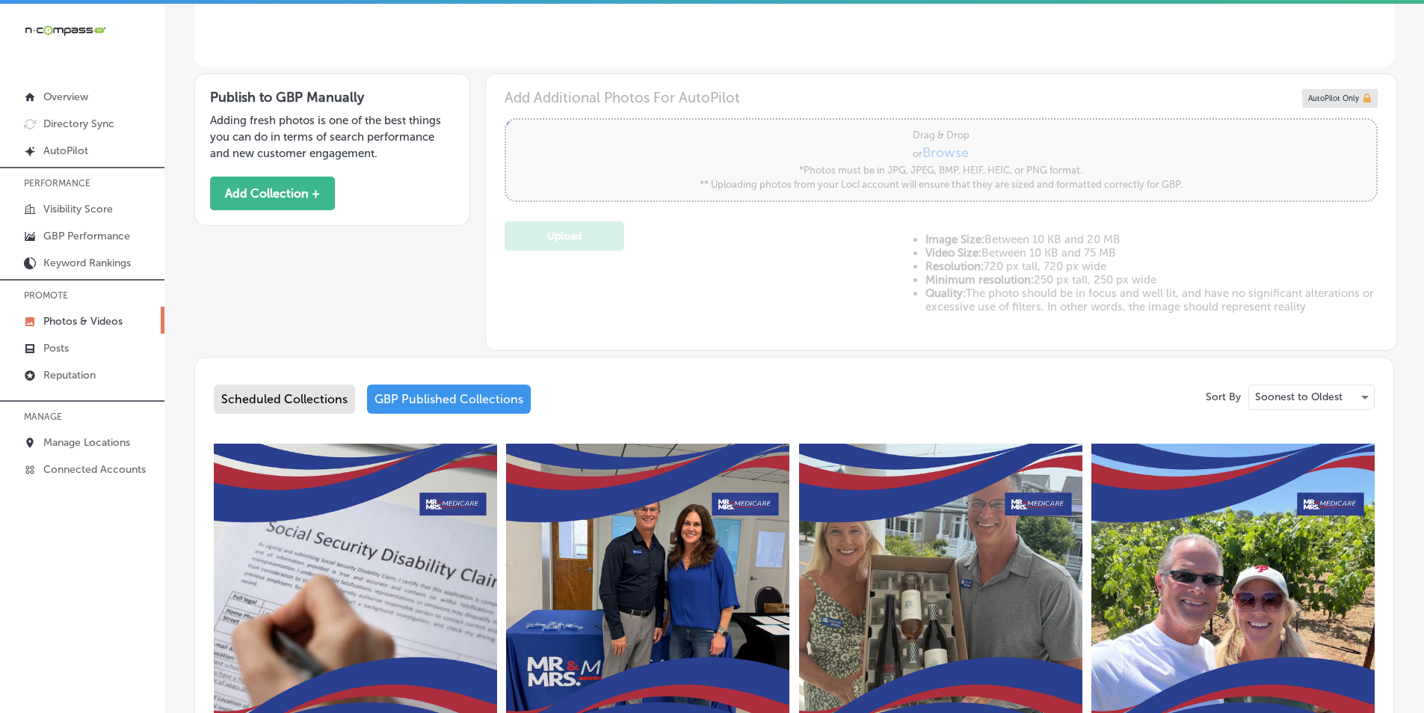
scroll to position [449, 0]
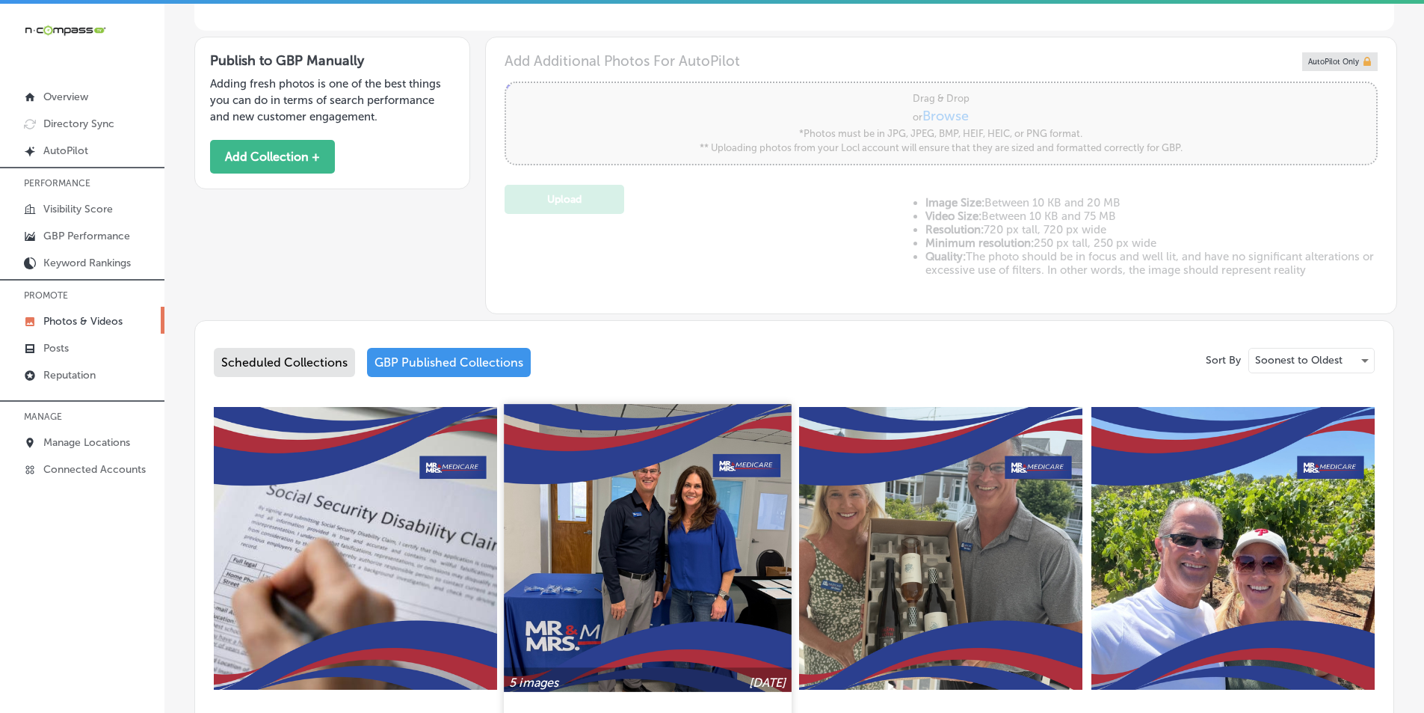
click at [635, 482] on img at bounding box center [648, 547] width 287 height 287
